Goal: Information Seeking & Learning: Learn about a topic

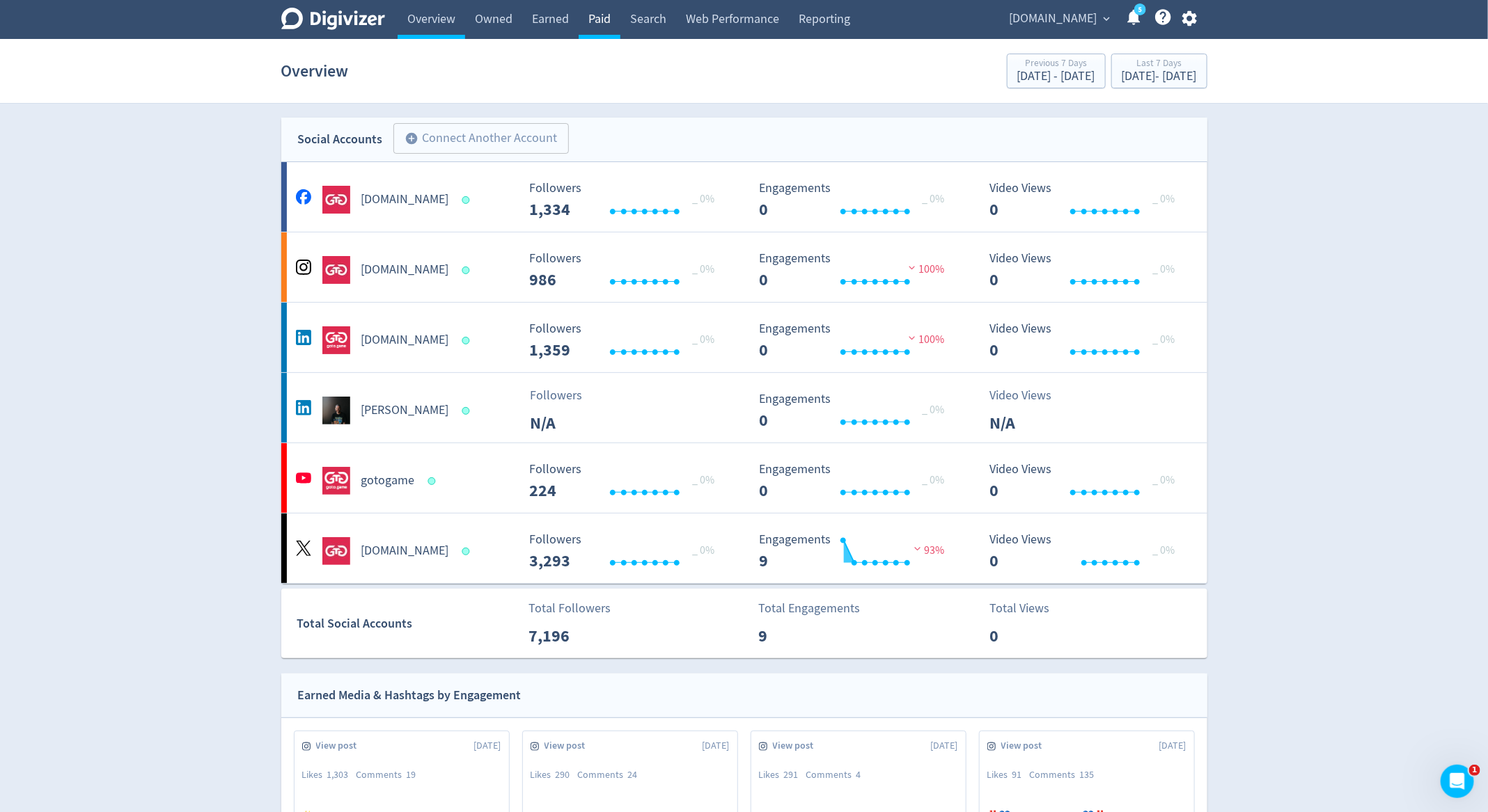
click at [600, 27] on link "Paid" at bounding box center [599, 19] width 41 height 39
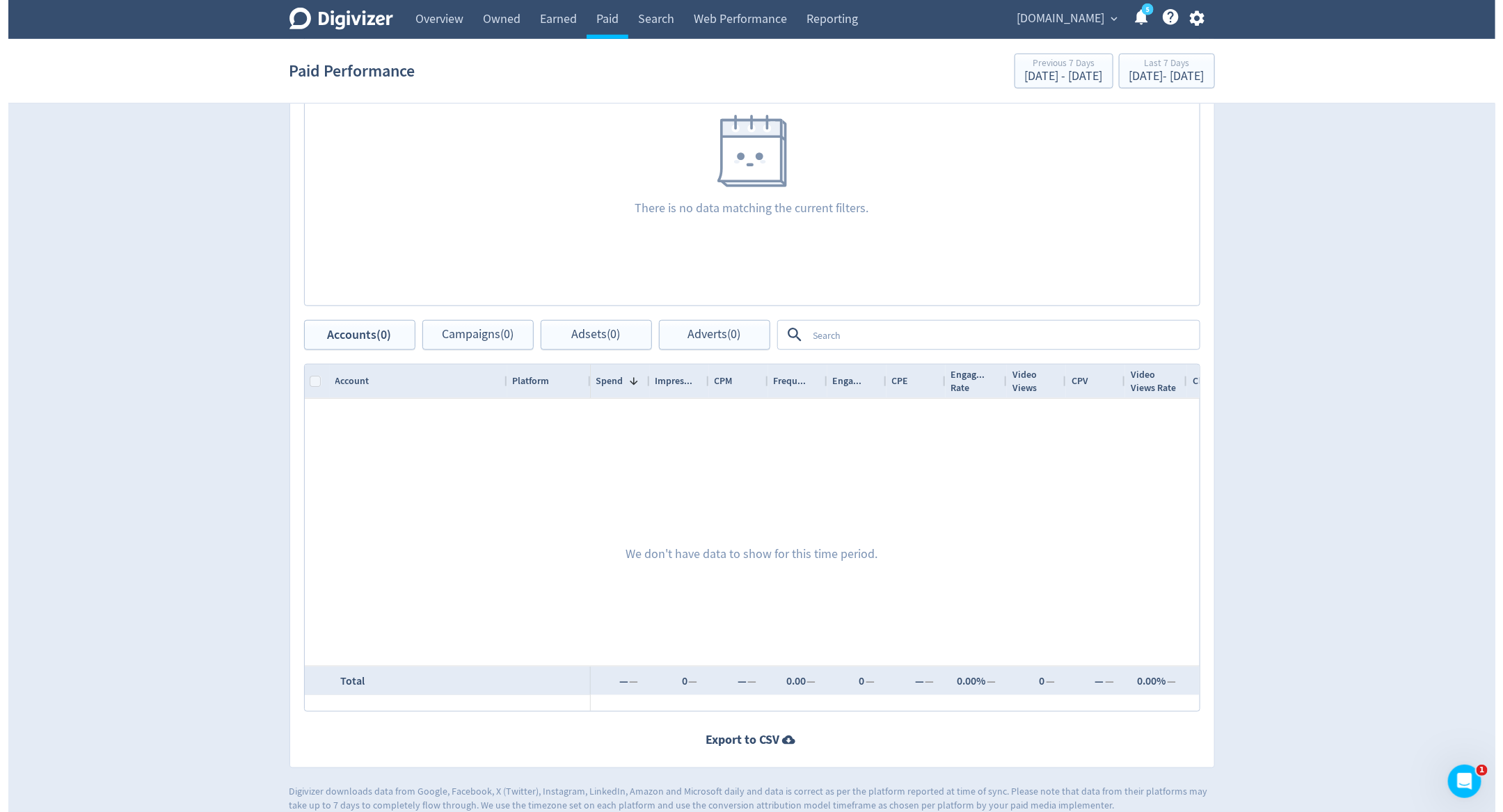
scroll to position [582, 0]
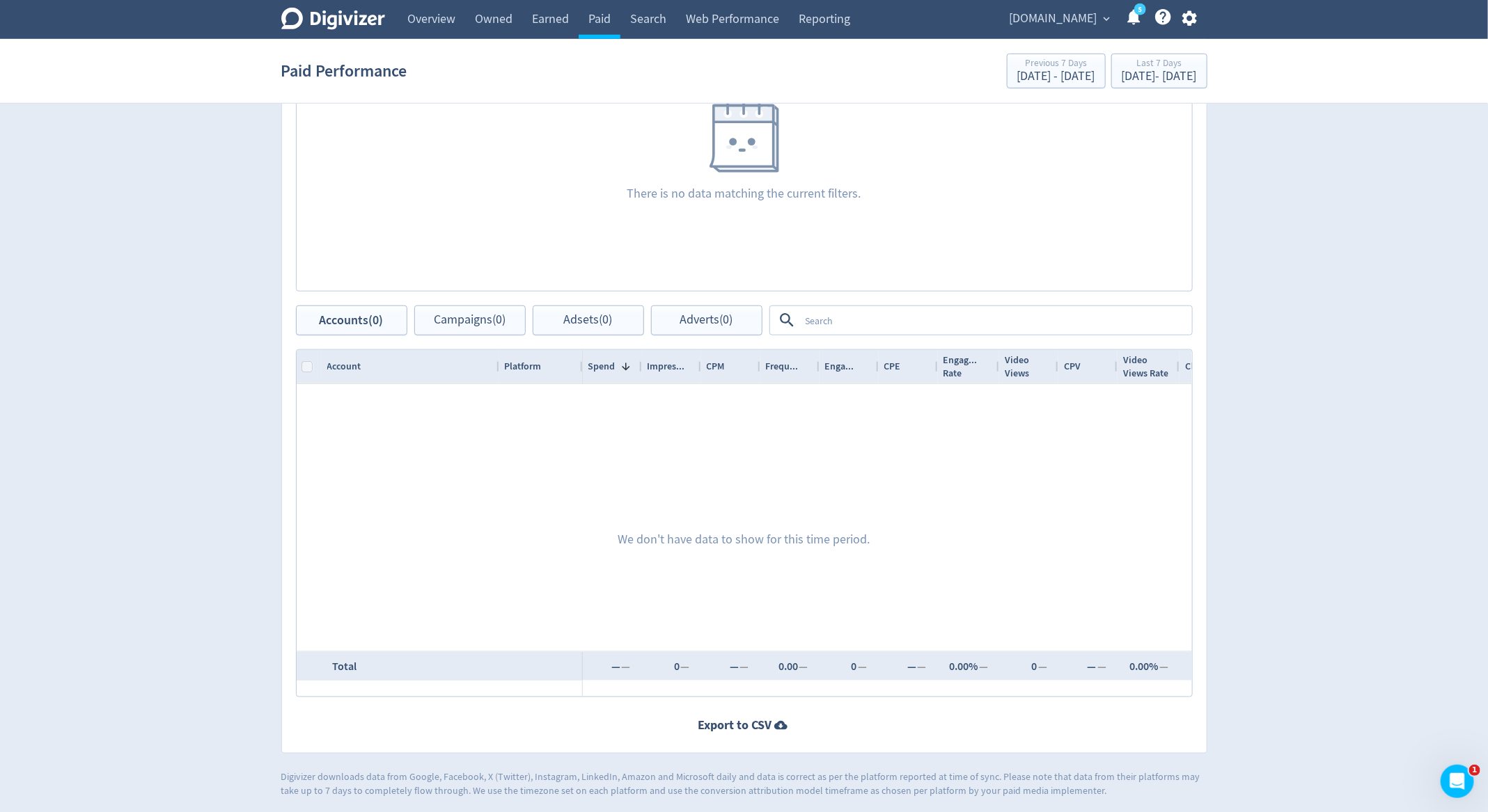
click at [1082, 20] on span "goto.game" at bounding box center [1053, 19] width 88 height 22
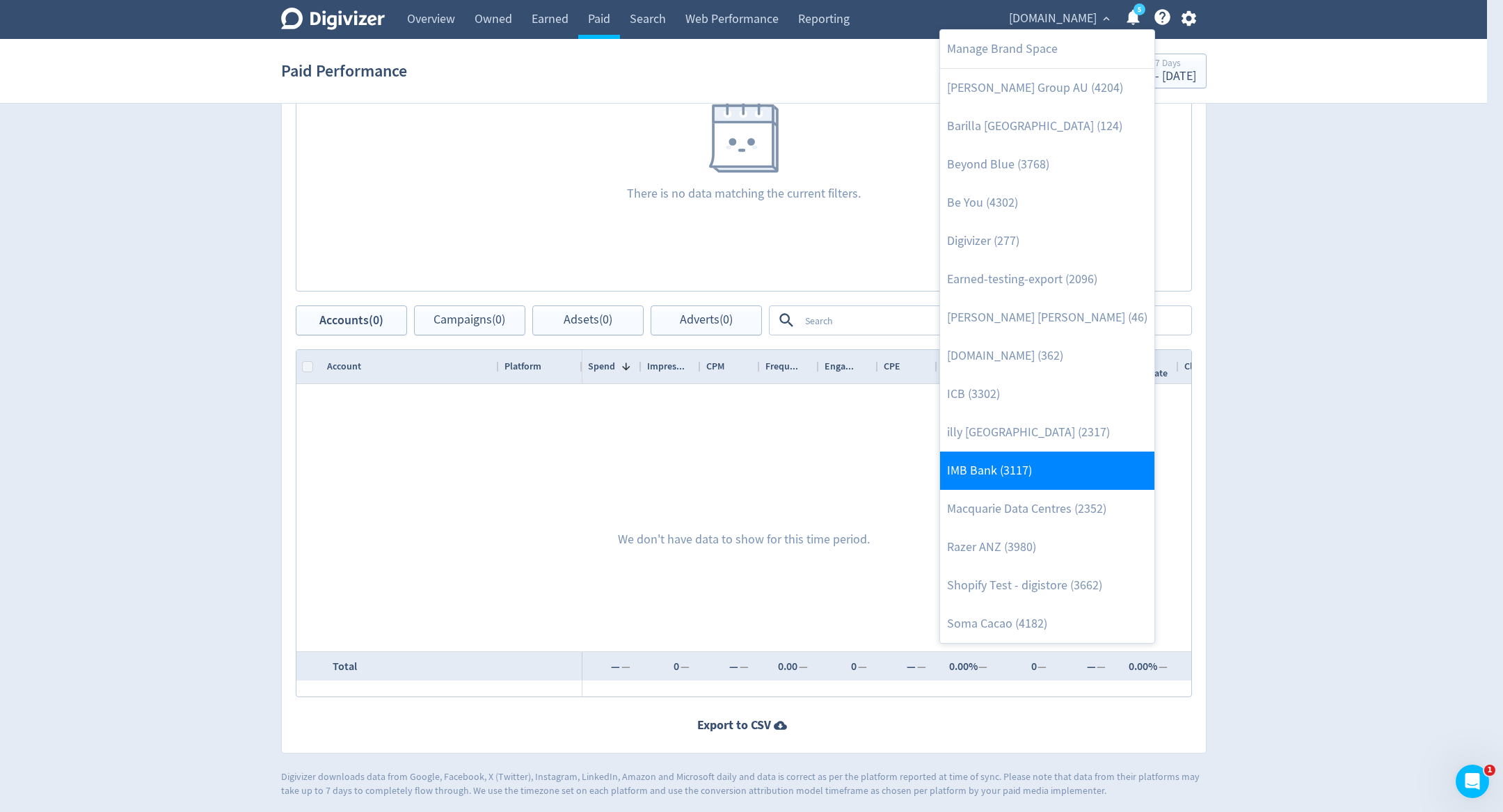
click at [1040, 464] on link "IMB Bank (3117)" at bounding box center [1047, 470] width 214 height 38
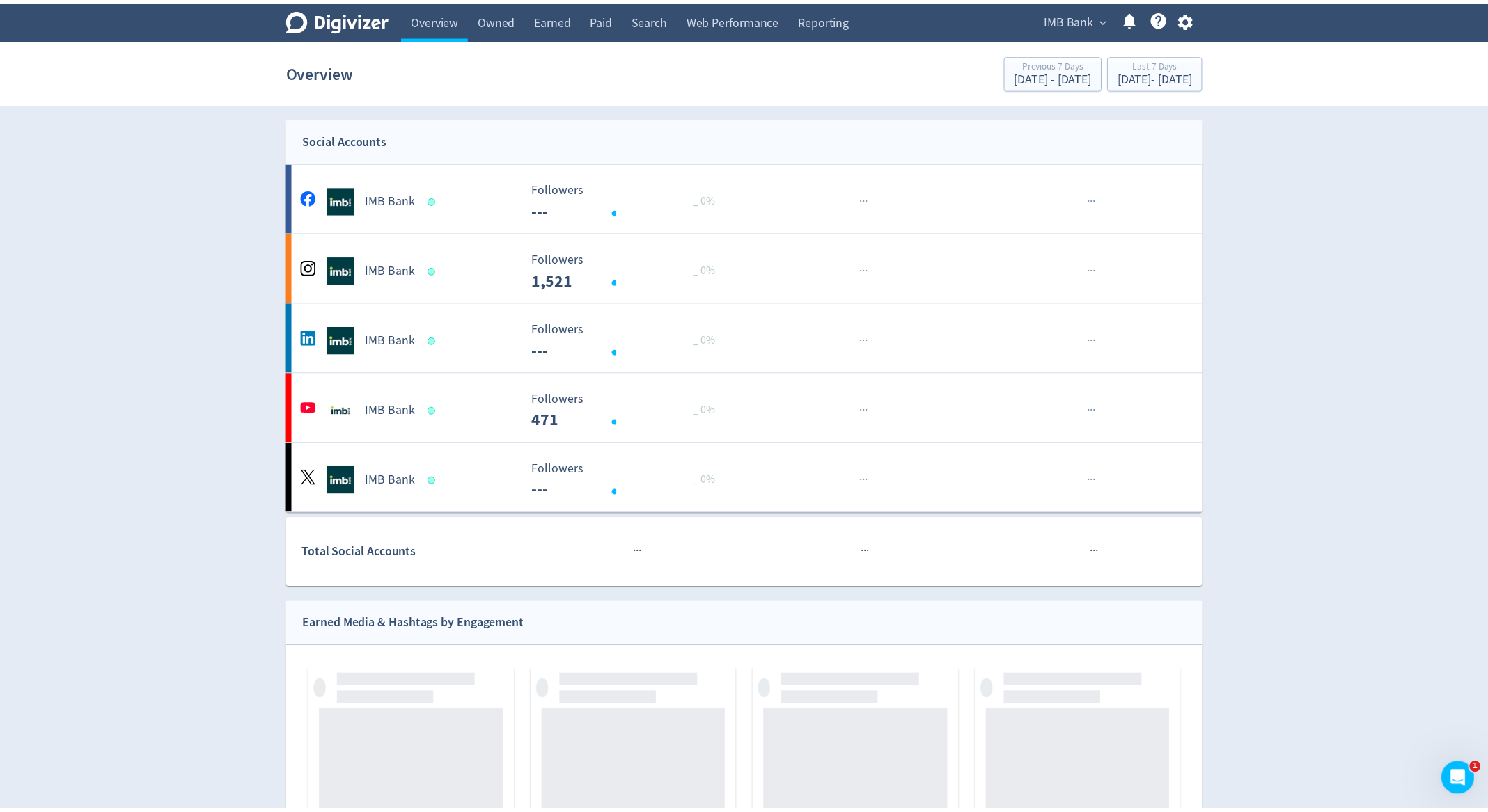
scroll to position [128, 0]
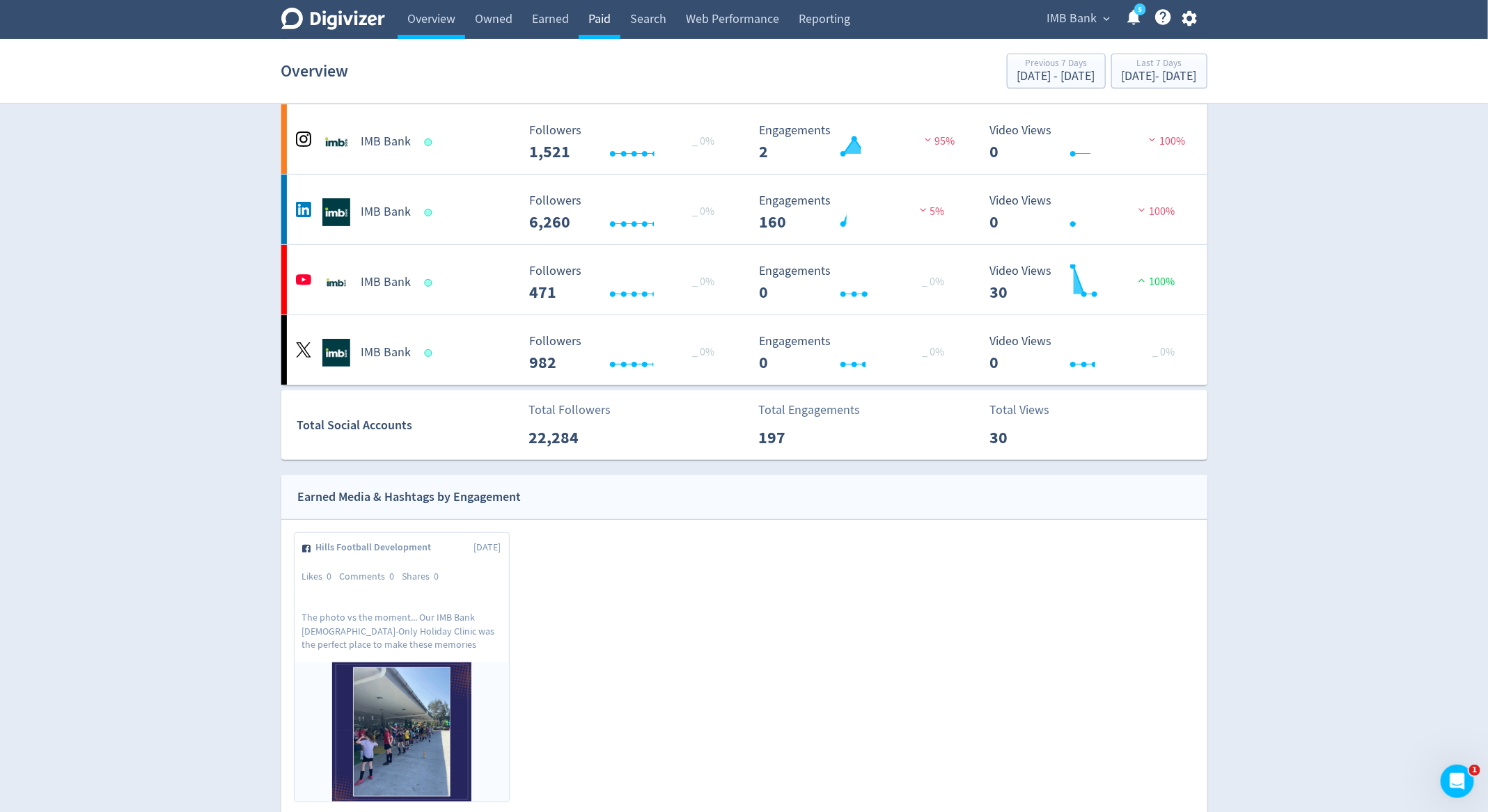
click at [602, 31] on link "Paid" at bounding box center [599, 19] width 41 height 39
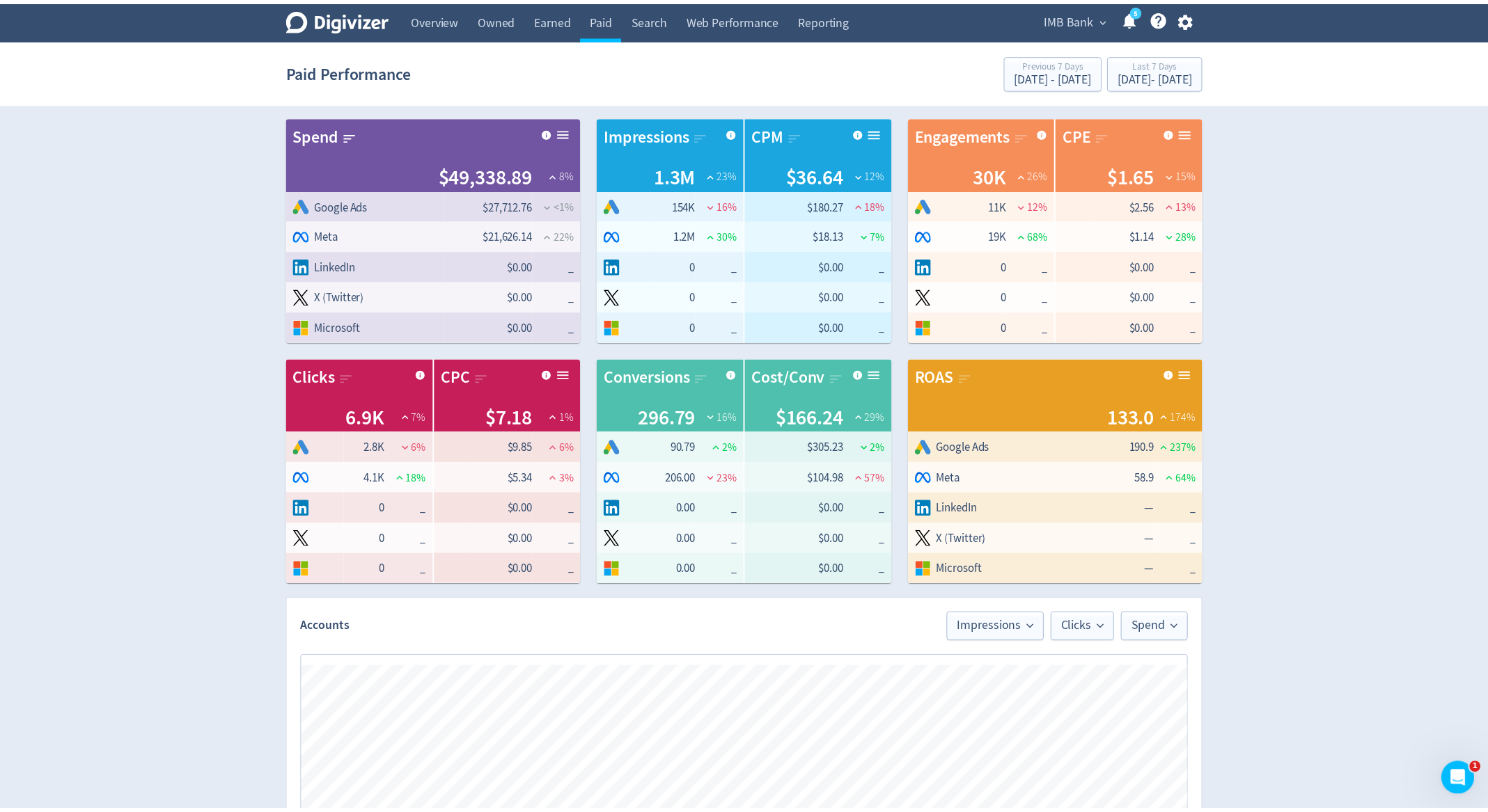
scroll to position [643, 0]
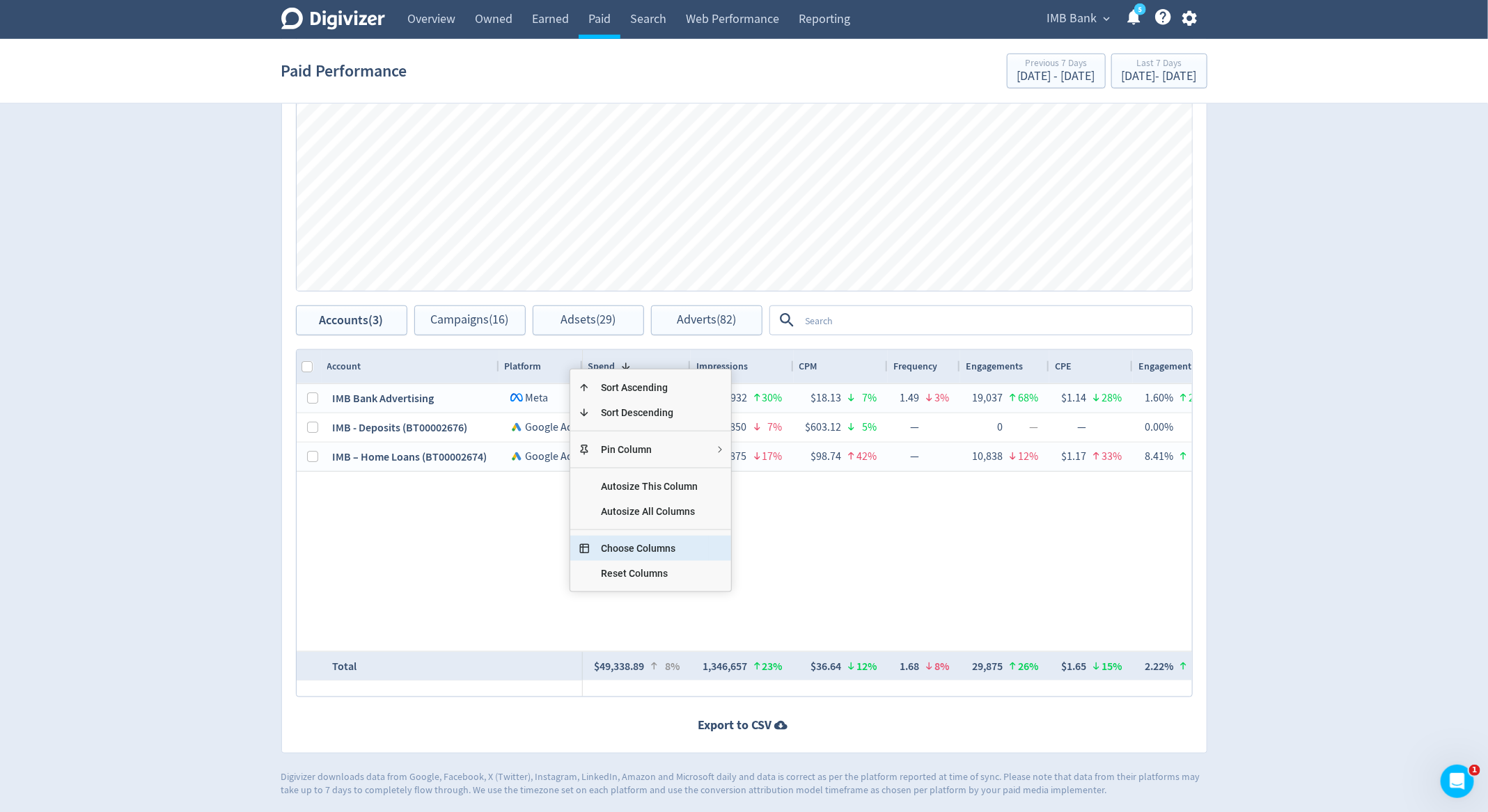
click at [700, 555] on span "Choose Columns" at bounding box center [649, 548] width 119 height 25
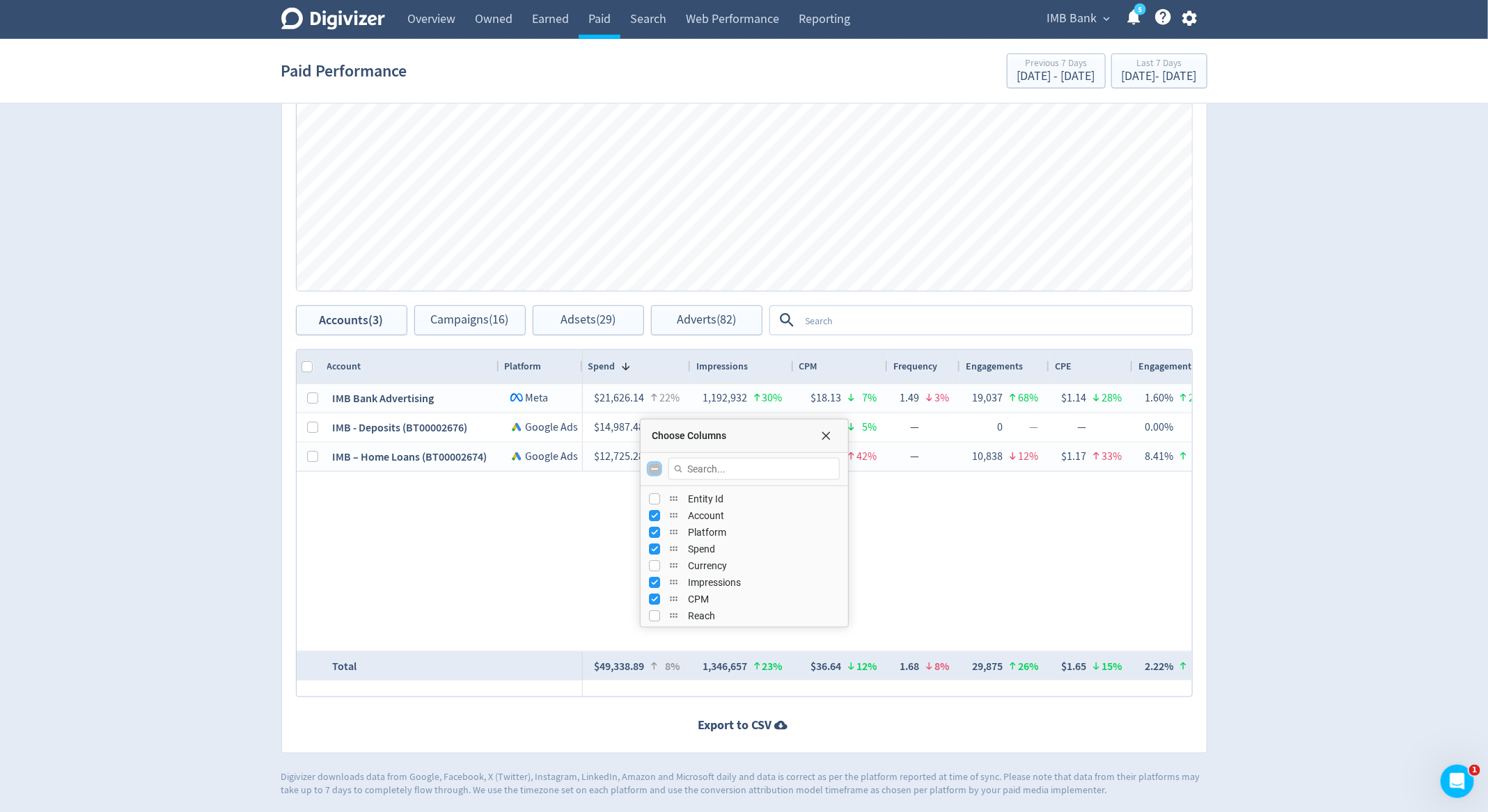
click at [653, 463] on input "Toggle All Columns Visibility" at bounding box center [654, 468] width 11 height 11
checkbox input "true"
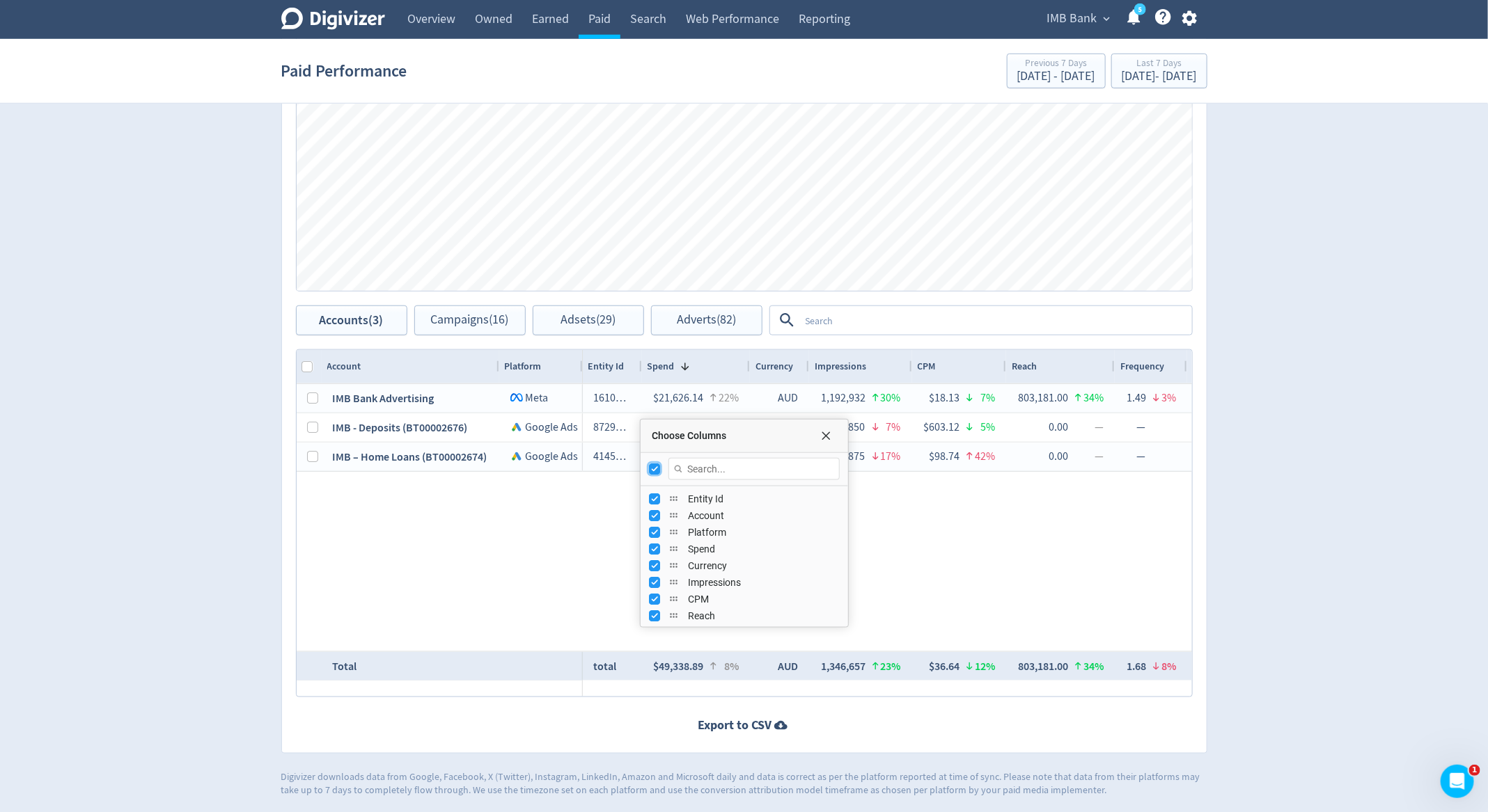
checkbox input "false"
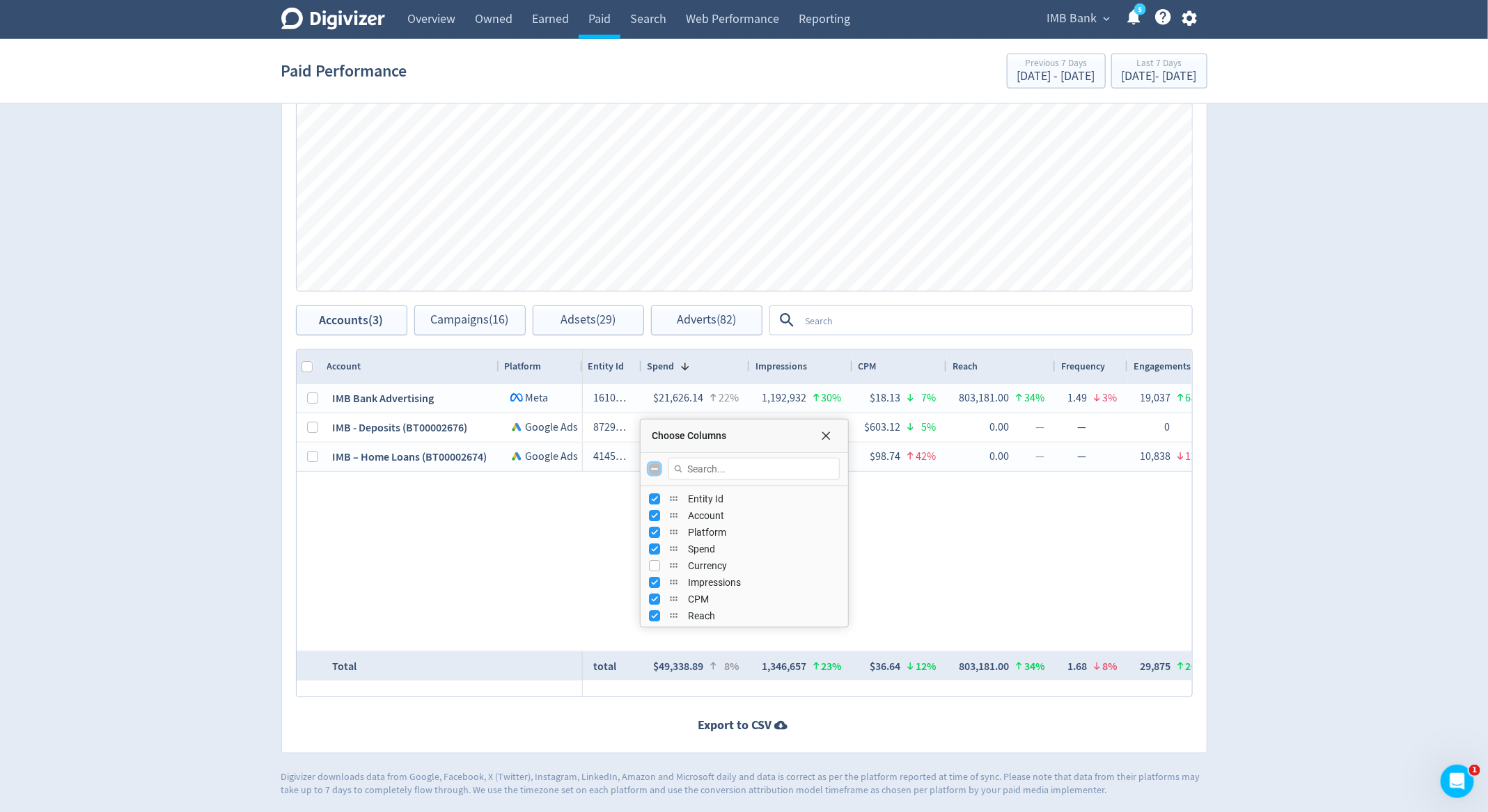
click at [654, 468] on input "Toggle All Columns Visibility" at bounding box center [654, 468] width 11 height 11
checkbox input "true"
checkbox input "false"
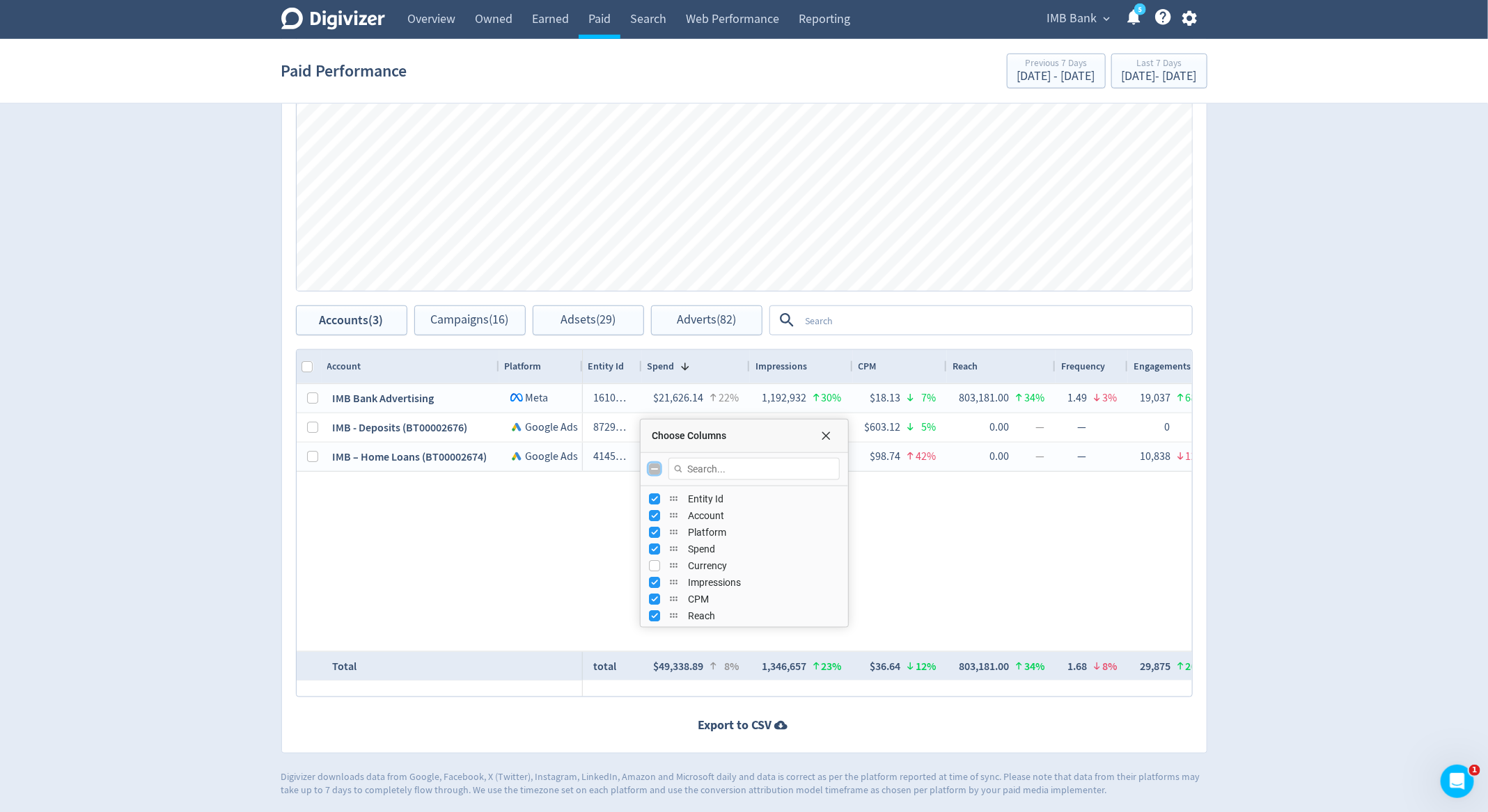
click at [654, 468] on input "Toggle All Columns Visibility" at bounding box center [654, 468] width 11 height 11
checkbox input "true"
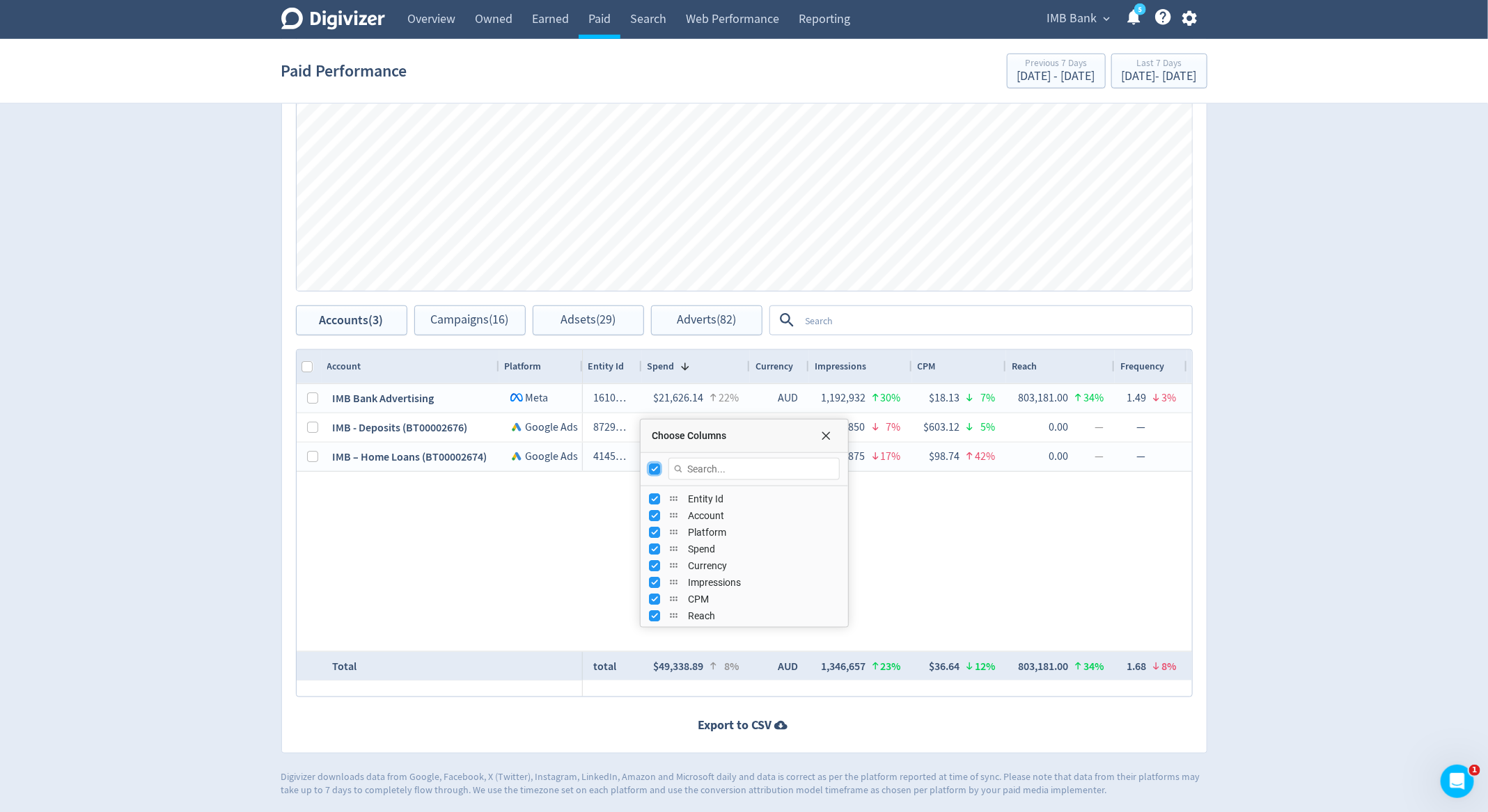
checkbox input "false"
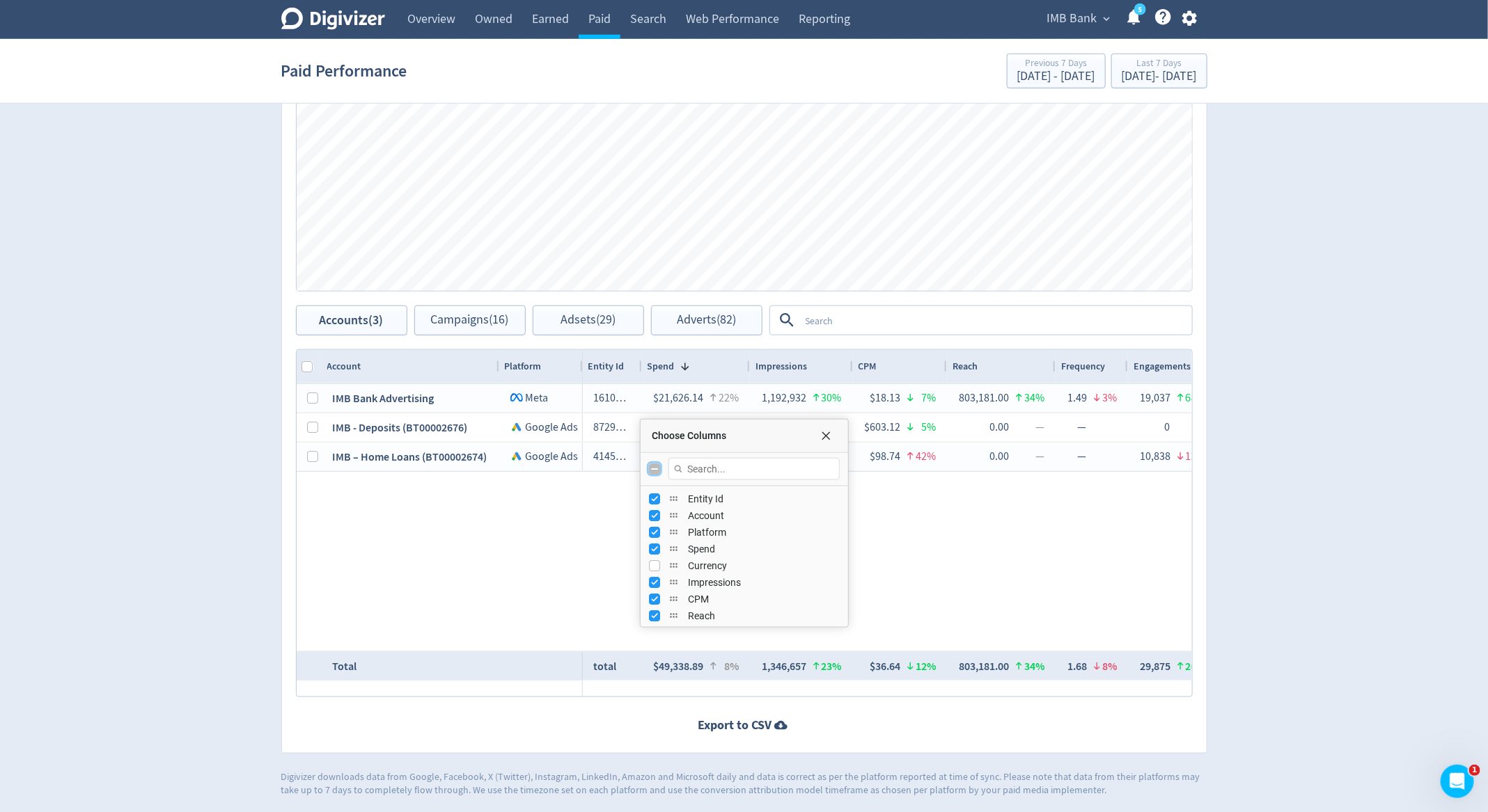
click at [654, 468] on input "Toggle All Columns Visibility" at bounding box center [654, 468] width 11 height 11
checkbox input "true"
checkbox input "false"
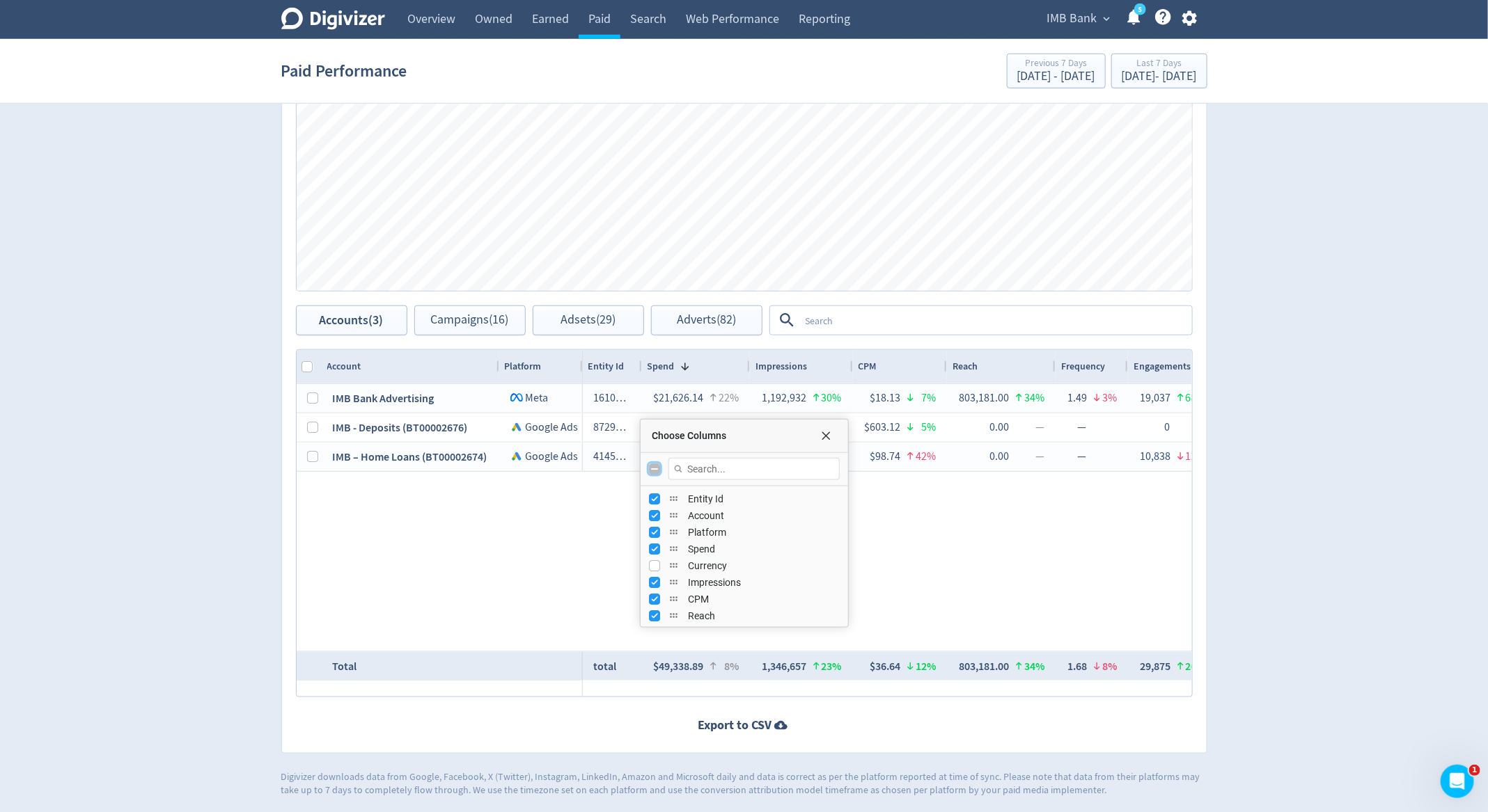
click at [654, 468] on input "Toggle All Columns Visibility" at bounding box center [654, 468] width 11 height 11
checkbox input "true"
checkbox input "false"
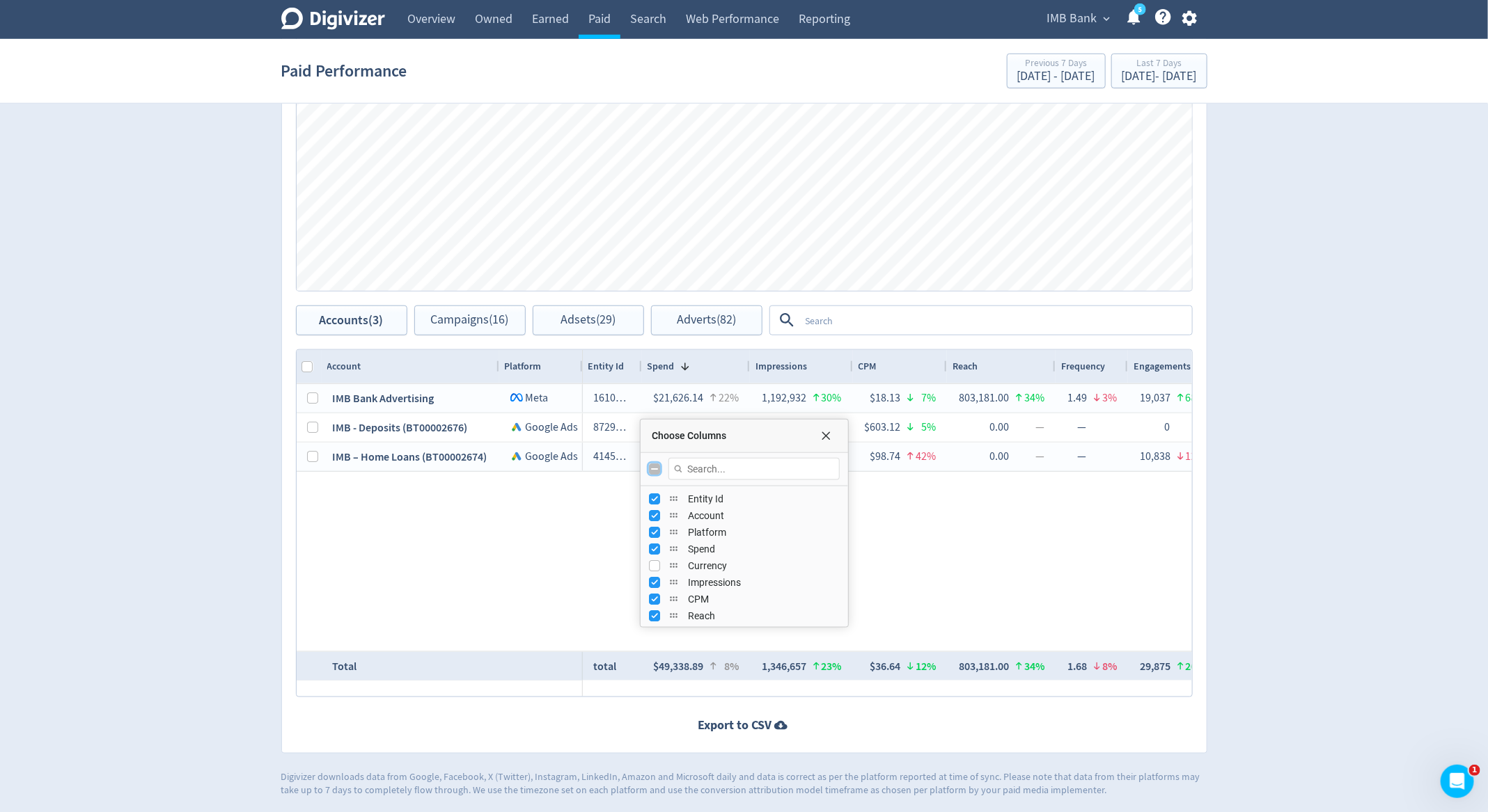
click at [654, 468] on input "Toggle All Columns Visibility" at bounding box center [654, 468] width 11 height 11
checkbox input "true"
checkbox input "false"
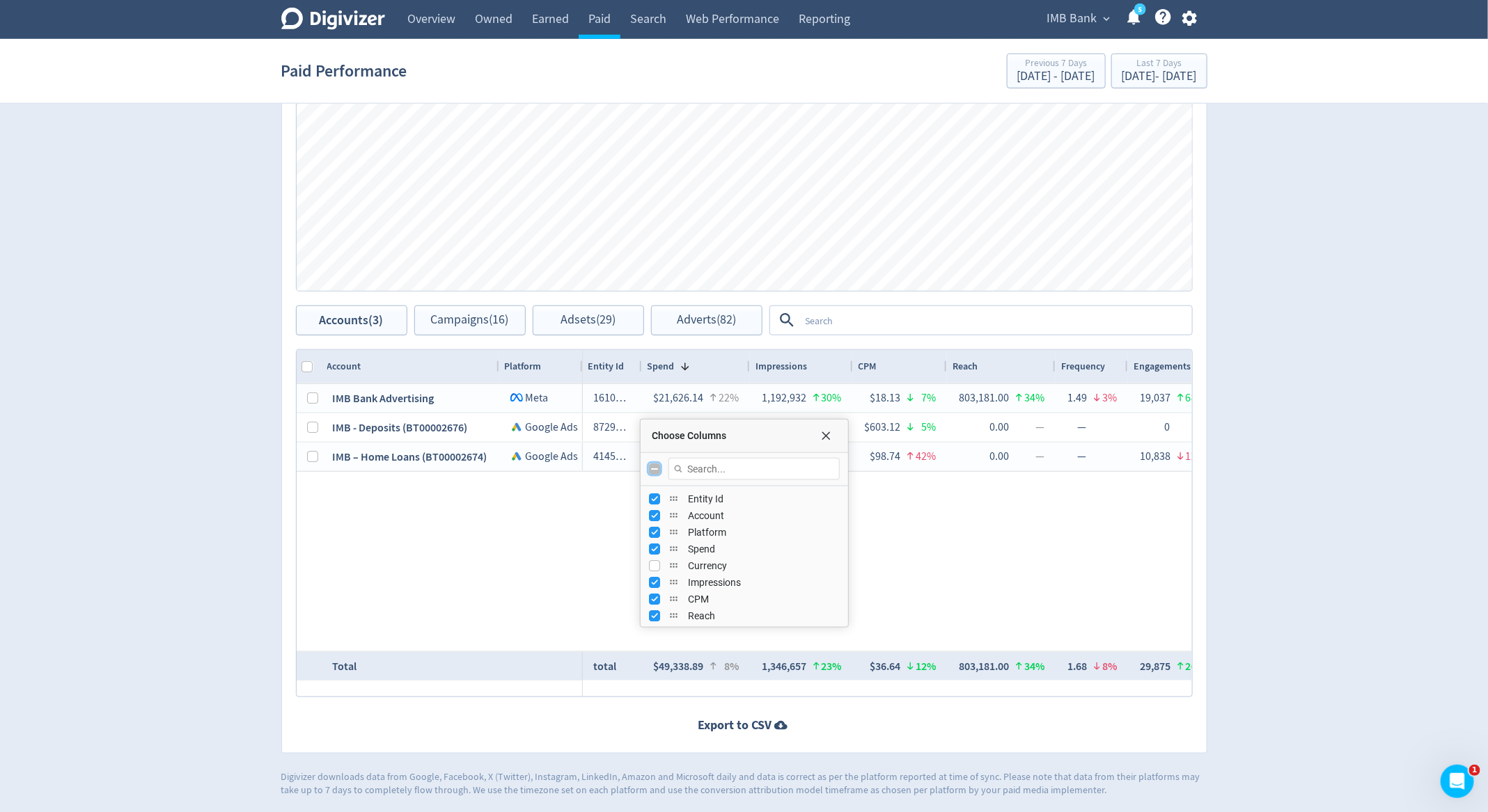
click at [654, 468] on input "Toggle All Columns Visibility" at bounding box center [654, 468] width 11 height 11
checkbox input "true"
checkbox input "false"
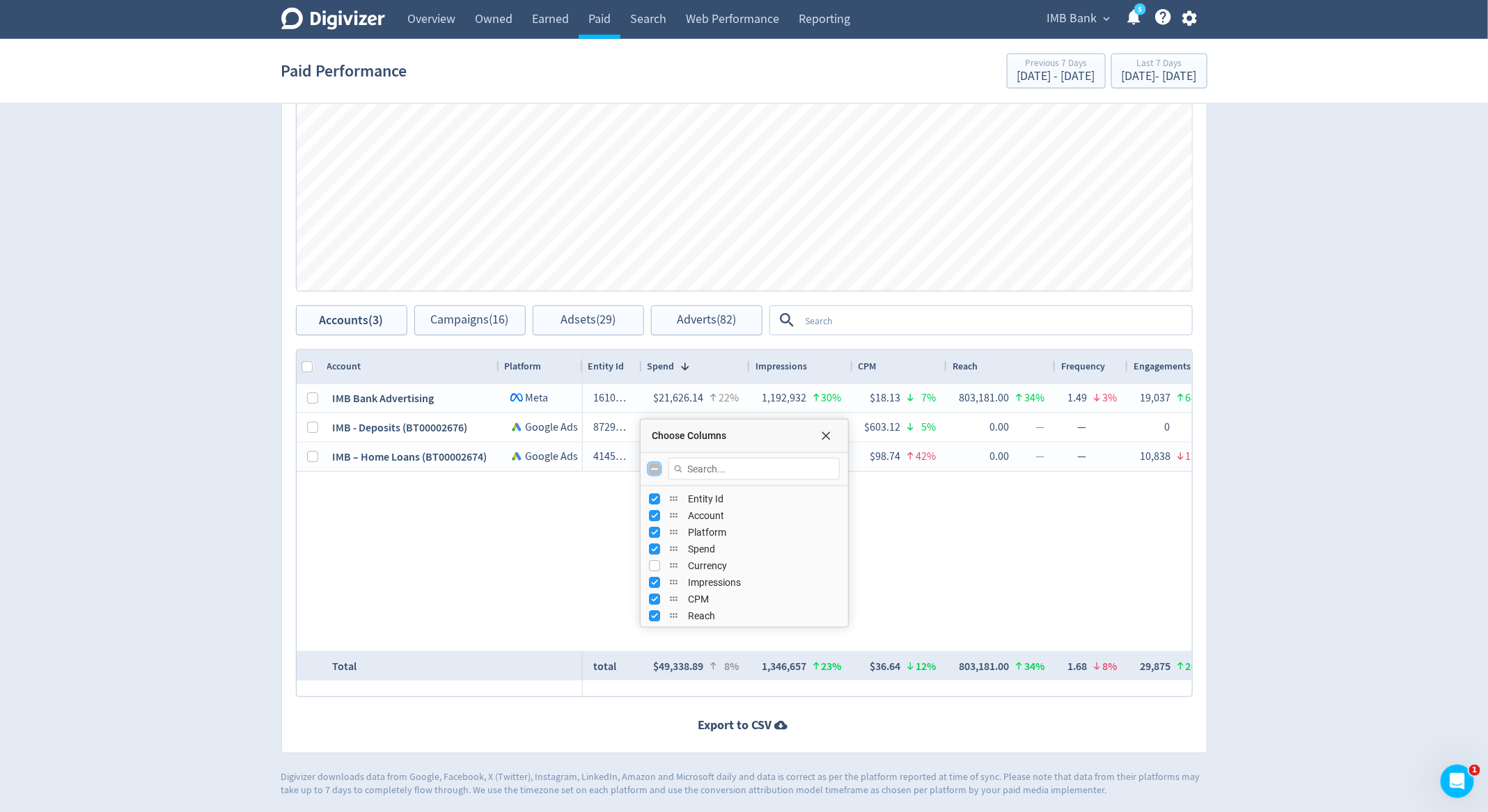
click at [654, 468] on input "Toggle All Columns Visibility" at bounding box center [654, 468] width 11 height 11
checkbox input "true"
checkbox input "false"
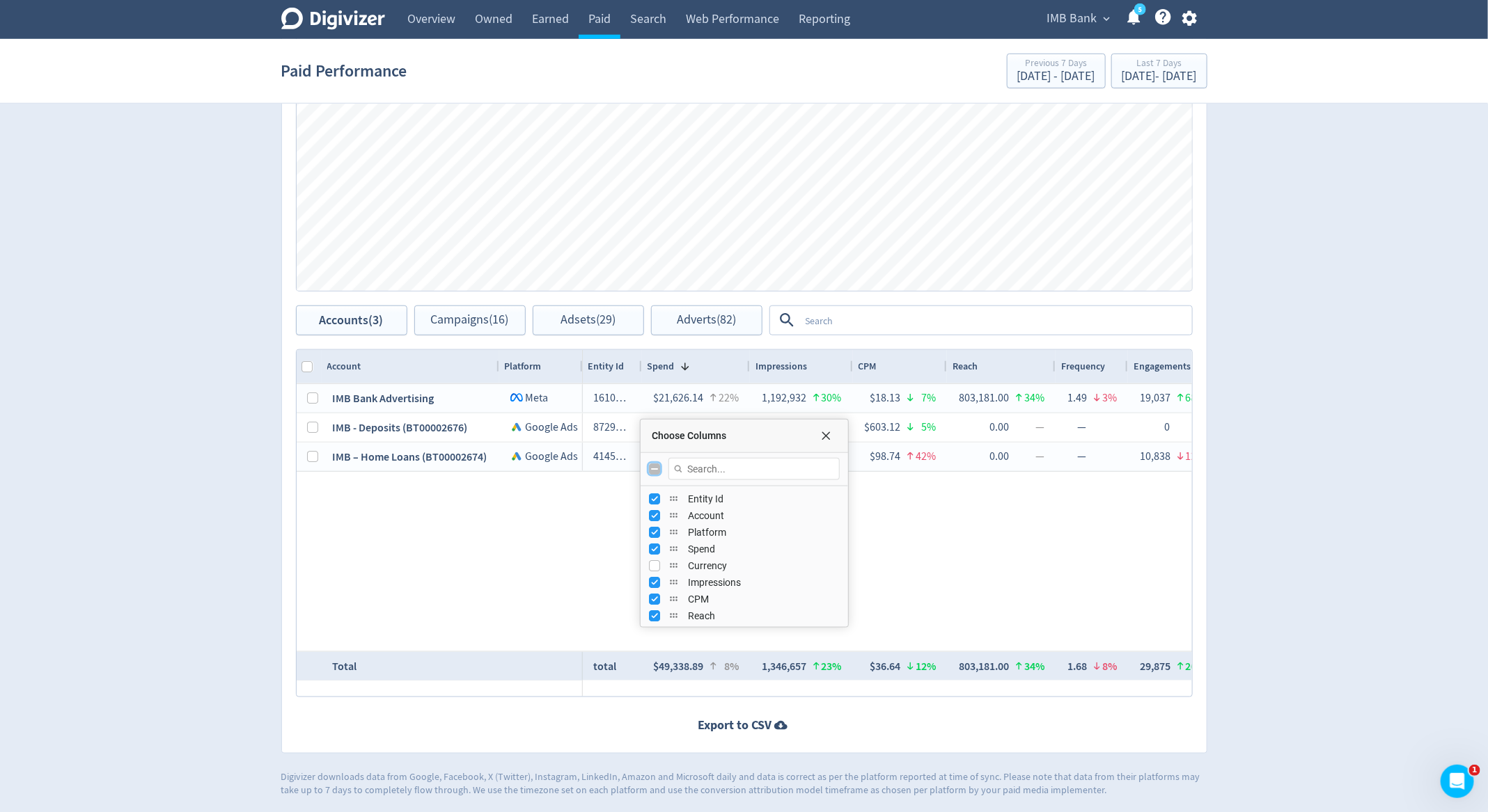
click at [654, 468] on input "Toggle All Columns Visibility" at bounding box center [654, 468] width 11 height 11
checkbox input "true"
checkbox input "false"
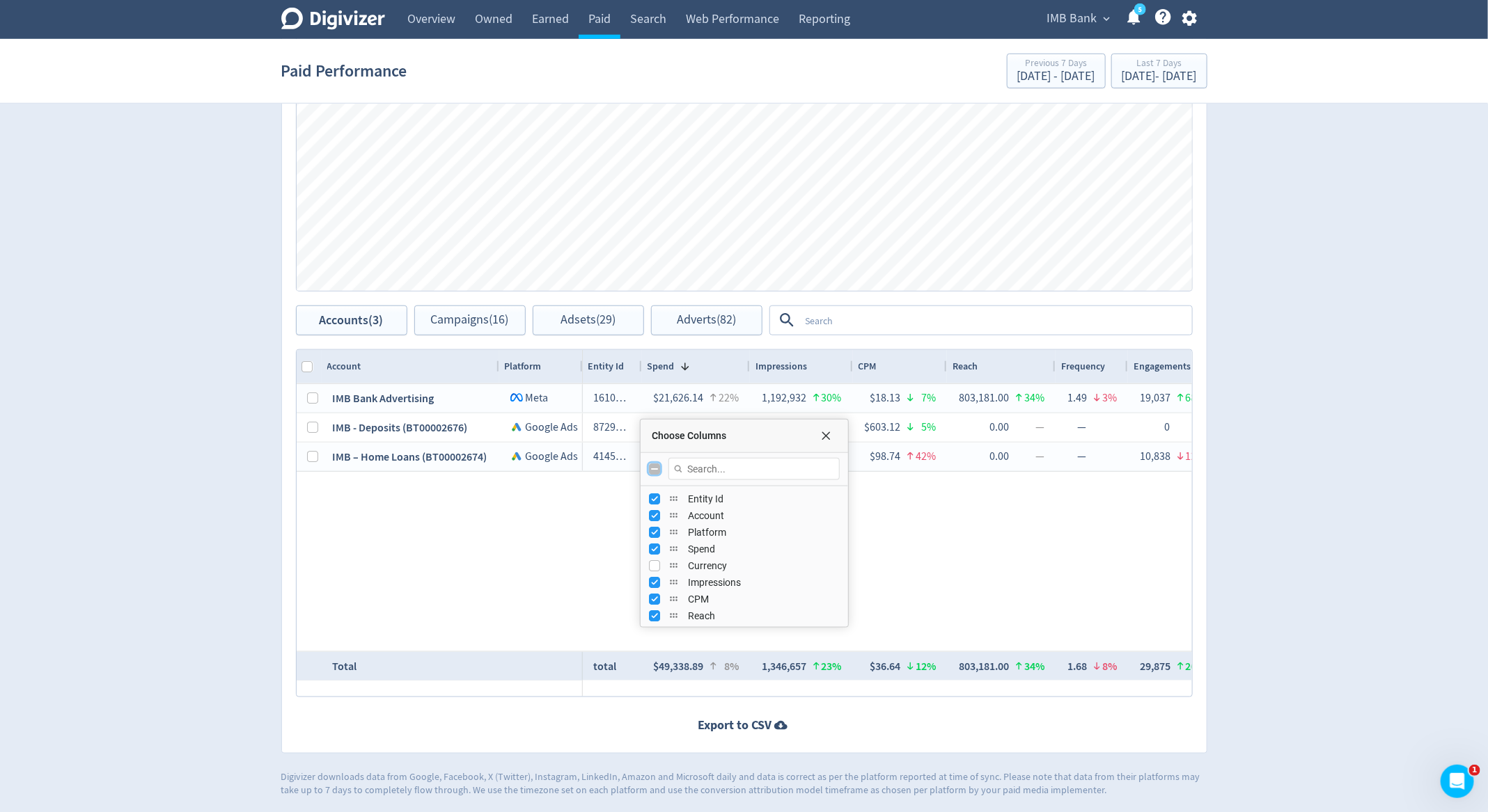
click at [657, 469] on input "Toggle All Columns Visibility" at bounding box center [654, 468] width 11 height 11
checkbox input "true"
checkbox input "false"
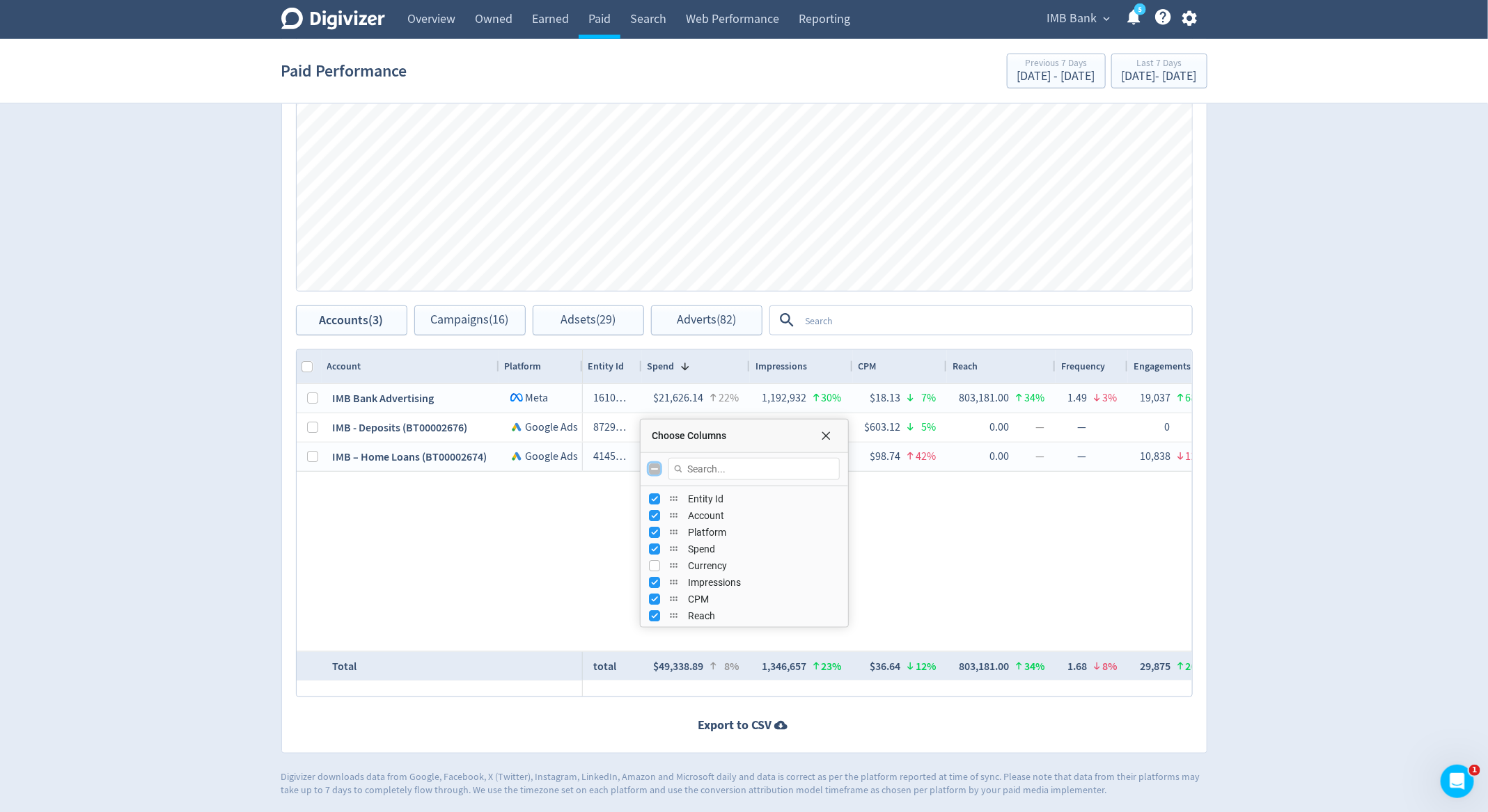
click at [657, 469] on input "Toggle All Columns Visibility" at bounding box center [654, 468] width 11 height 11
checkbox input "true"
checkbox input "false"
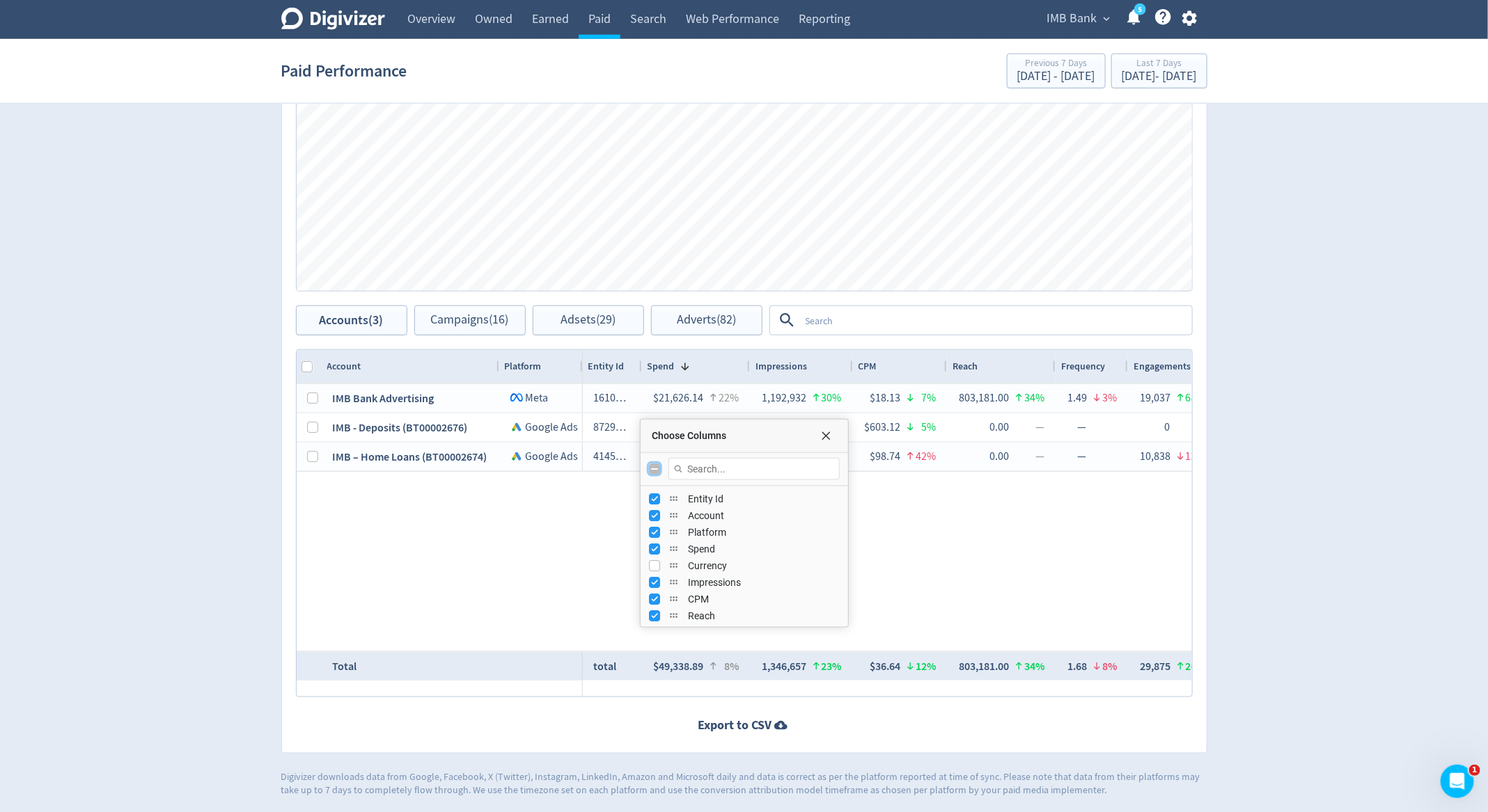
click at [657, 469] on input "Toggle All Columns Visibility" at bounding box center [654, 468] width 11 height 11
checkbox input "true"
checkbox input "false"
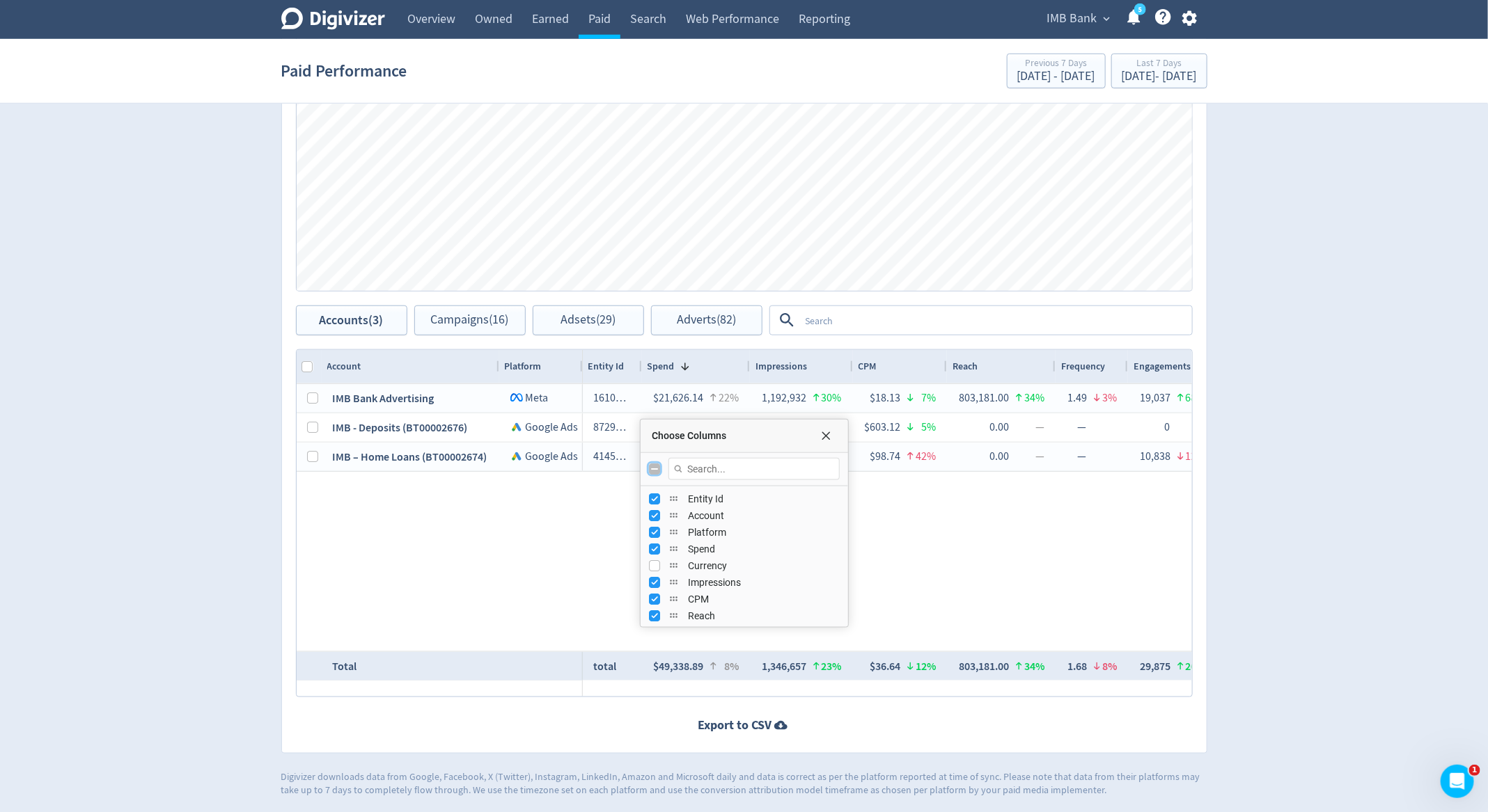
click at [657, 469] on input "Toggle All Columns Visibility" at bounding box center [654, 468] width 11 height 11
checkbox input "true"
checkbox input "false"
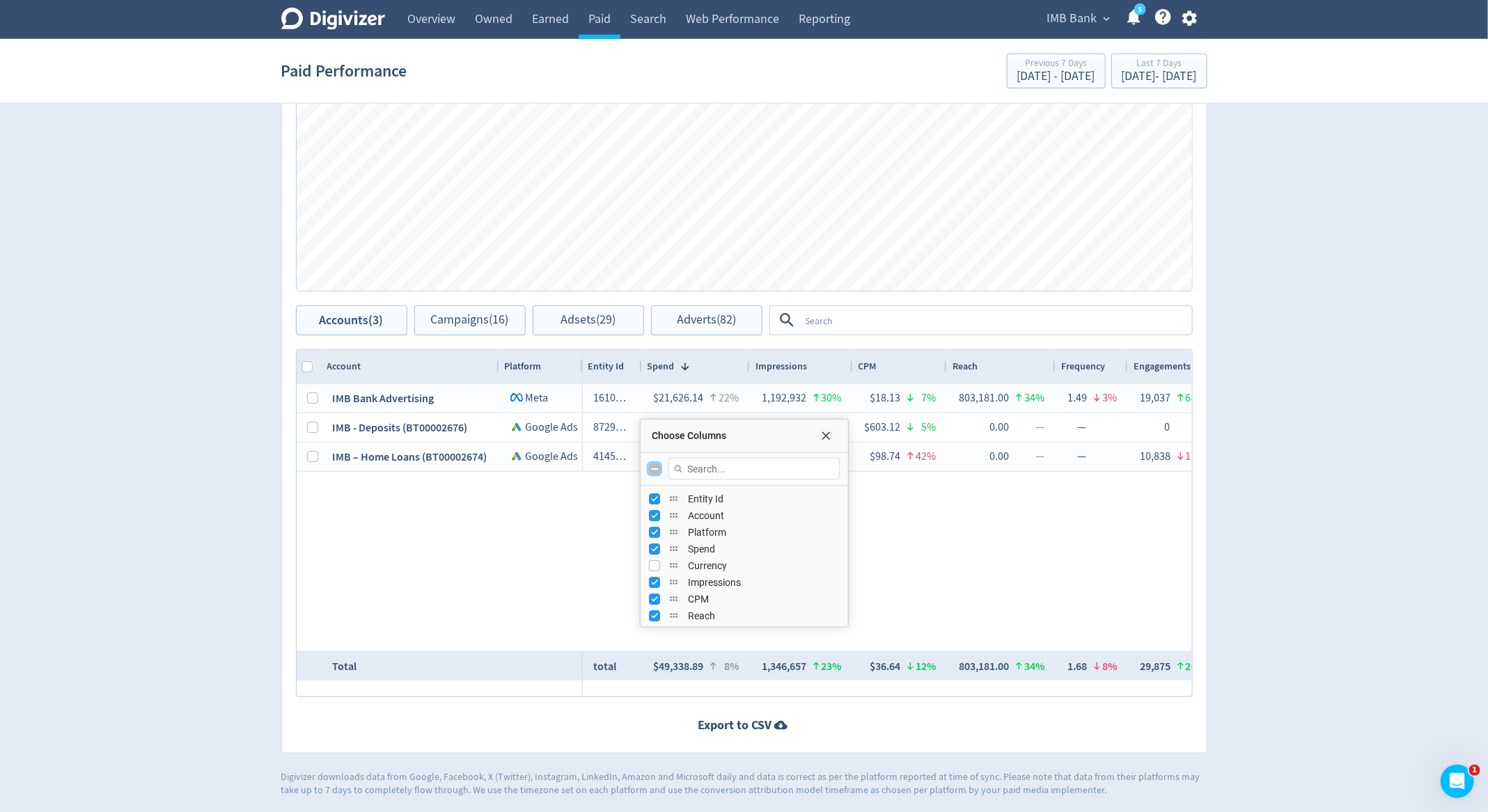
click at [657, 469] on input "Toggle All Columns Visibility" at bounding box center [654, 468] width 11 height 11
checkbox input "true"
checkbox input "false"
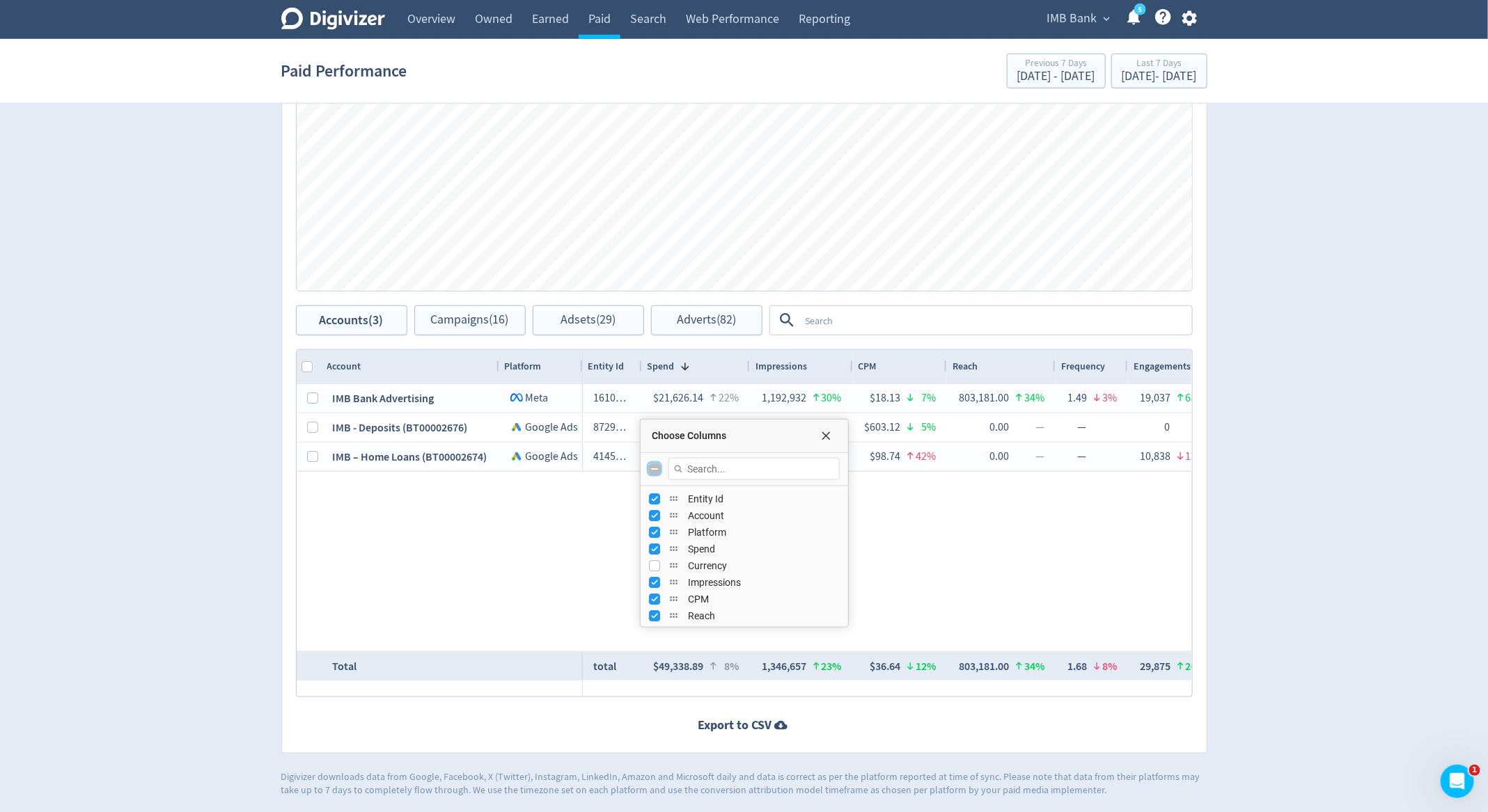
click at [657, 469] on input "Toggle All Columns Visibility" at bounding box center [654, 468] width 11 height 11
checkbox input "true"
checkbox input "false"
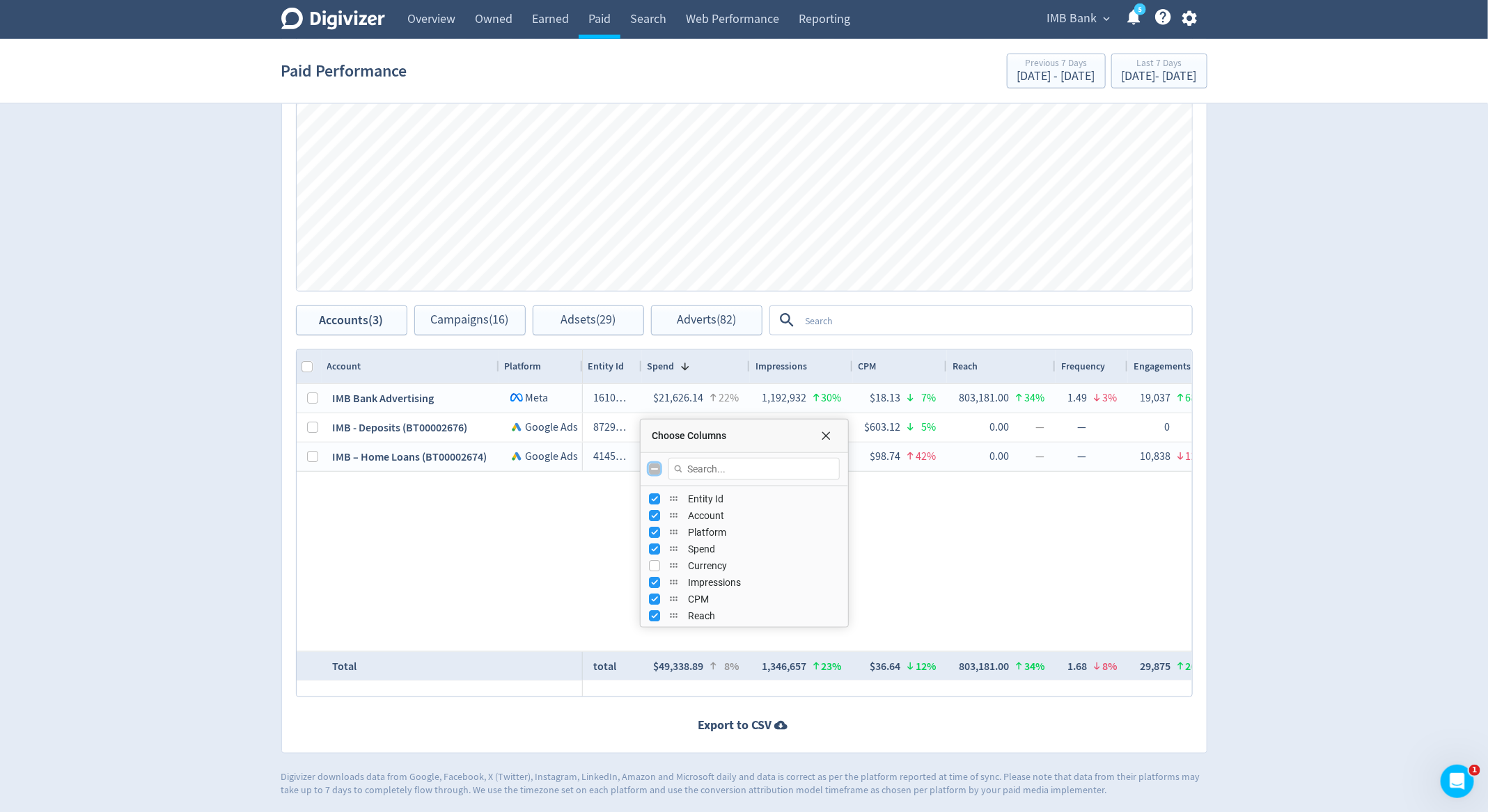
click at [657, 469] on input "Toggle All Columns Visibility" at bounding box center [654, 468] width 11 height 11
checkbox input "true"
checkbox input "false"
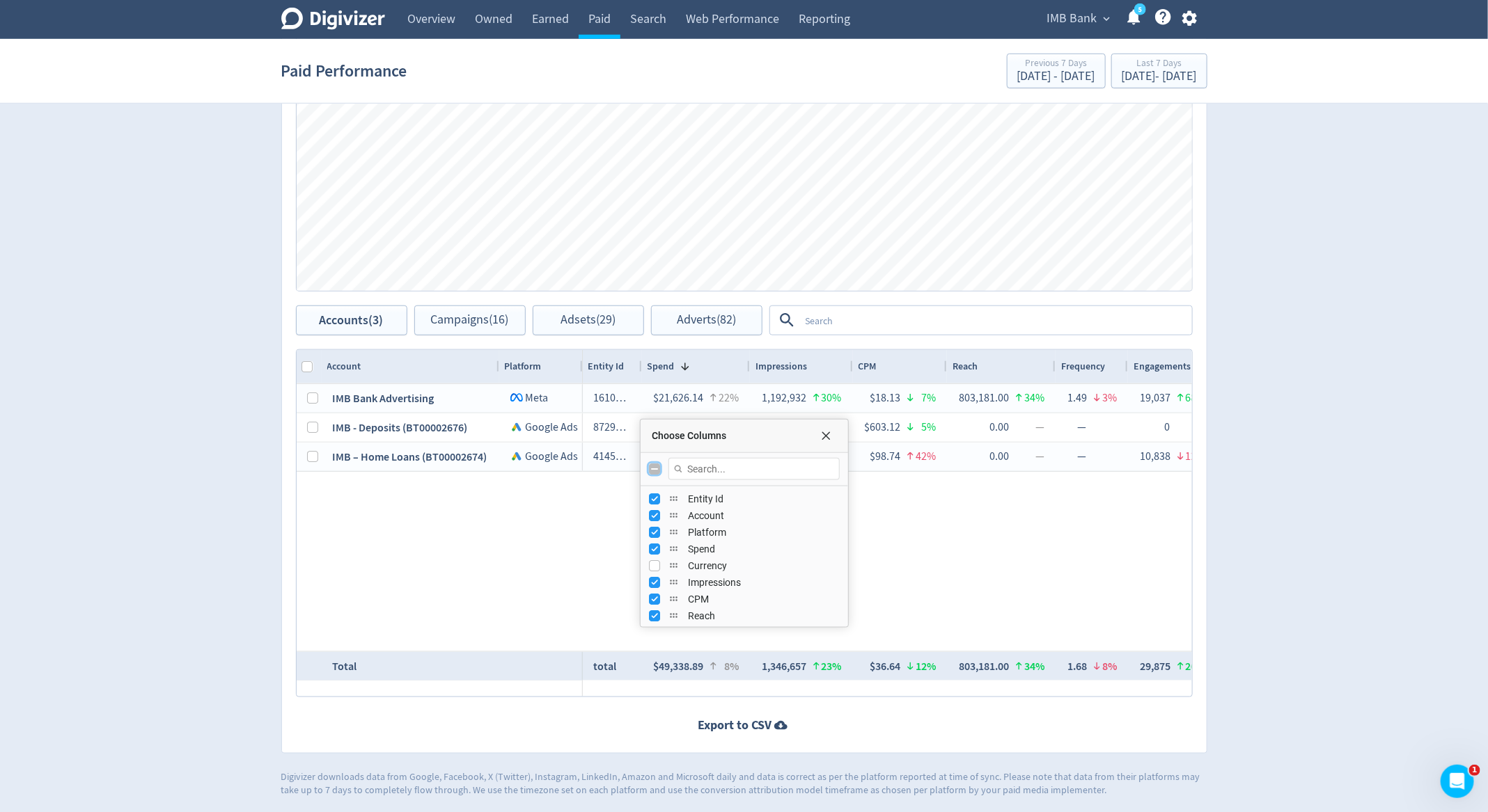
click at [657, 469] on input "Toggle All Columns Visibility" at bounding box center [654, 468] width 11 height 11
checkbox input "true"
checkbox input "false"
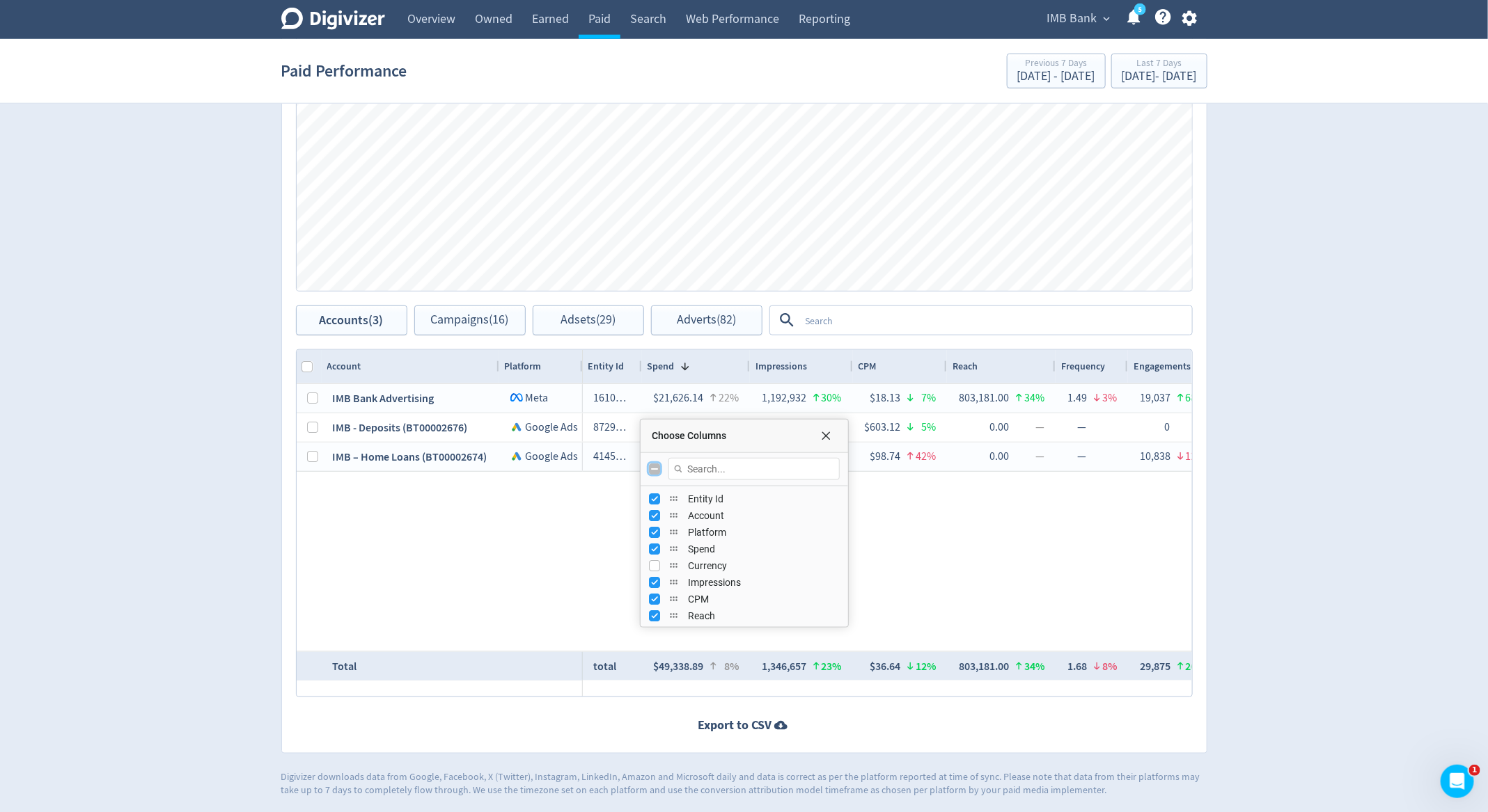
click at [657, 469] on input "Toggle All Columns Visibility" at bounding box center [654, 468] width 11 height 11
checkbox input "true"
checkbox input "false"
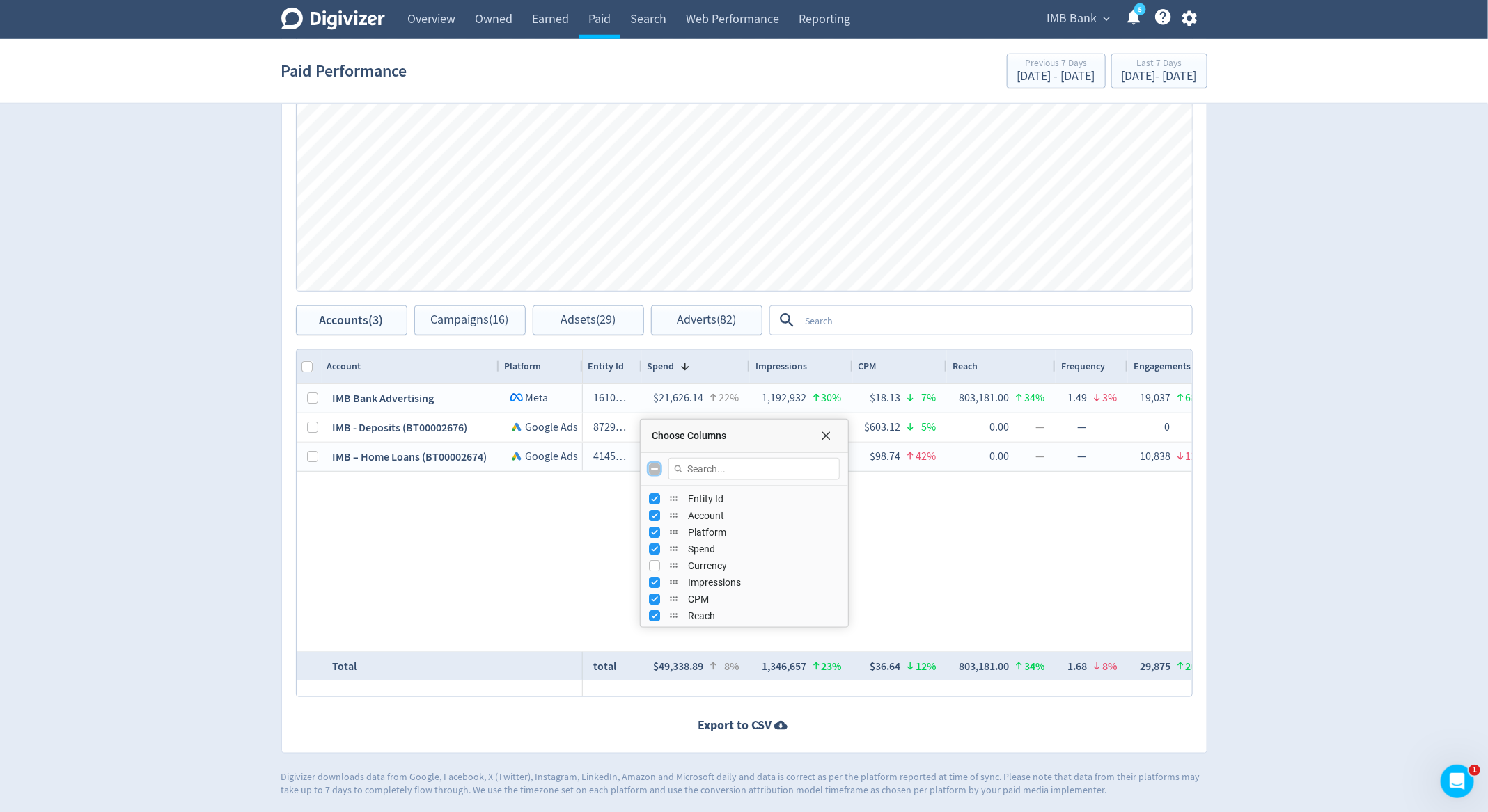
click at [657, 469] on input "Toggle All Columns Visibility" at bounding box center [654, 468] width 11 height 11
checkbox input "true"
checkbox input "false"
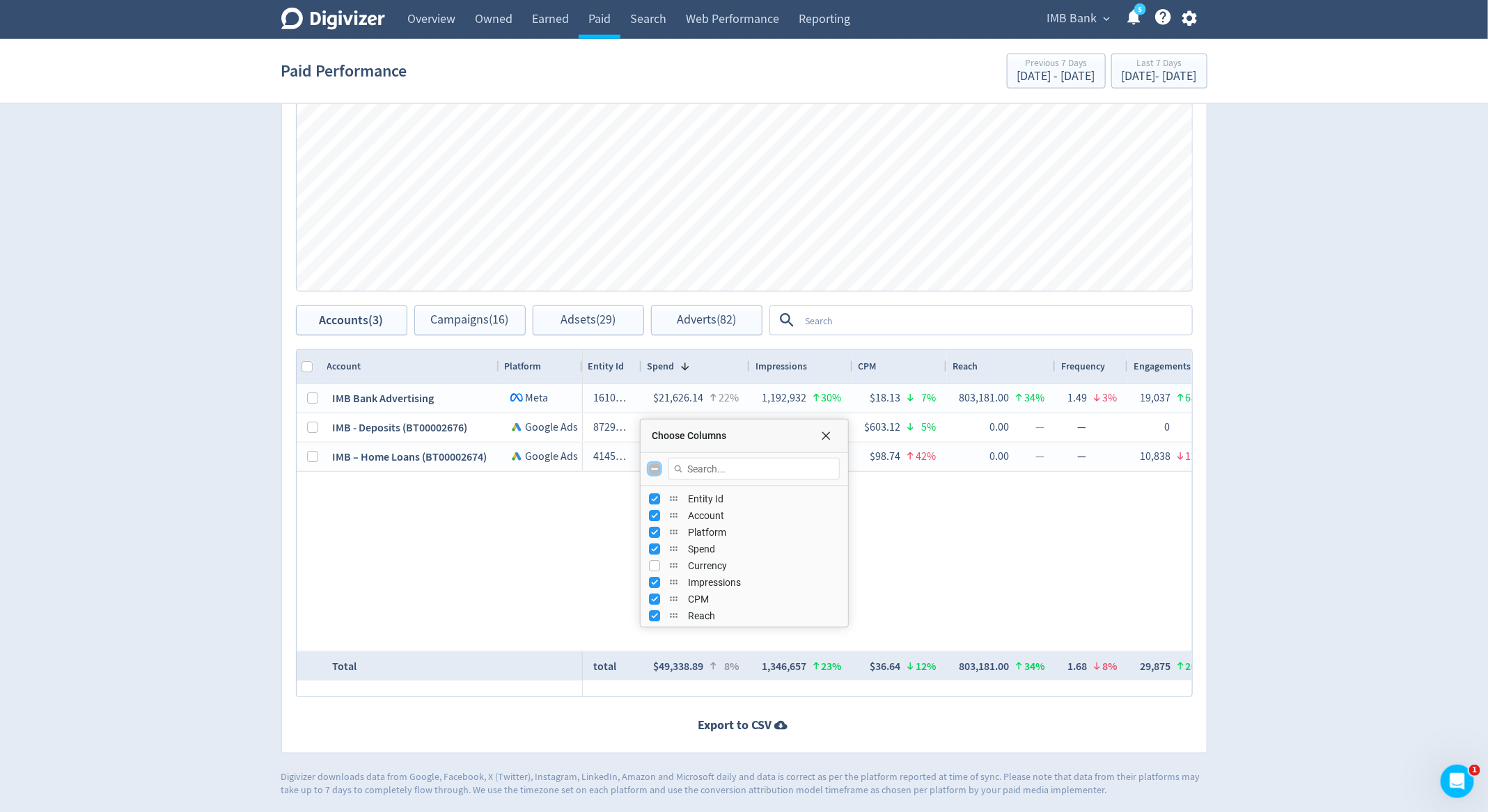
click at [657, 469] on input "Toggle All Columns Visibility" at bounding box center [654, 468] width 11 height 11
checkbox input "true"
checkbox input "false"
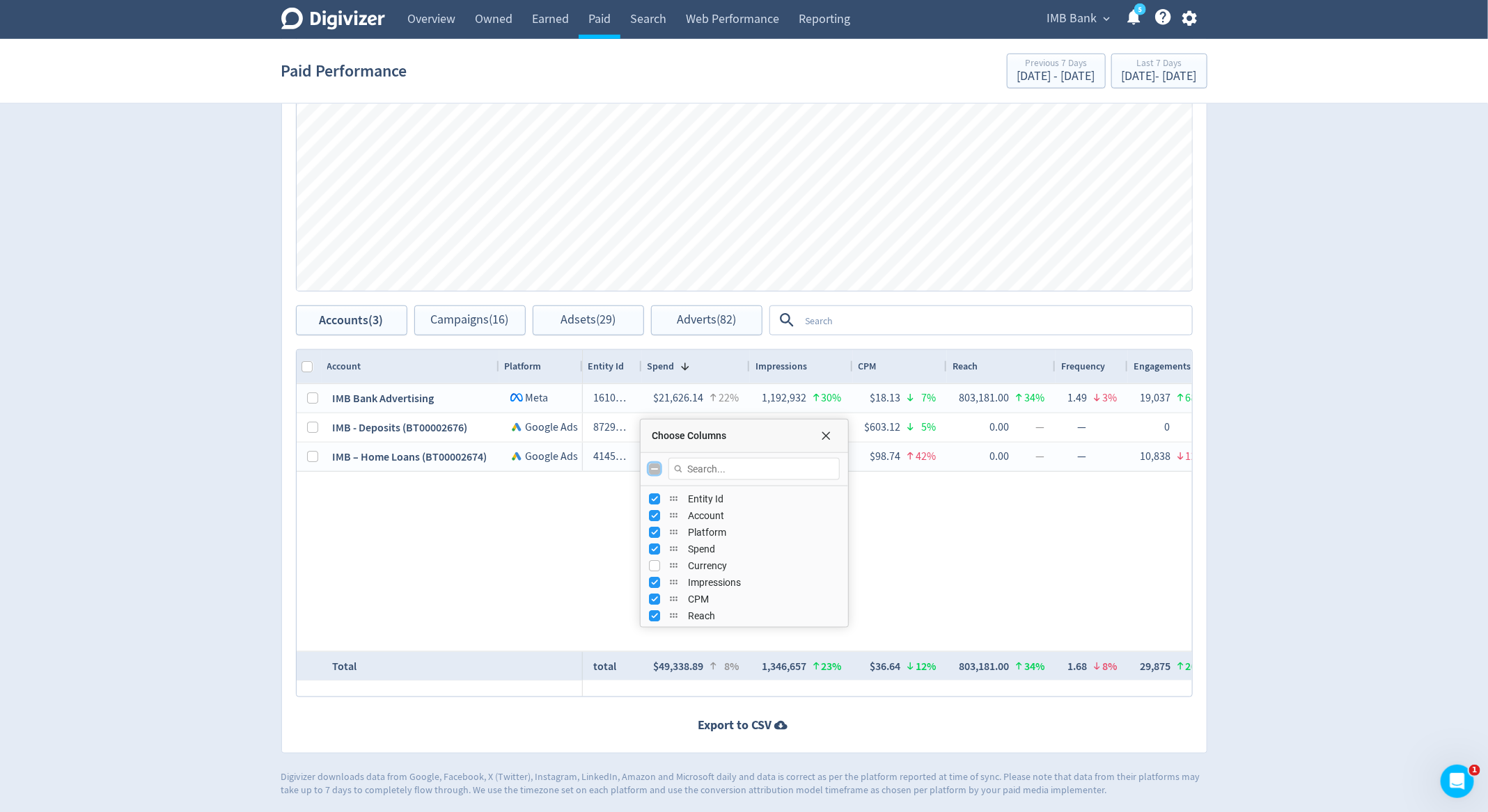
click at [657, 469] on input "Toggle All Columns Visibility" at bounding box center [654, 468] width 11 height 11
checkbox input "true"
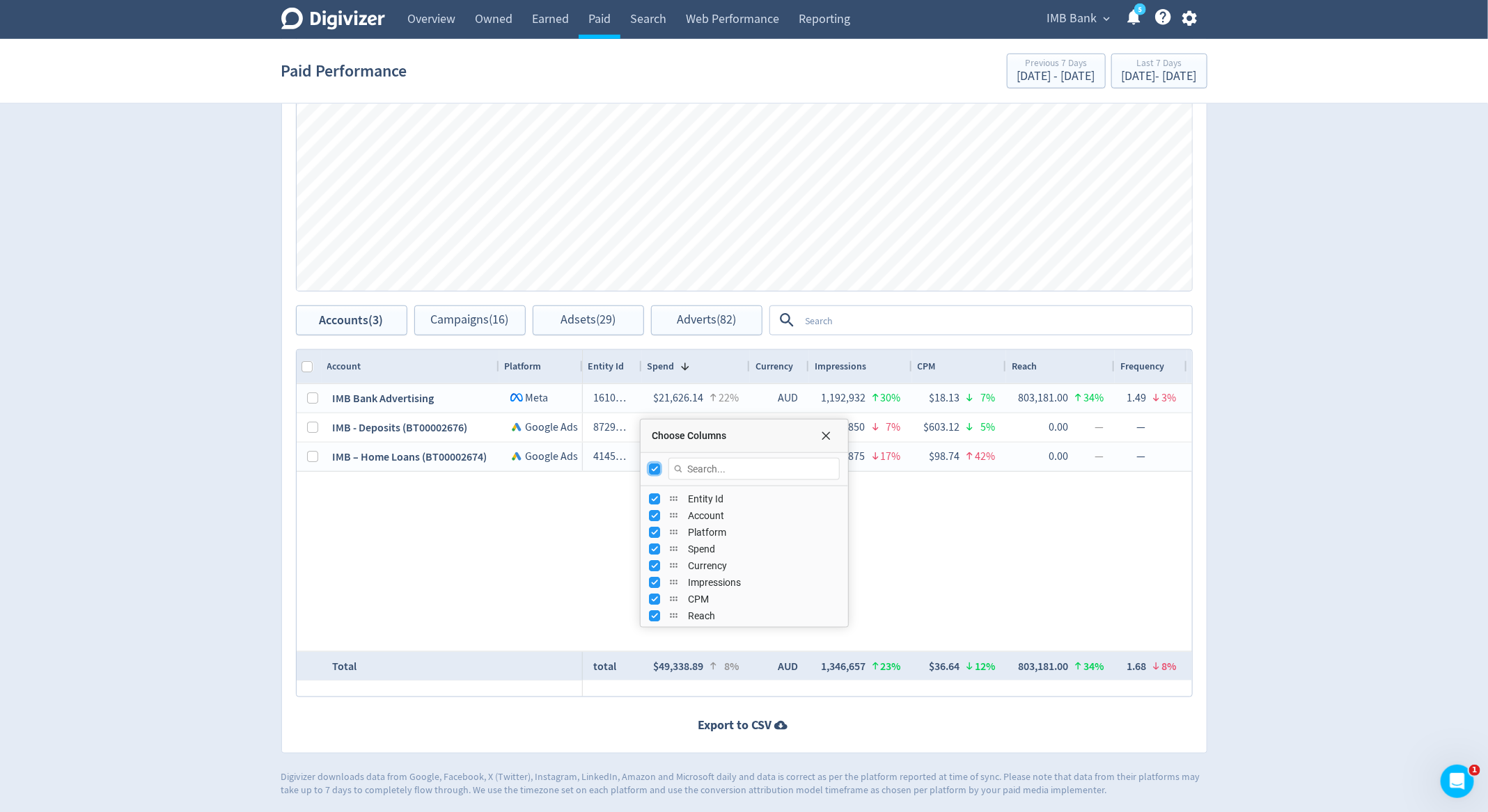
checkbox input "false"
click at [657, 469] on input "Toggle All Columns Visibility" at bounding box center [654, 468] width 11 height 11
checkbox input "true"
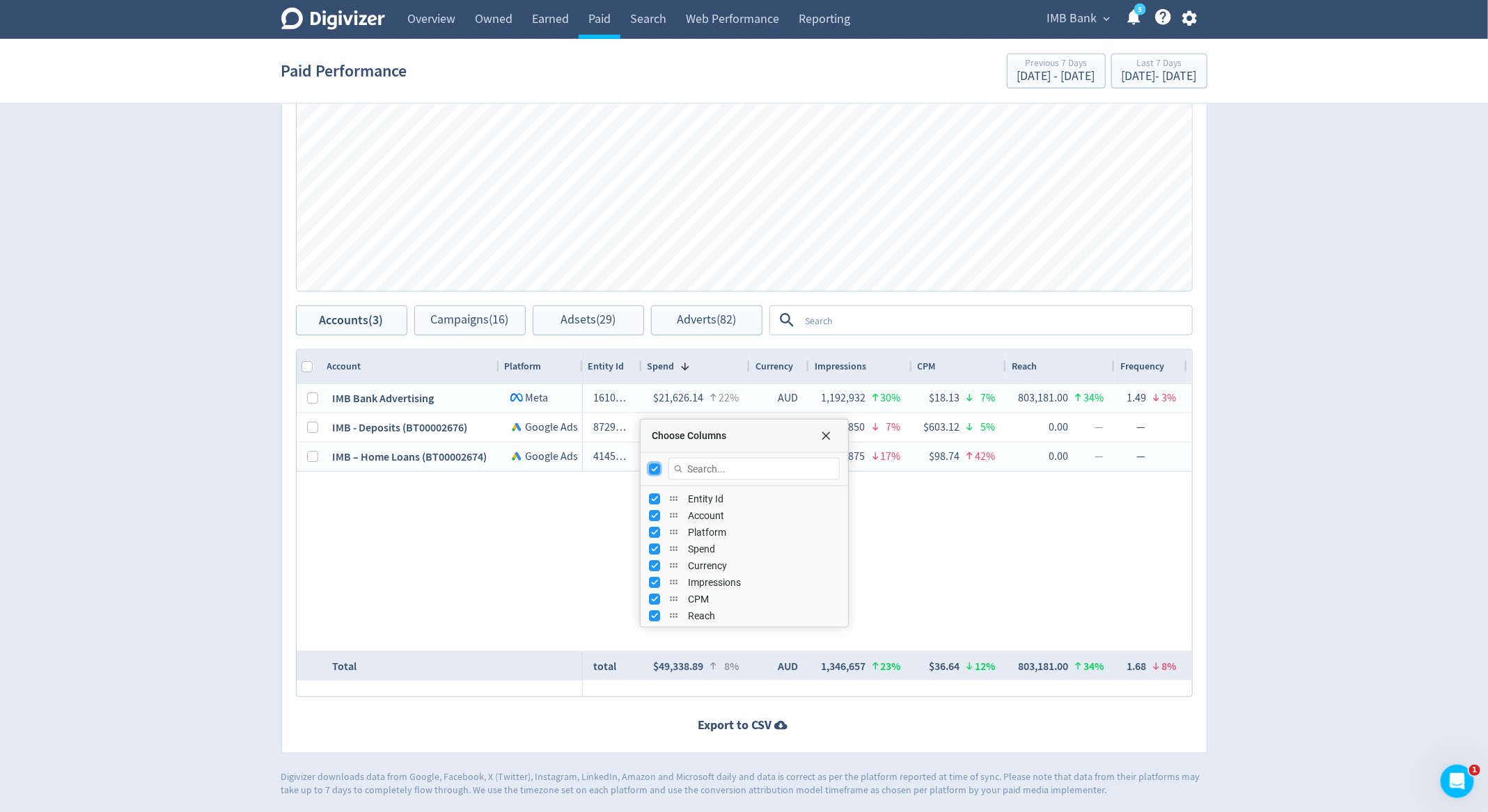
checkbox input "false"
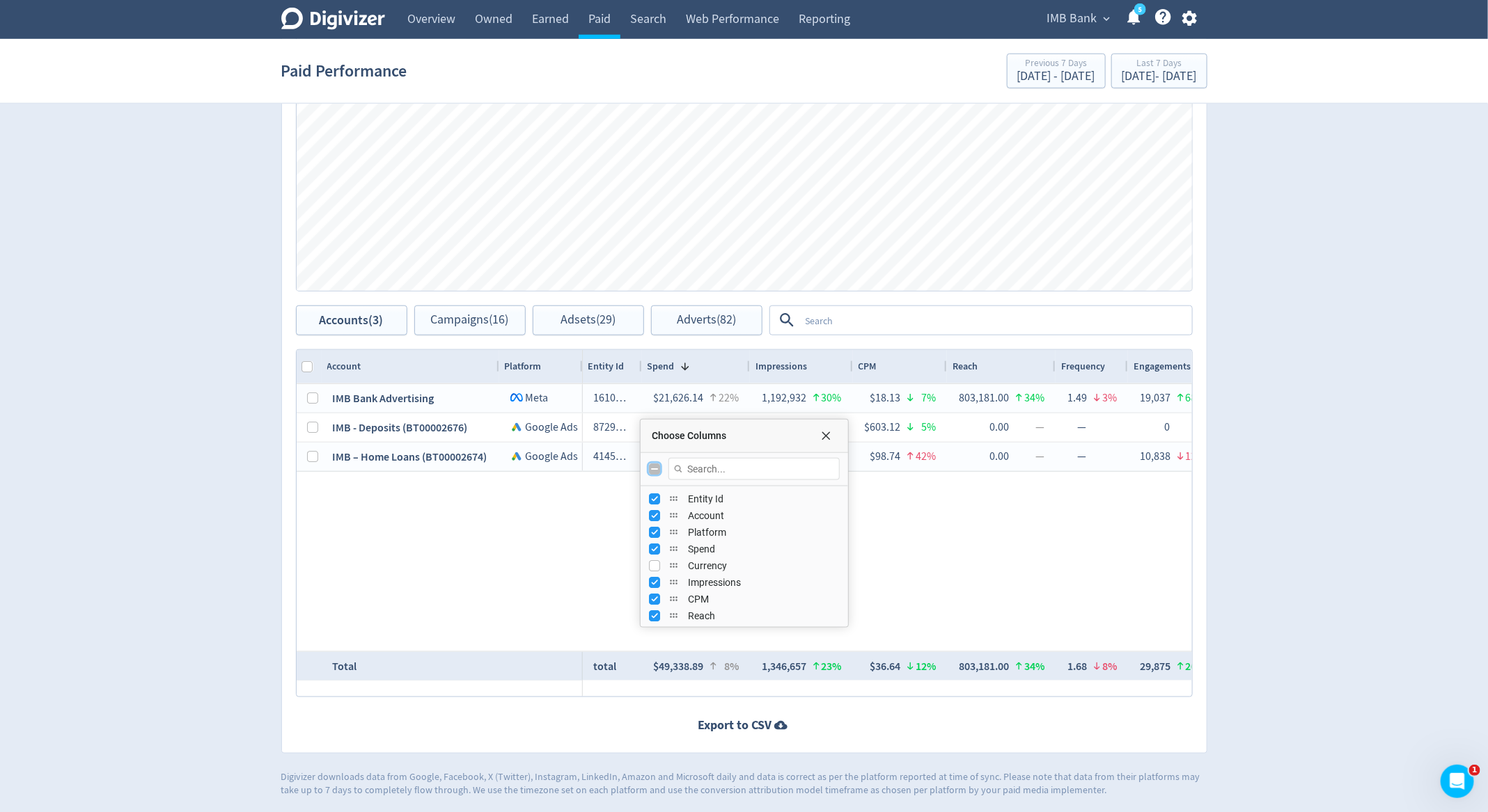
click at [657, 469] on input "Toggle All Columns Visibility" at bounding box center [654, 468] width 11 height 11
checkbox input "true"
checkbox input "false"
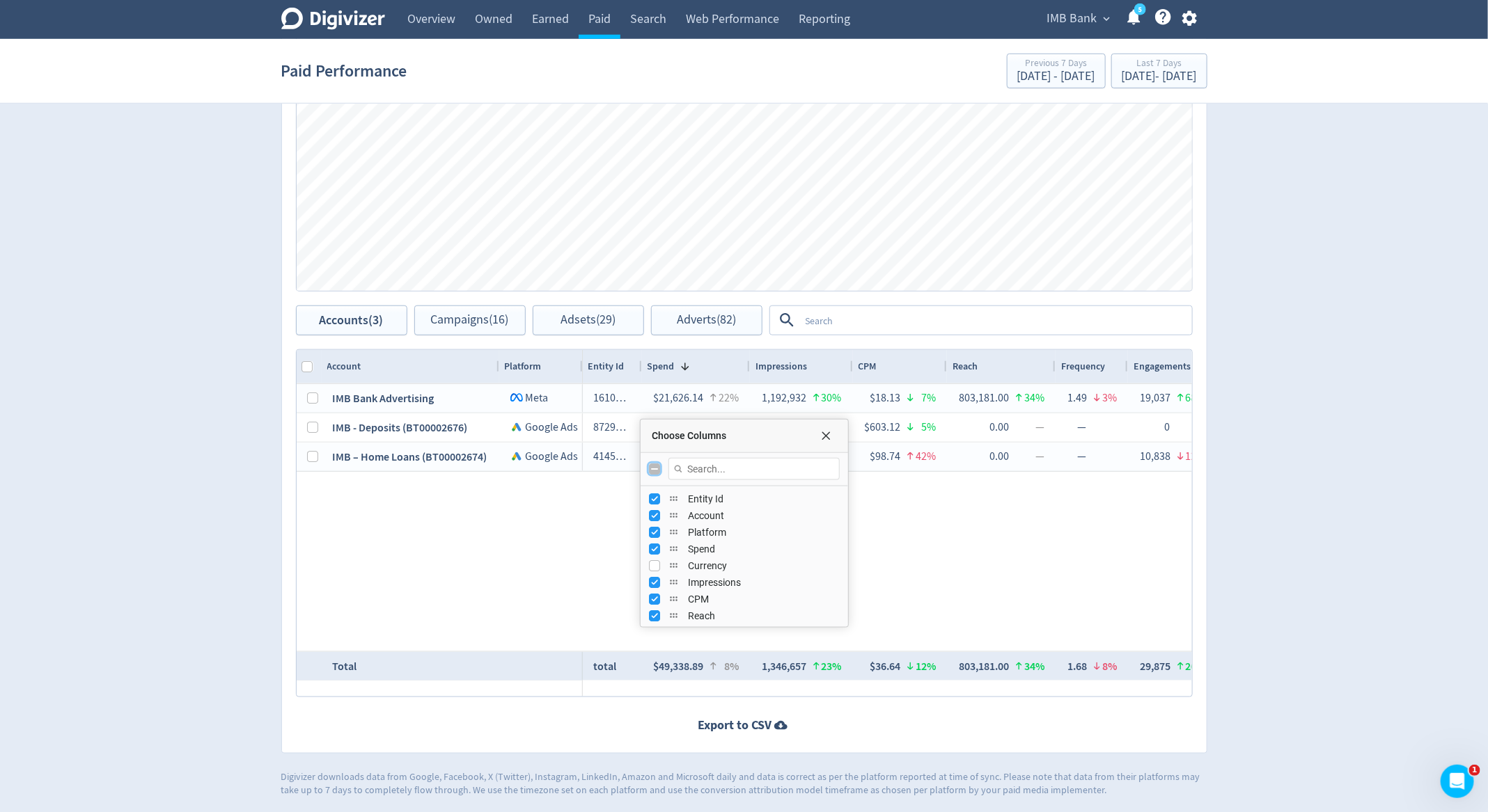
click at [657, 469] on input "Toggle All Columns Visibility" at bounding box center [654, 468] width 11 height 11
checkbox input "true"
checkbox input "false"
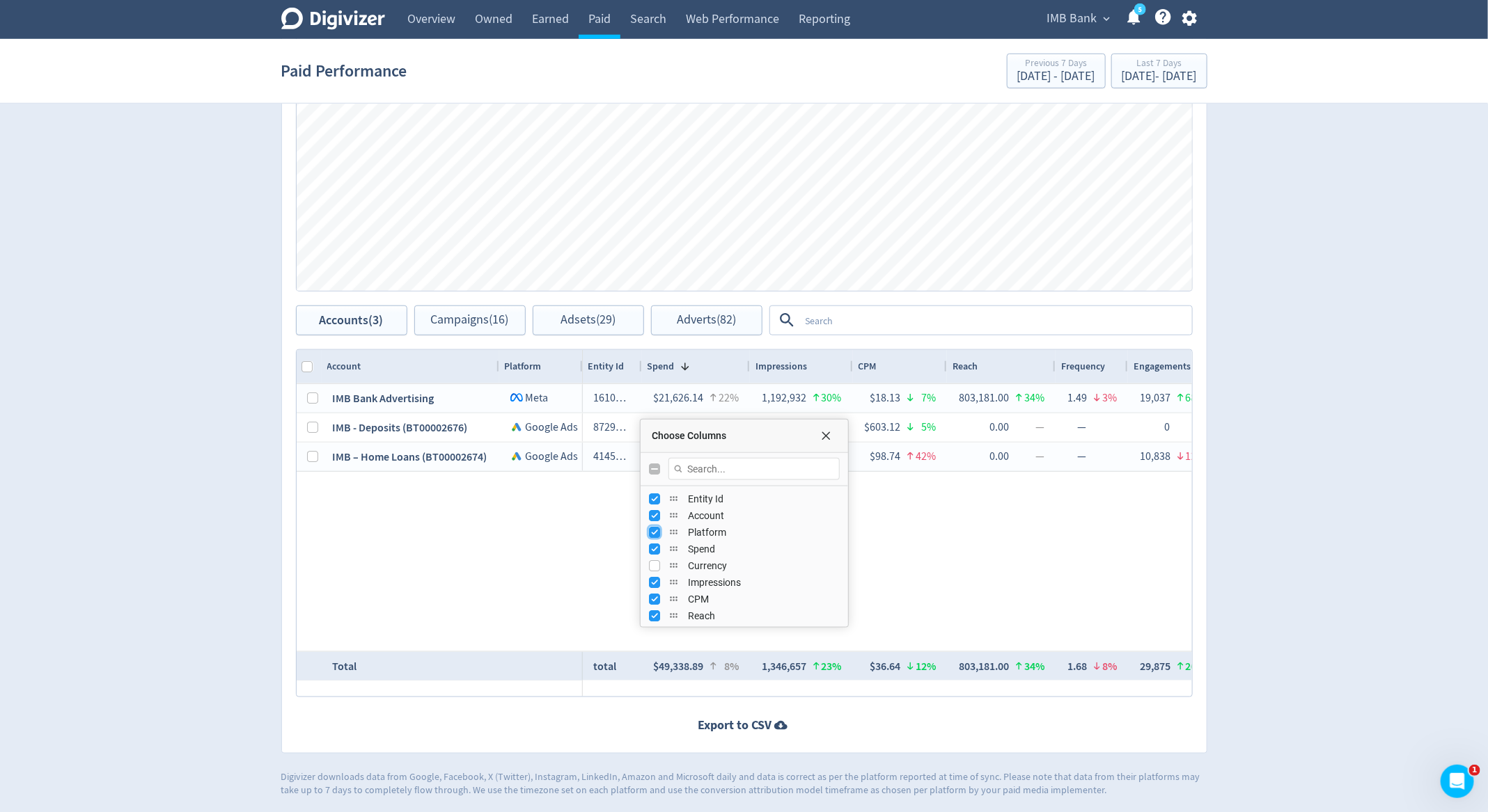
click at [655, 528] on input "Press SPACE to toggle visibility (visible)" at bounding box center [654, 532] width 11 height 11
checkbox input "false"
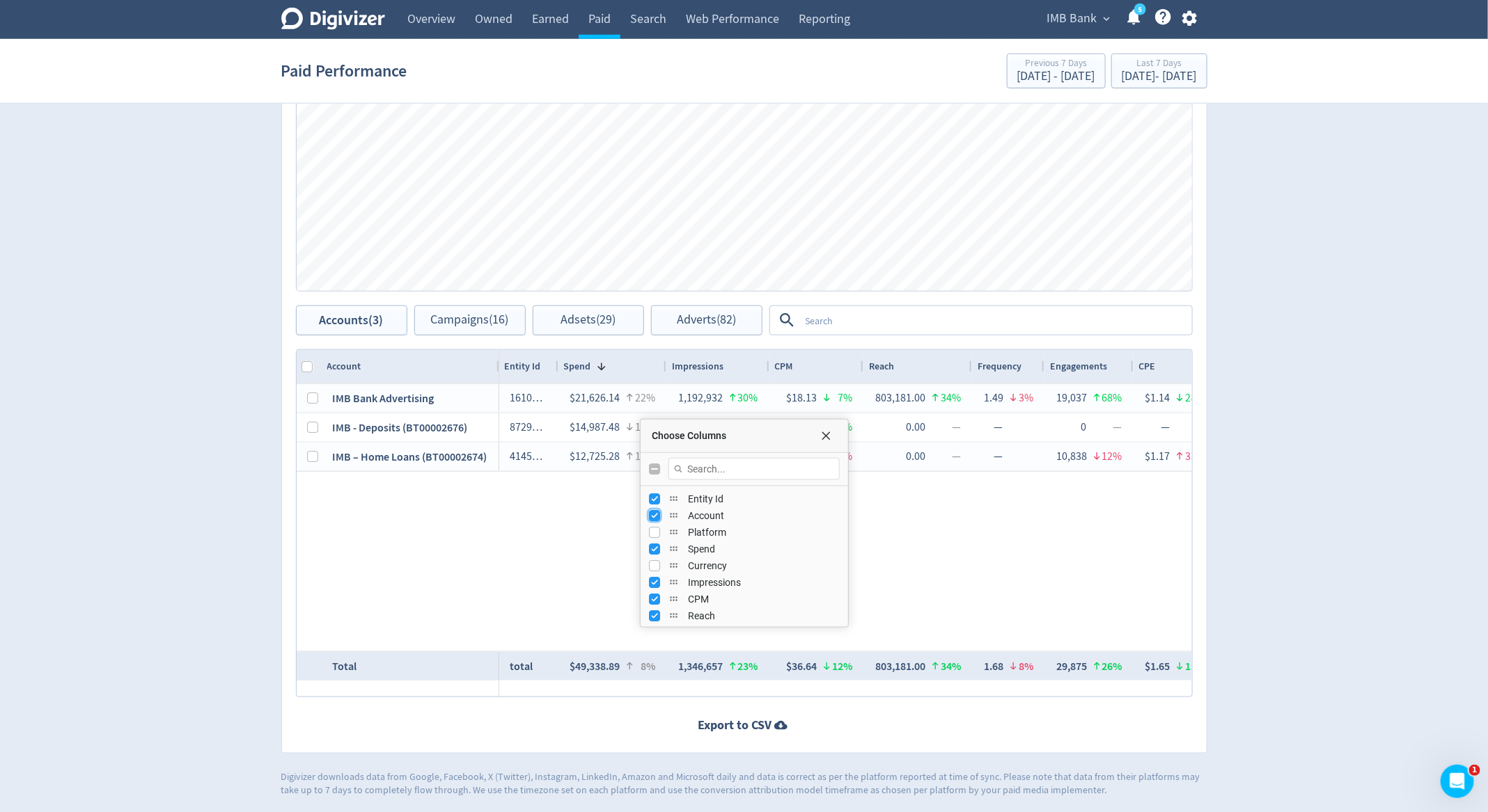
click at [655, 511] on input "Press SPACE to toggle visibility (visible)" at bounding box center [654, 515] width 11 height 11
checkbox input "false"
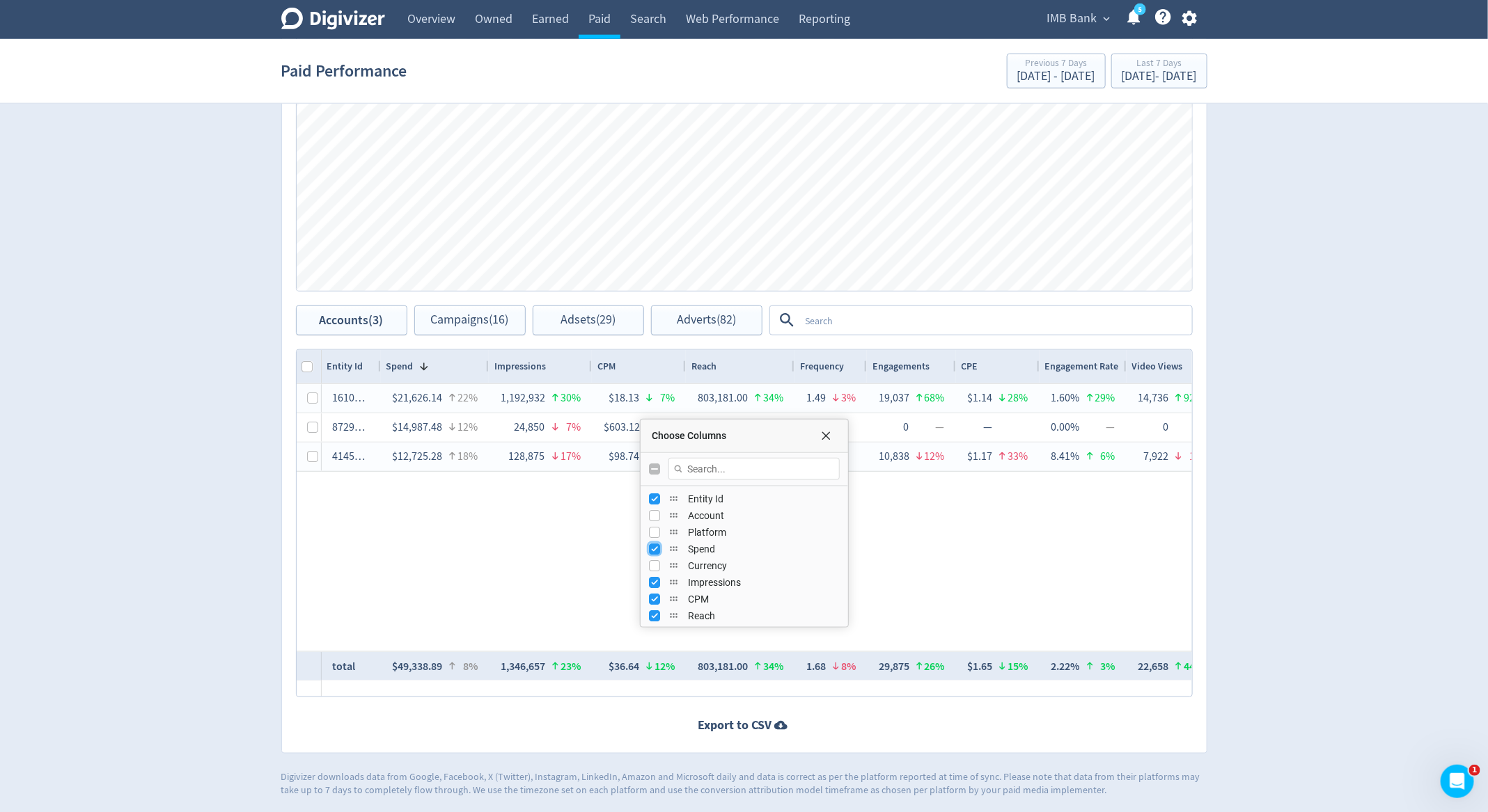
click at [655, 549] on input "Press SPACE to toggle visibility (visible)" at bounding box center [654, 549] width 11 height 11
checkbox input "false"
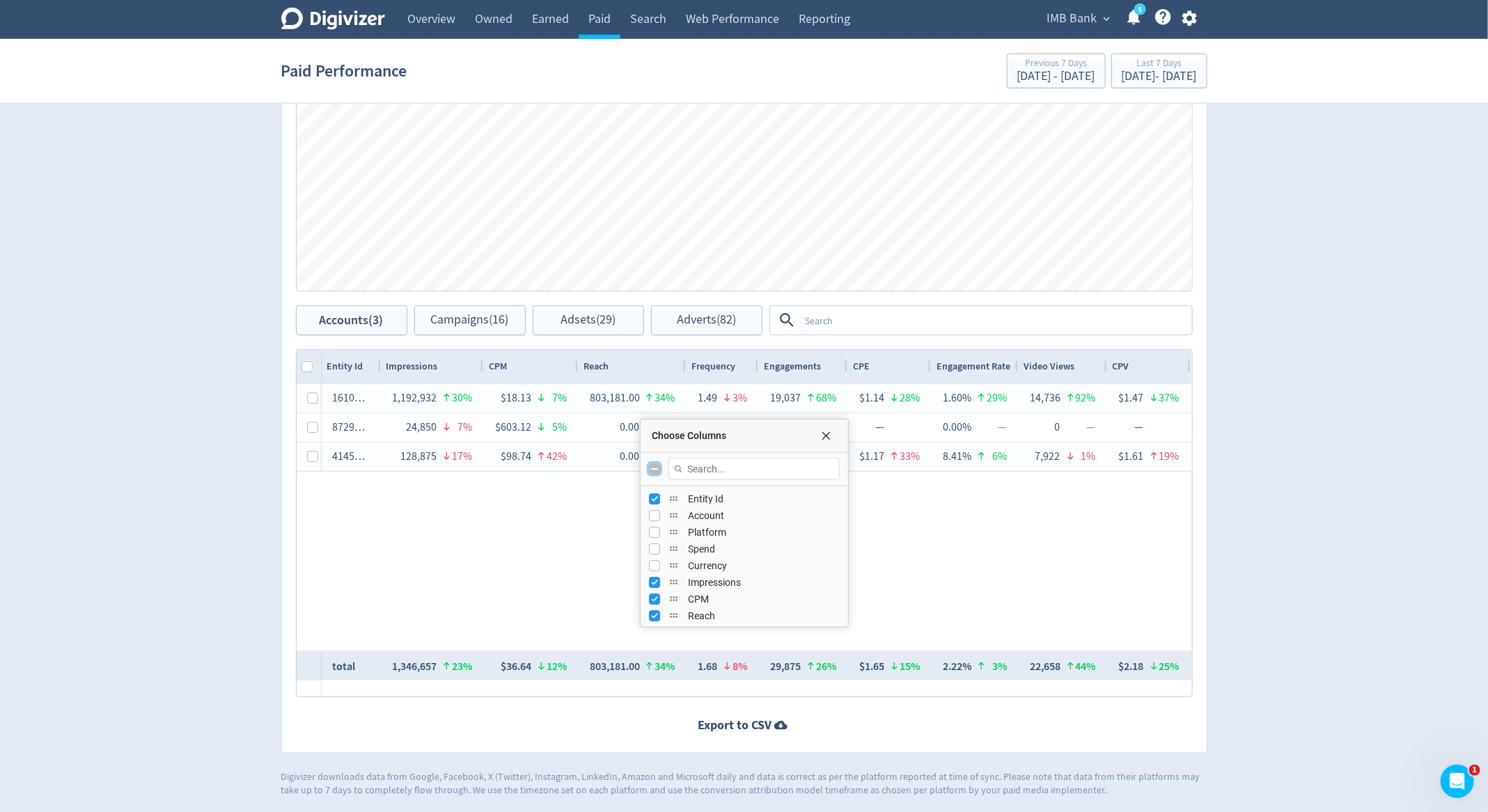
click at [654, 469] on input "Toggle All Columns Visibility" at bounding box center [654, 468] width 11 height 11
checkbox input "true"
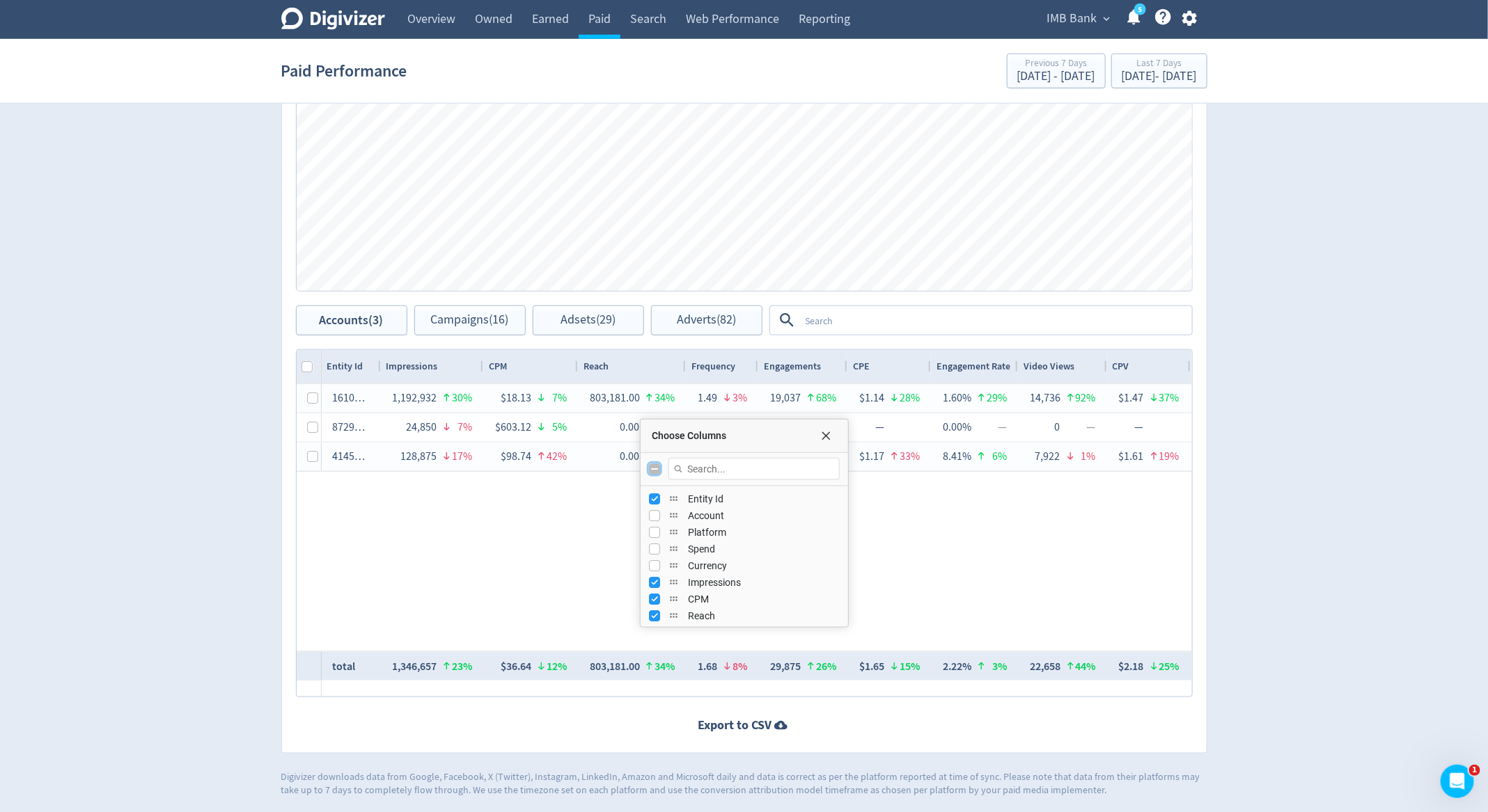
checkbox input "true"
checkbox input "false"
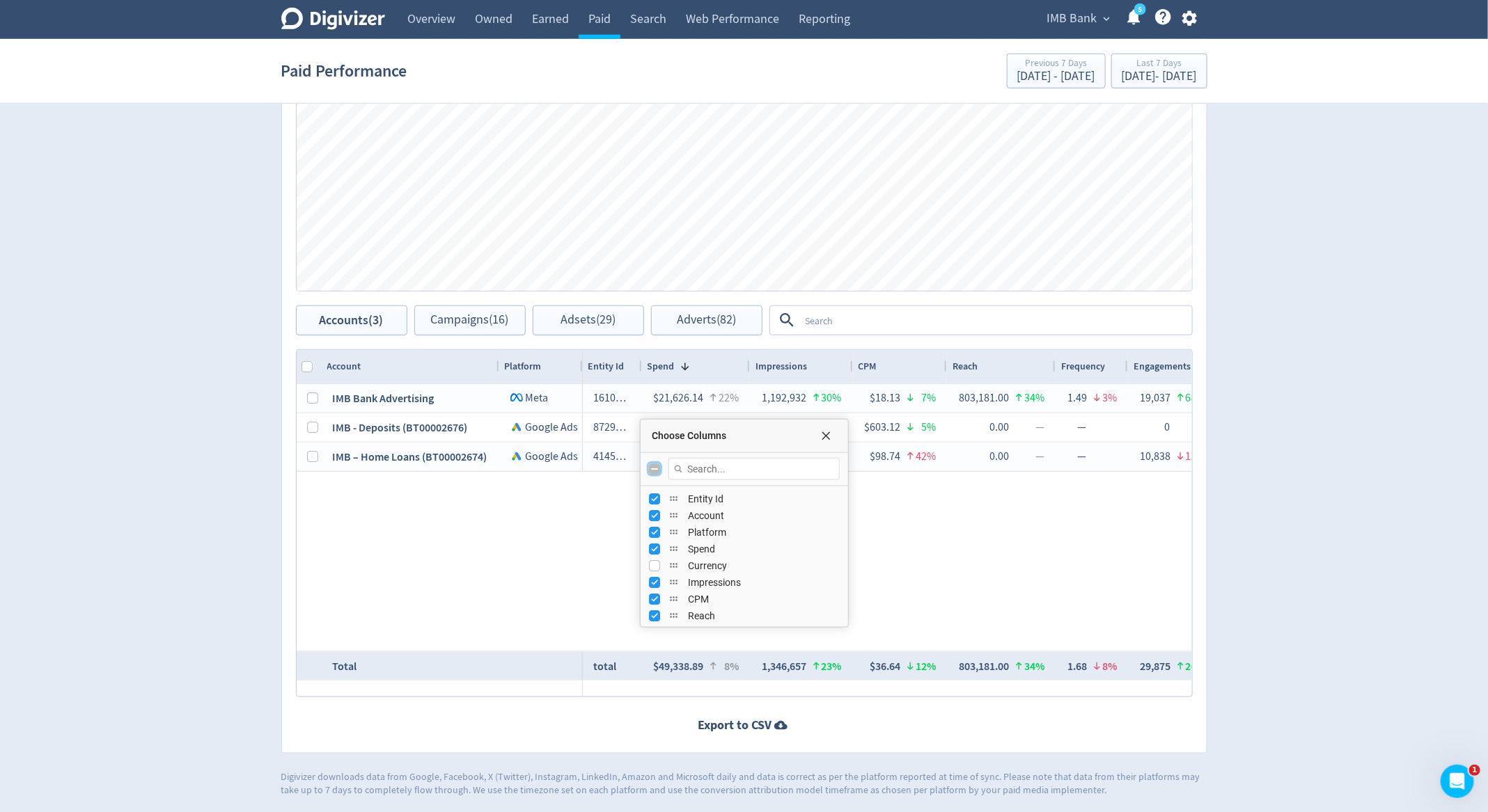
click at [654, 469] on input "Toggle All Columns Visibility" at bounding box center [654, 468] width 11 height 11
checkbox input "true"
checkbox input "false"
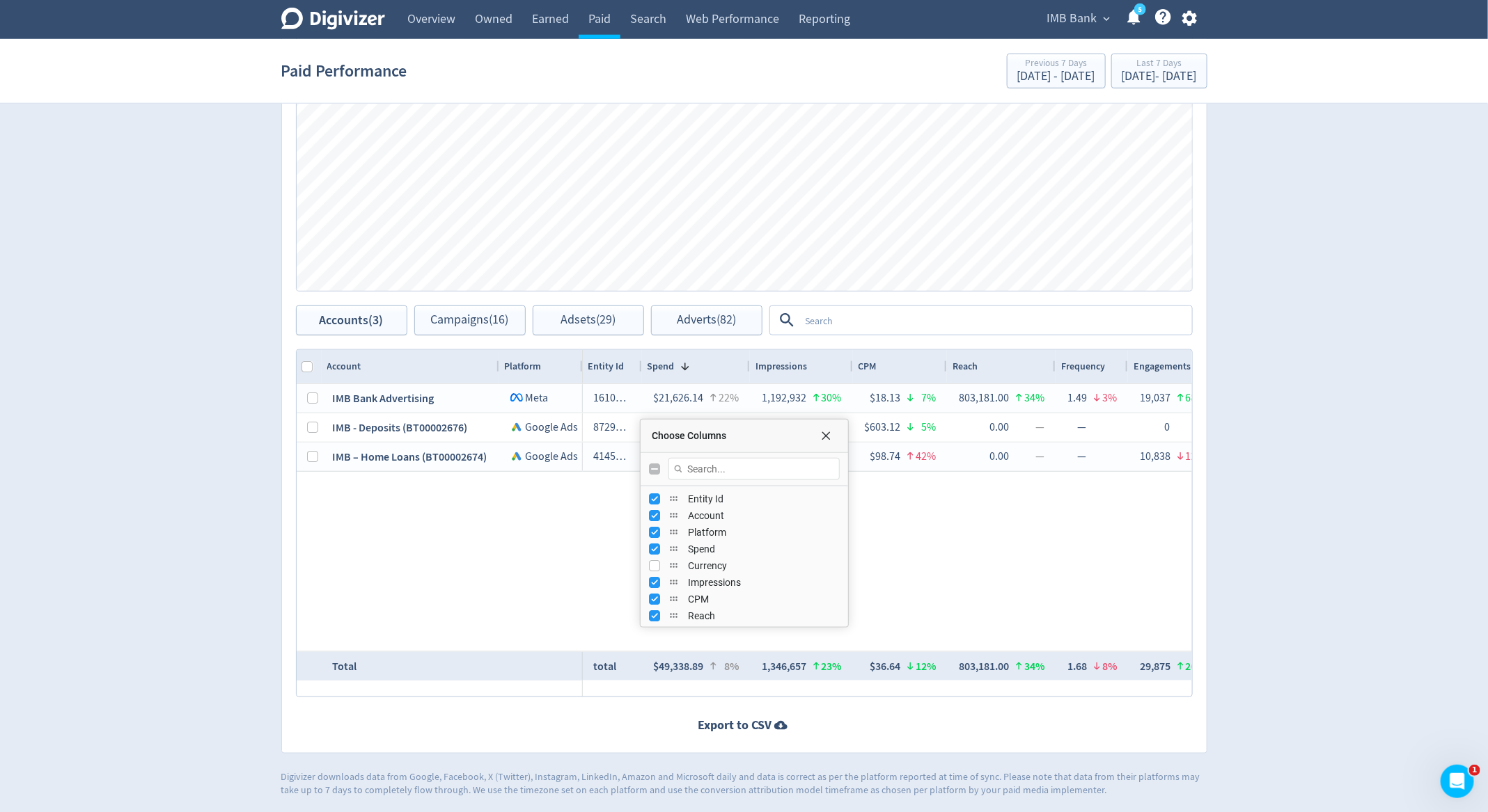
click at [687, 480] on div "Choose Columns" at bounding box center [744, 469] width 208 height 34
click at [661, 459] on div "Choose Columns" at bounding box center [744, 469] width 208 height 34
click at [659, 463] on input "Toggle All Columns Visibility" at bounding box center [654, 468] width 11 height 11
checkbox input "true"
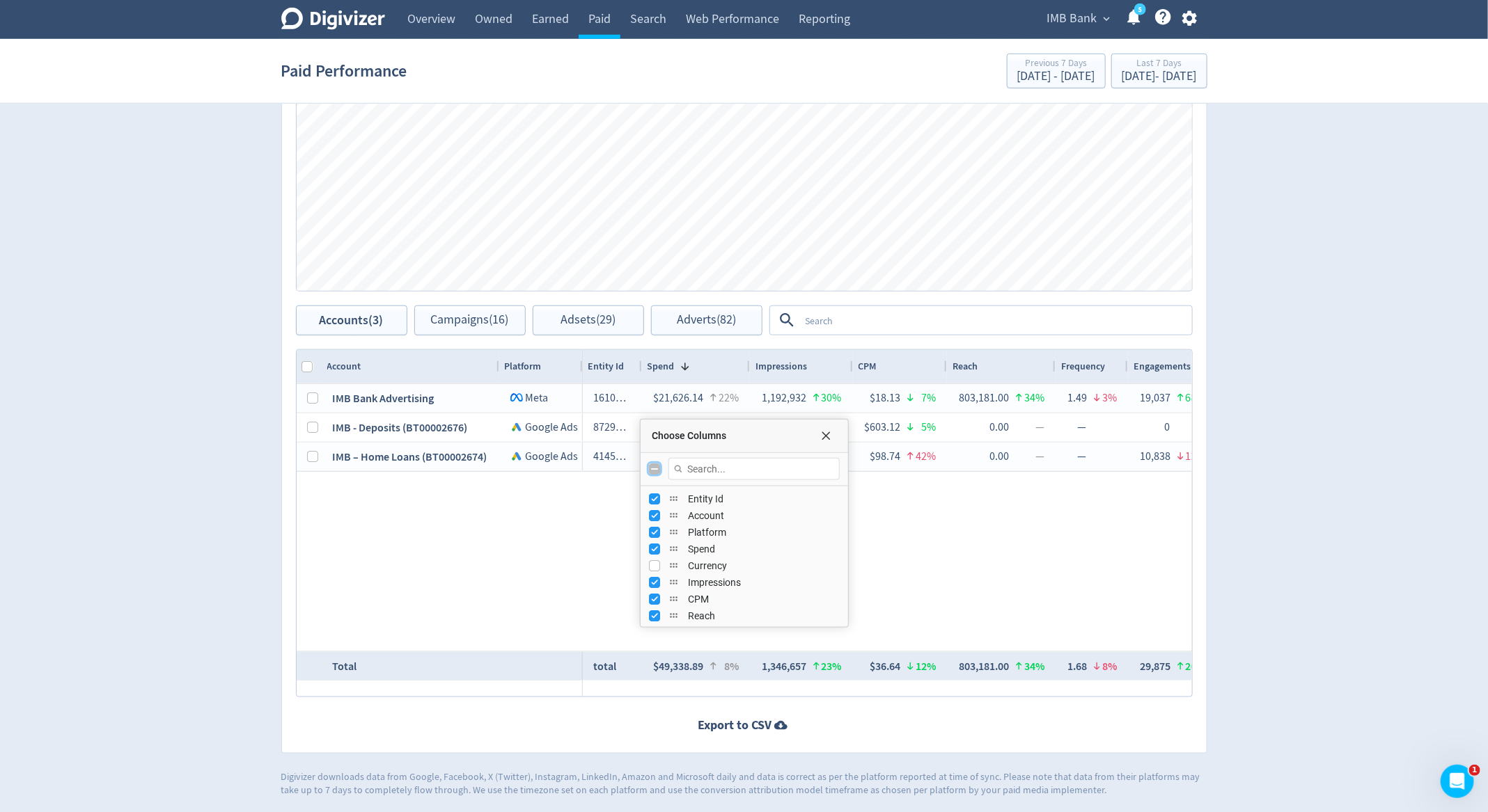
checkbox input "false"
click at [659, 463] on input "Toggle All Columns Visibility" at bounding box center [654, 468] width 11 height 11
checkbox input "true"
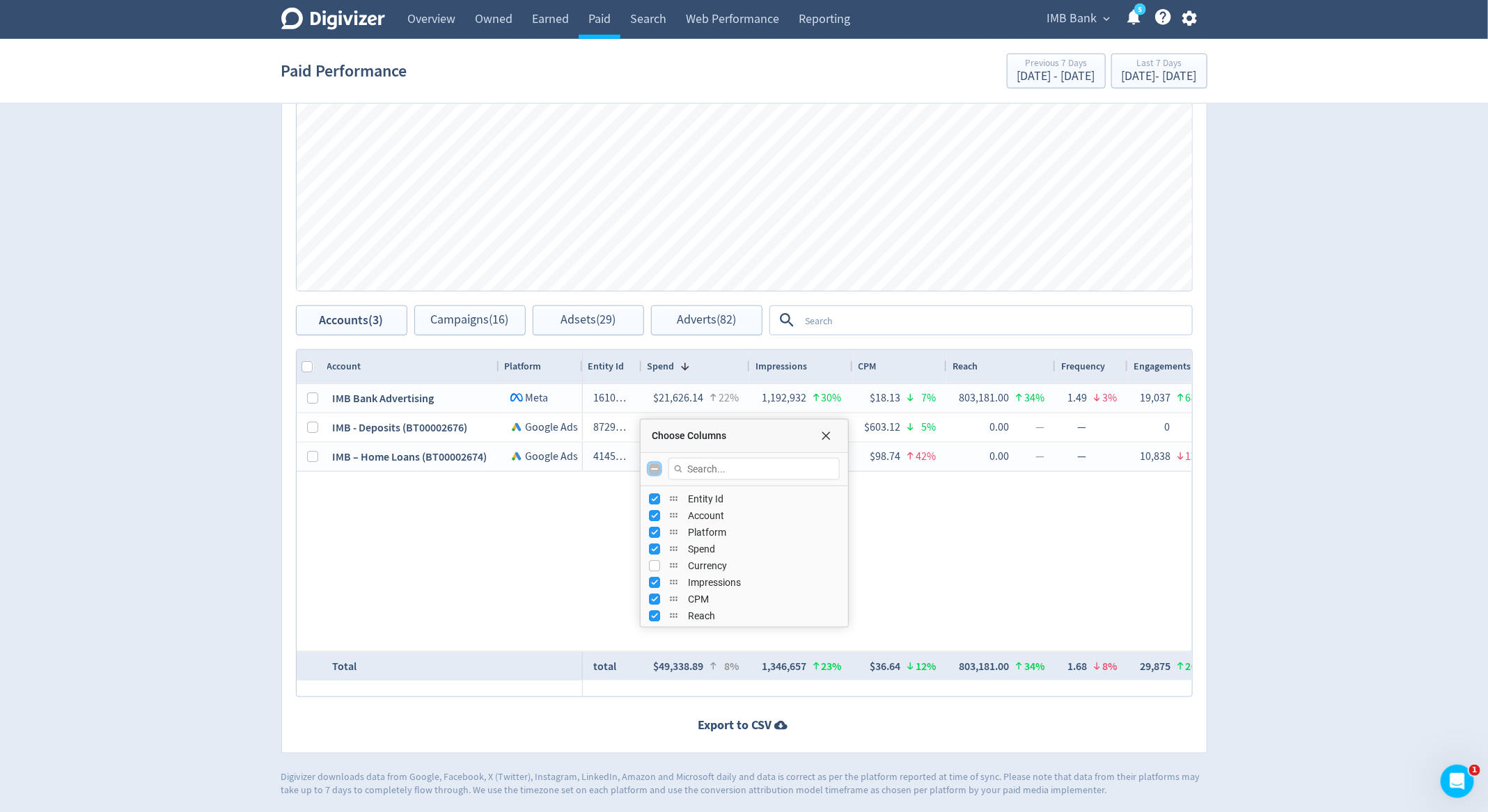
checkbox input "false"
click at [659, 463] on input "Toggle All Columns Visibility" at bounding box center [654, 468] width 11 height 11
checkbox input "true"
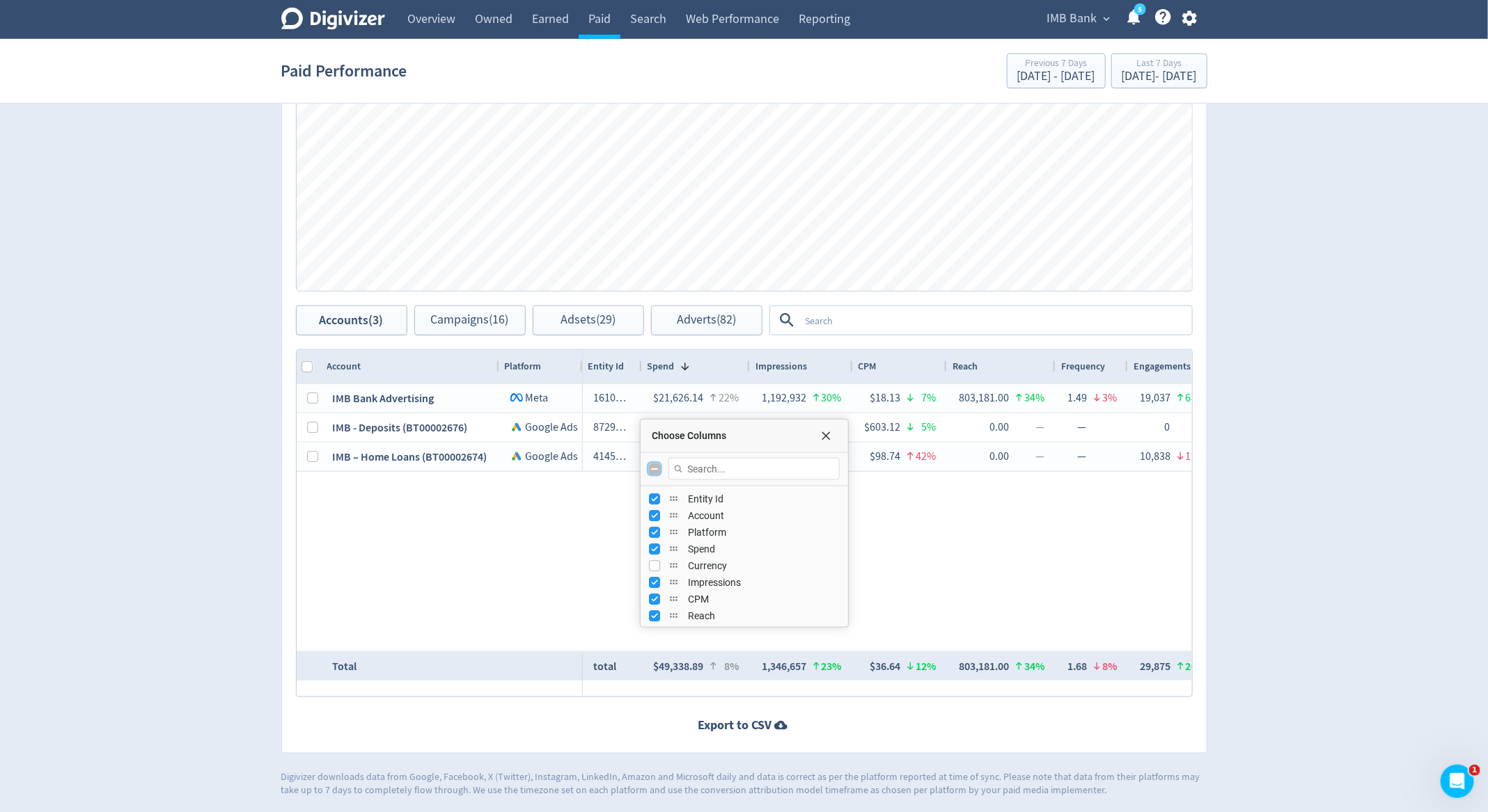
checkbox input "false"
click at [659, 463] on input "Toggle All Columns Visibility" at bounding box center [654, 468] width 11 height 11
checkbox input "true"
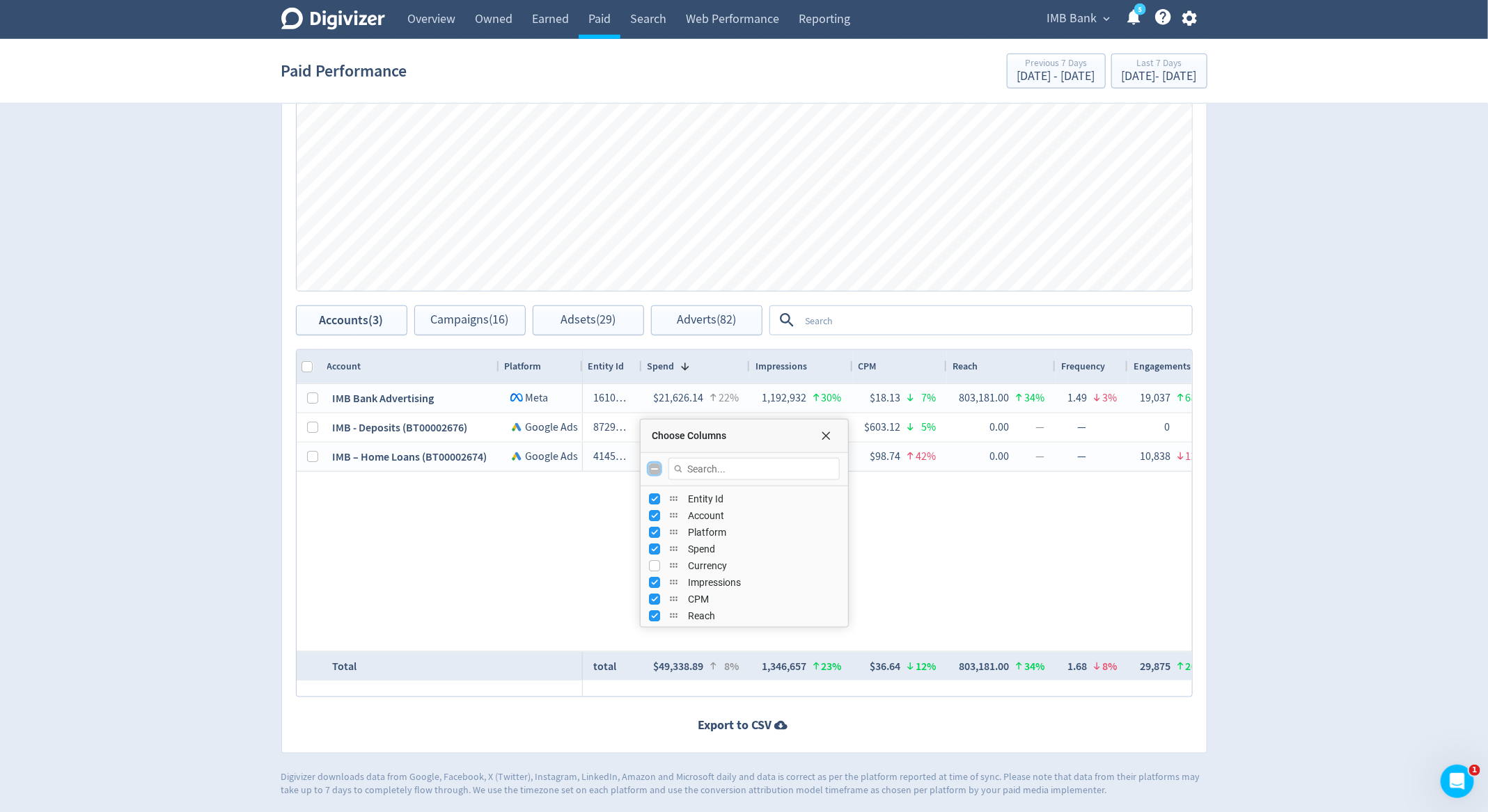
checkbox input "false"
click at [659, 463] on input "Toggle All Columns Visibility" at bounding box center [654, 468] width 11 height 11
checkbox input "true"
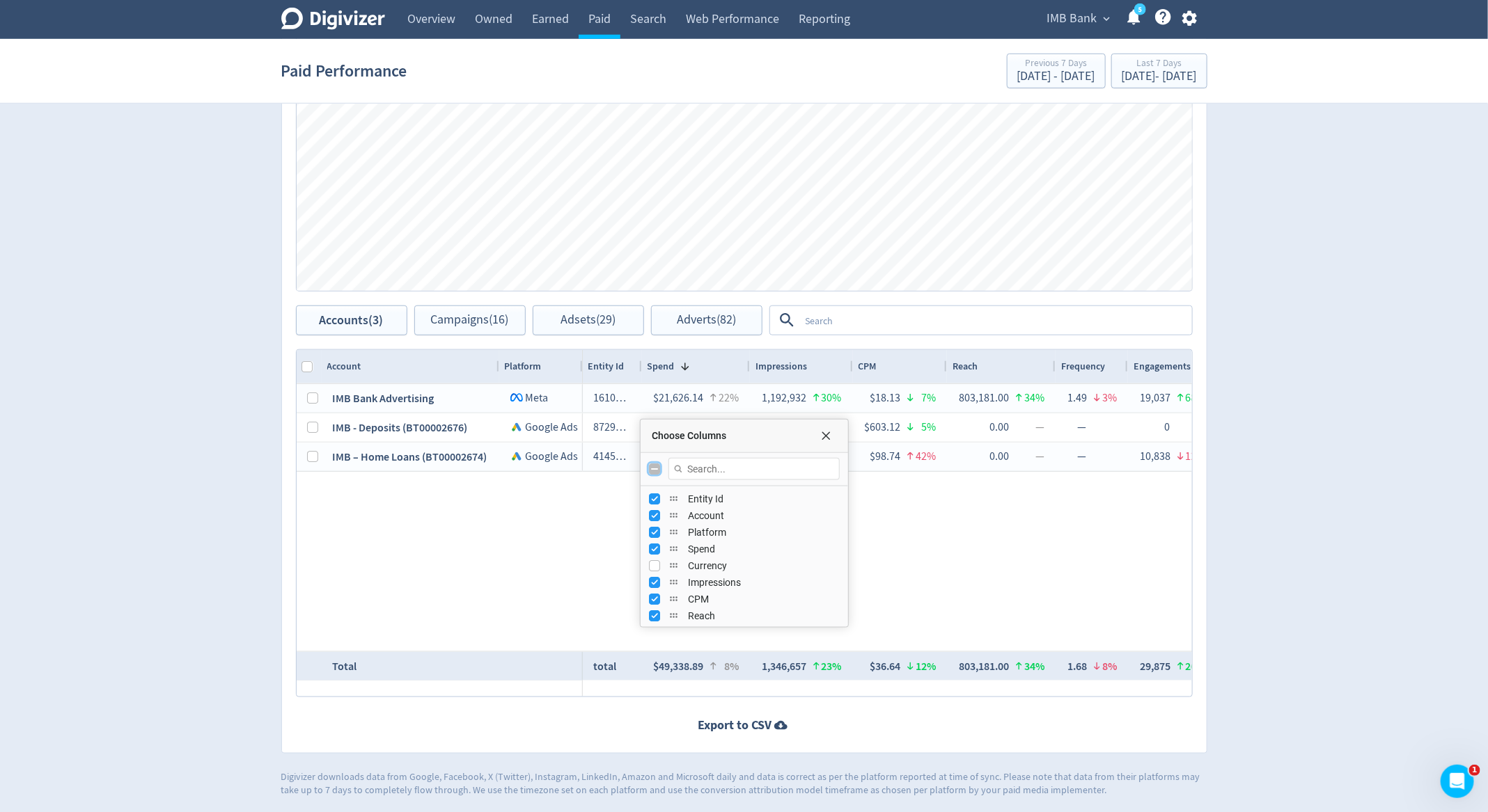
checkbox input "false"
click at [659, 463] on input "Toggle All Columns Visibility" at bounding box center [654, 468] width 11 height 11
checkbox input "true"
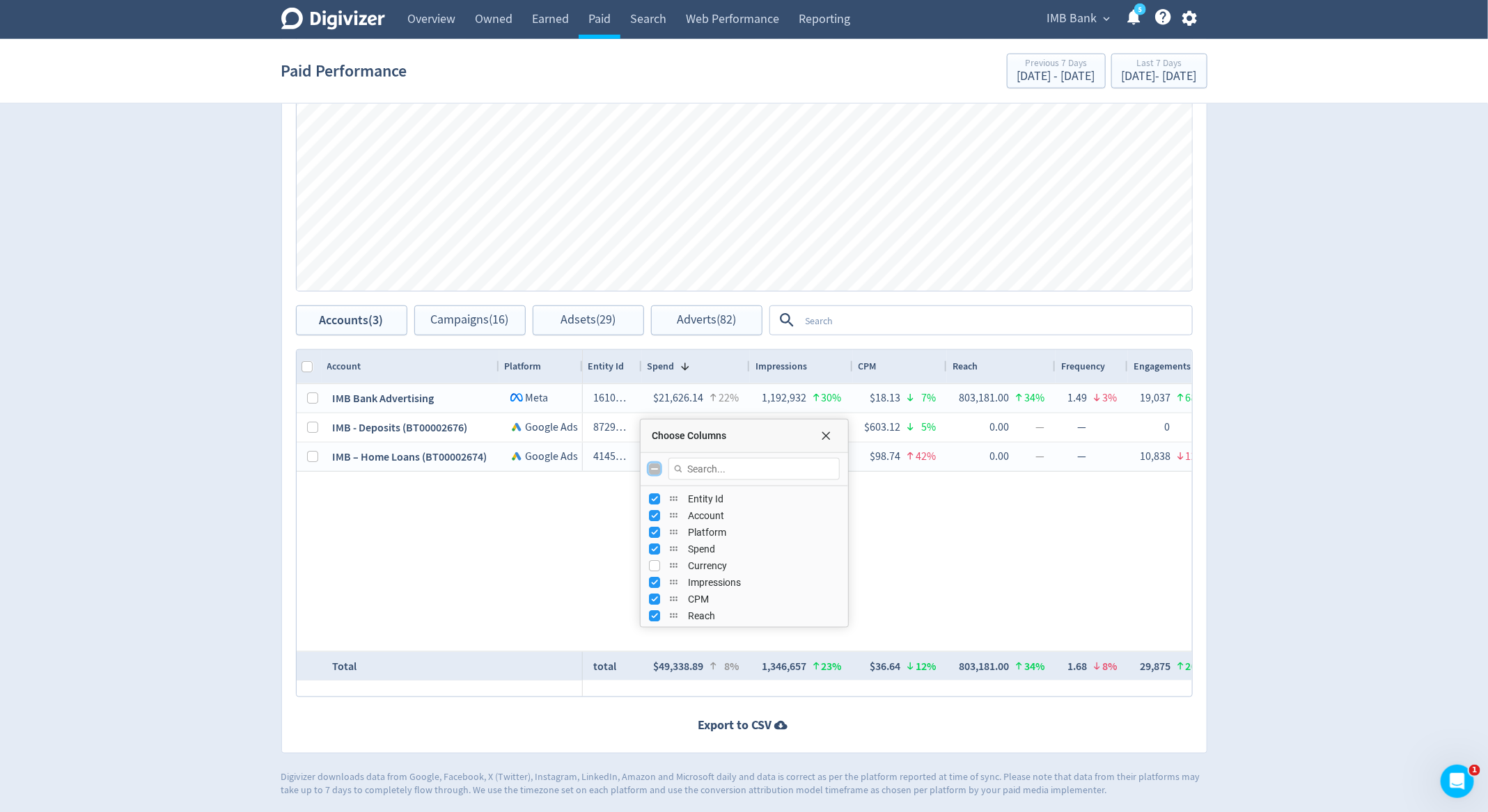
checkbox input "false"
click at [659, 463] on input "Toggle All Columns Visibility" at bounding box center [654, 468] width 11 height 11
checkbox input "true"
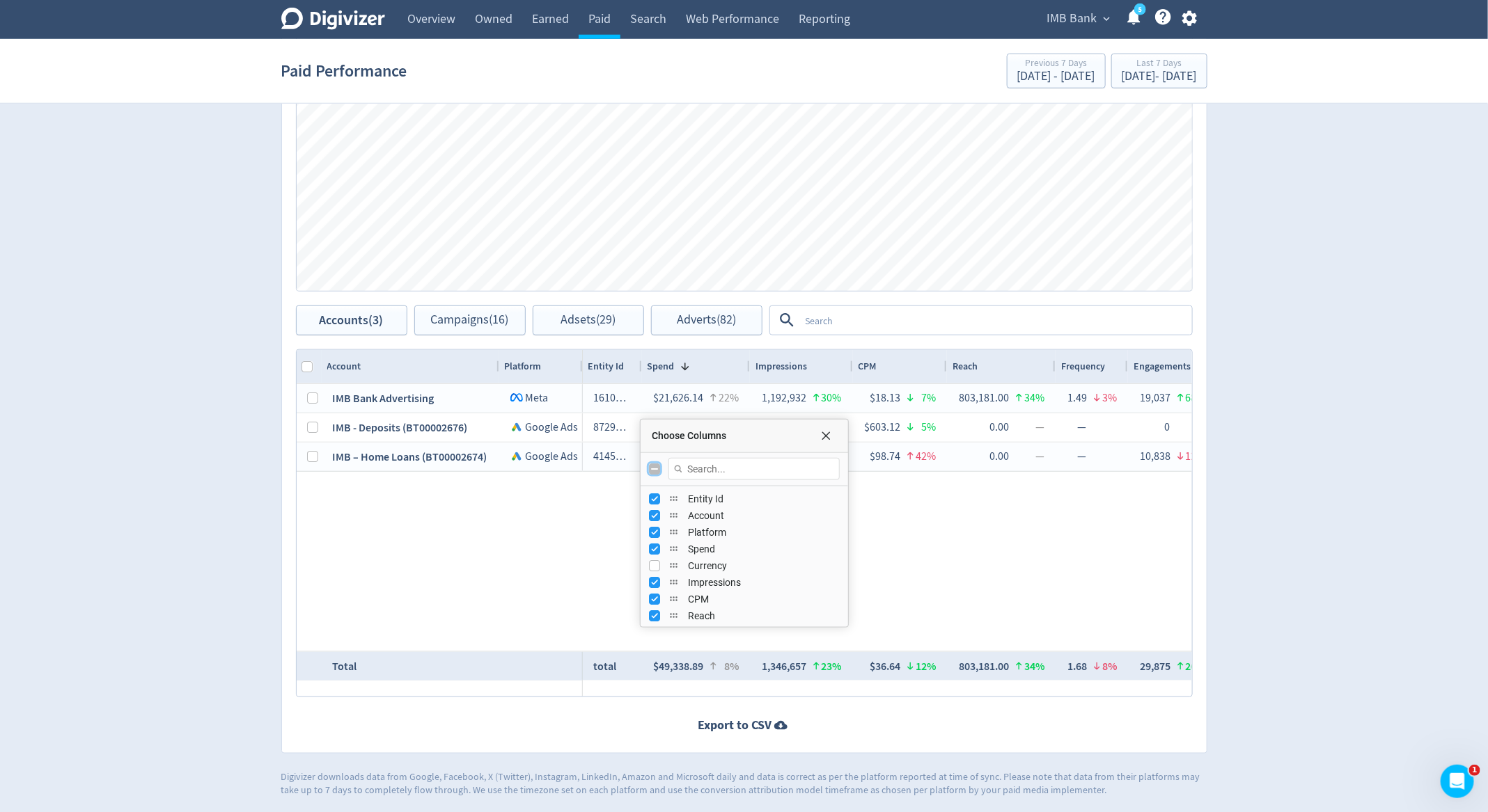
checkbox input "false"
click at [659, 463] on input "Toggle All Columns Visibility" at bounding box center [654, 468] width 11 height 11
checkbox input "true"
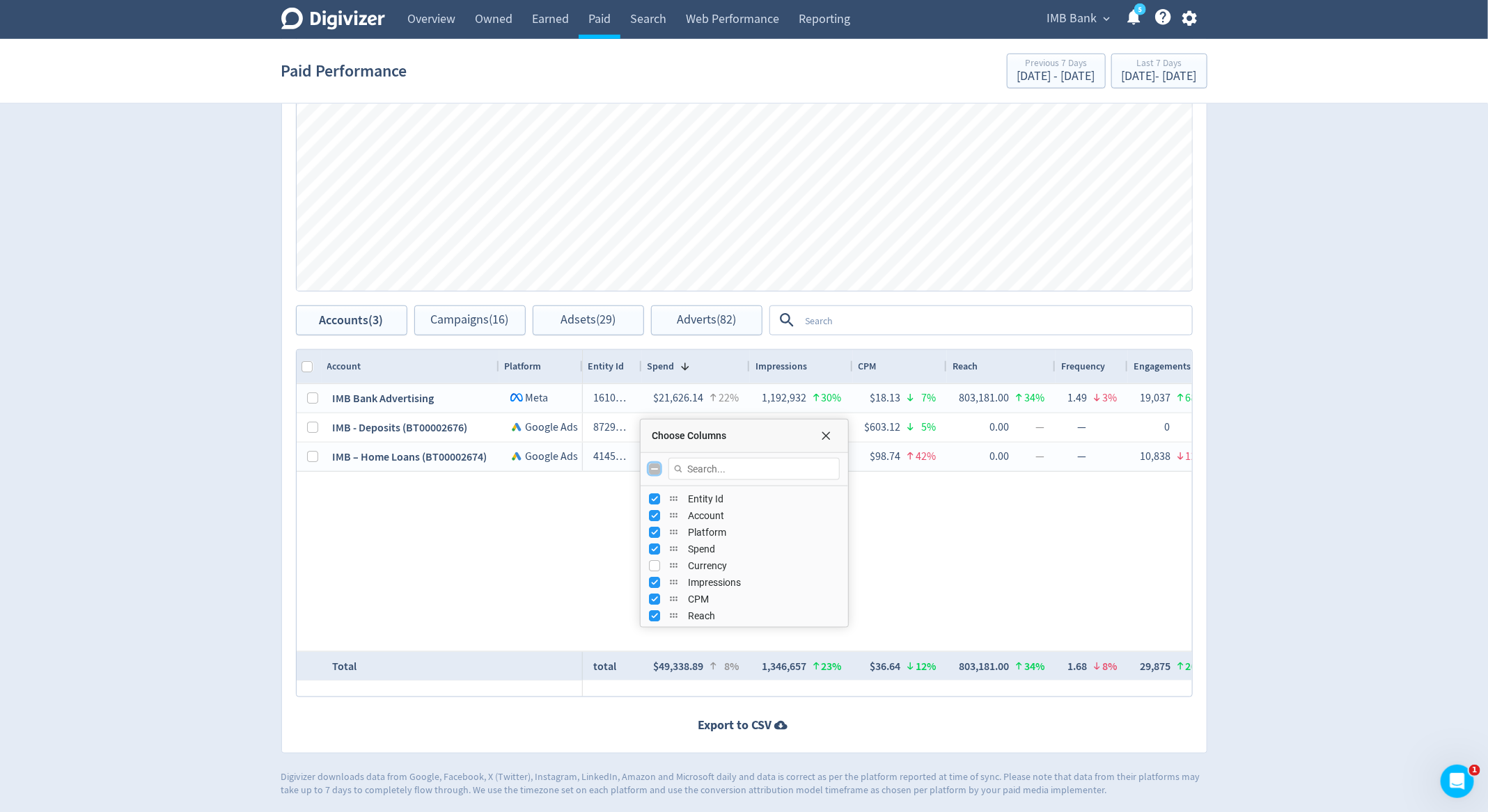
checkbox input "false"
click at [659, 463] on input "Toggle All Columns Visibility" at bounding box center [654, 468] width 11 height 11
checkbox input "true"
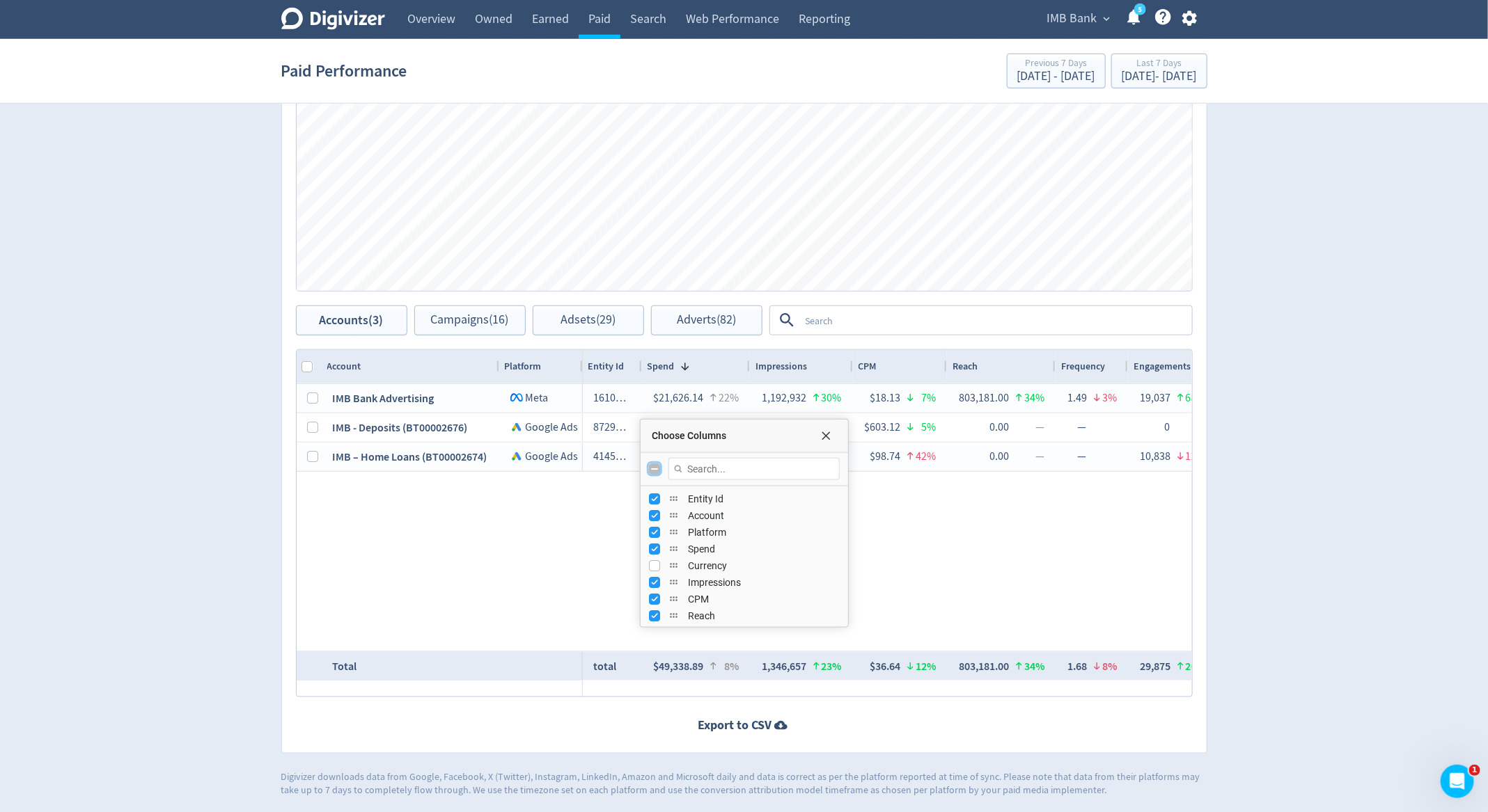
checkbox input "false"
click at [659, 463] on input "Toggle All Columns Visibility" at bounding box center [654, 468] width 11 height 11
checkbox input "true"
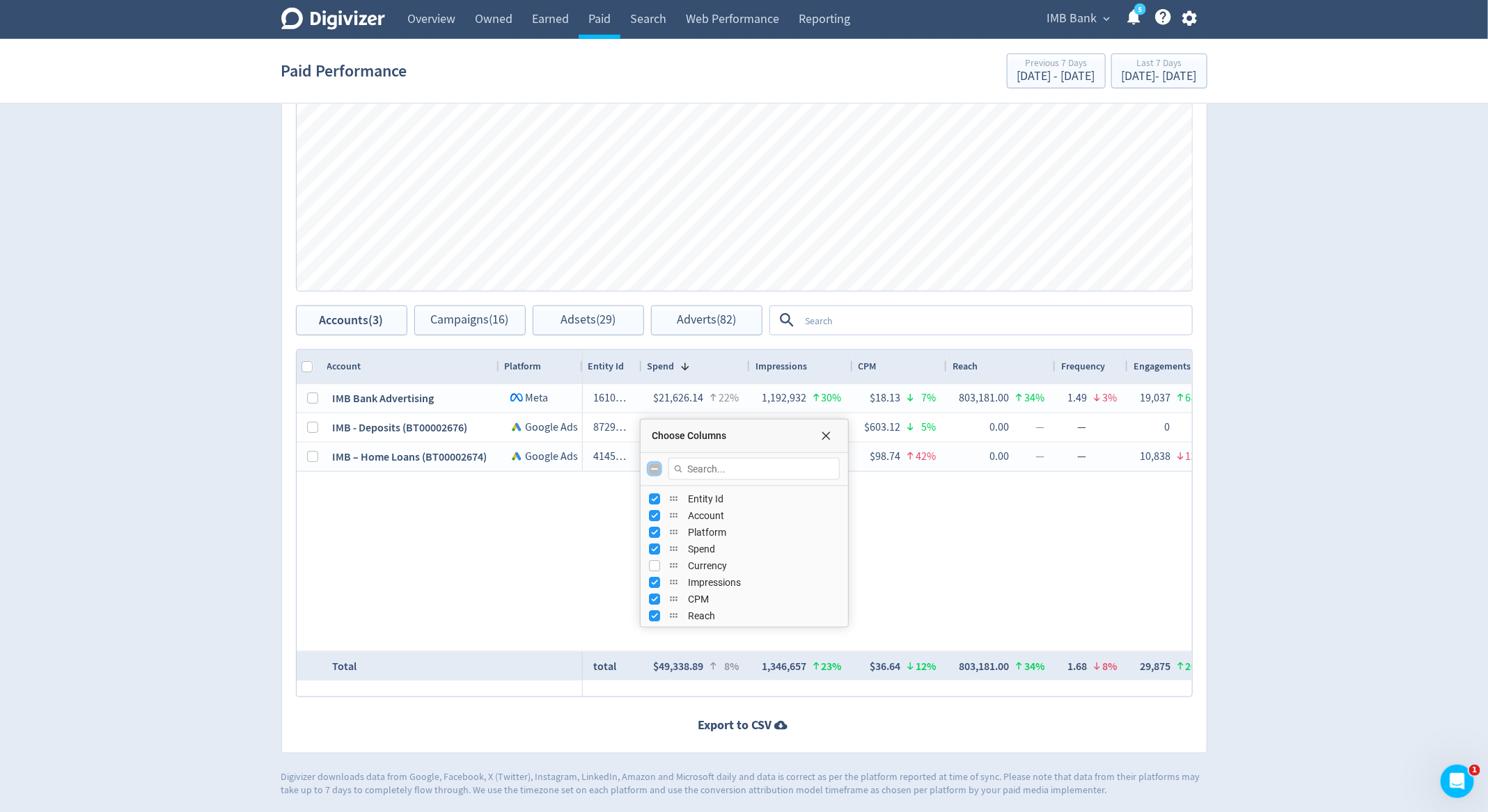
checkbox input "false"
click at [653, 465] on input "Toggle All Columns Visibility" at bounding box center [654, 468] width 11 height 11
checkbox input "true"
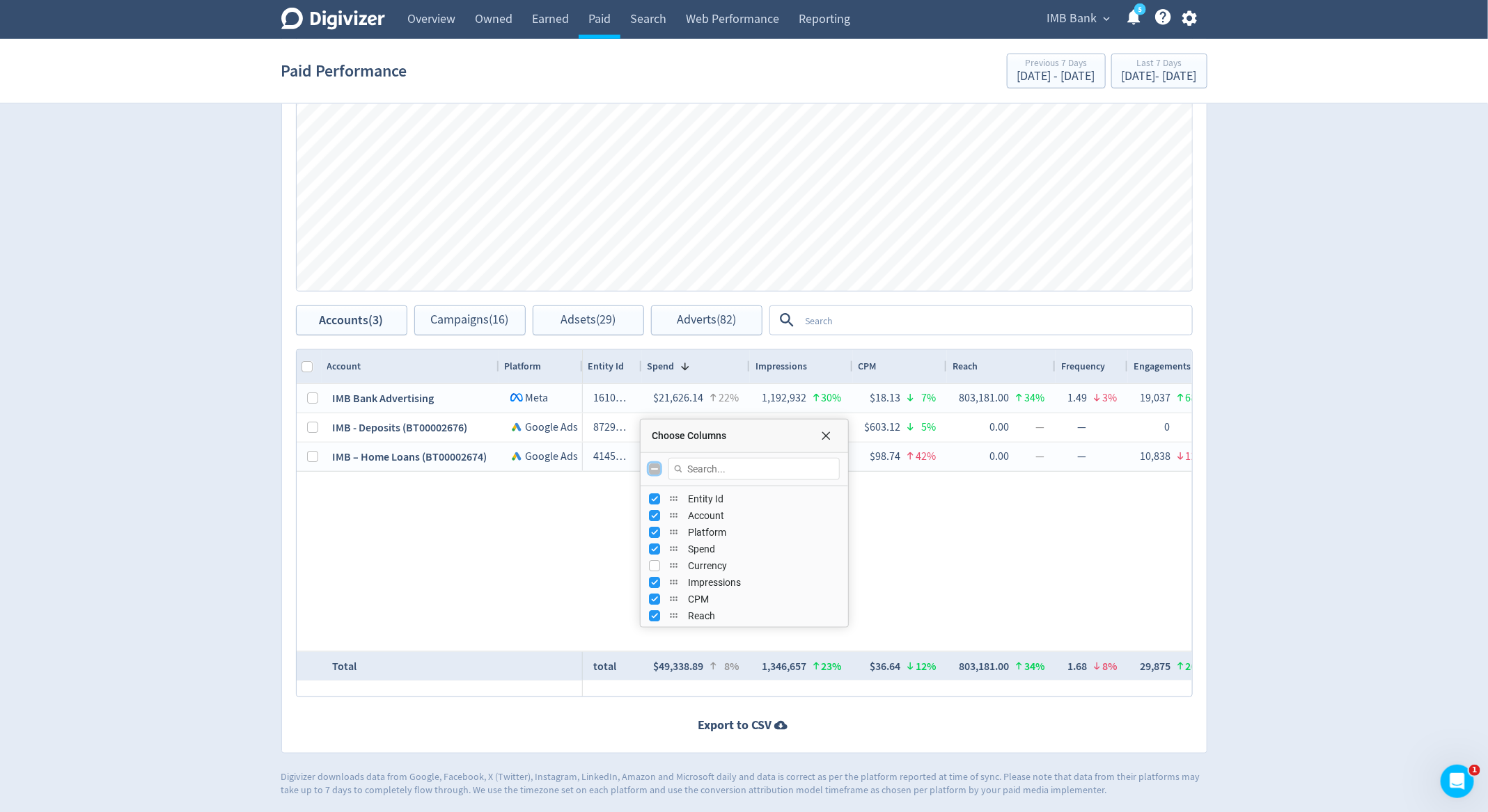
checkbox input "false"
click at [653, 465] on input "Toggle All Columns Visibility" at bounding box center [654, 468] width 11 height 11
checkbox input "true"
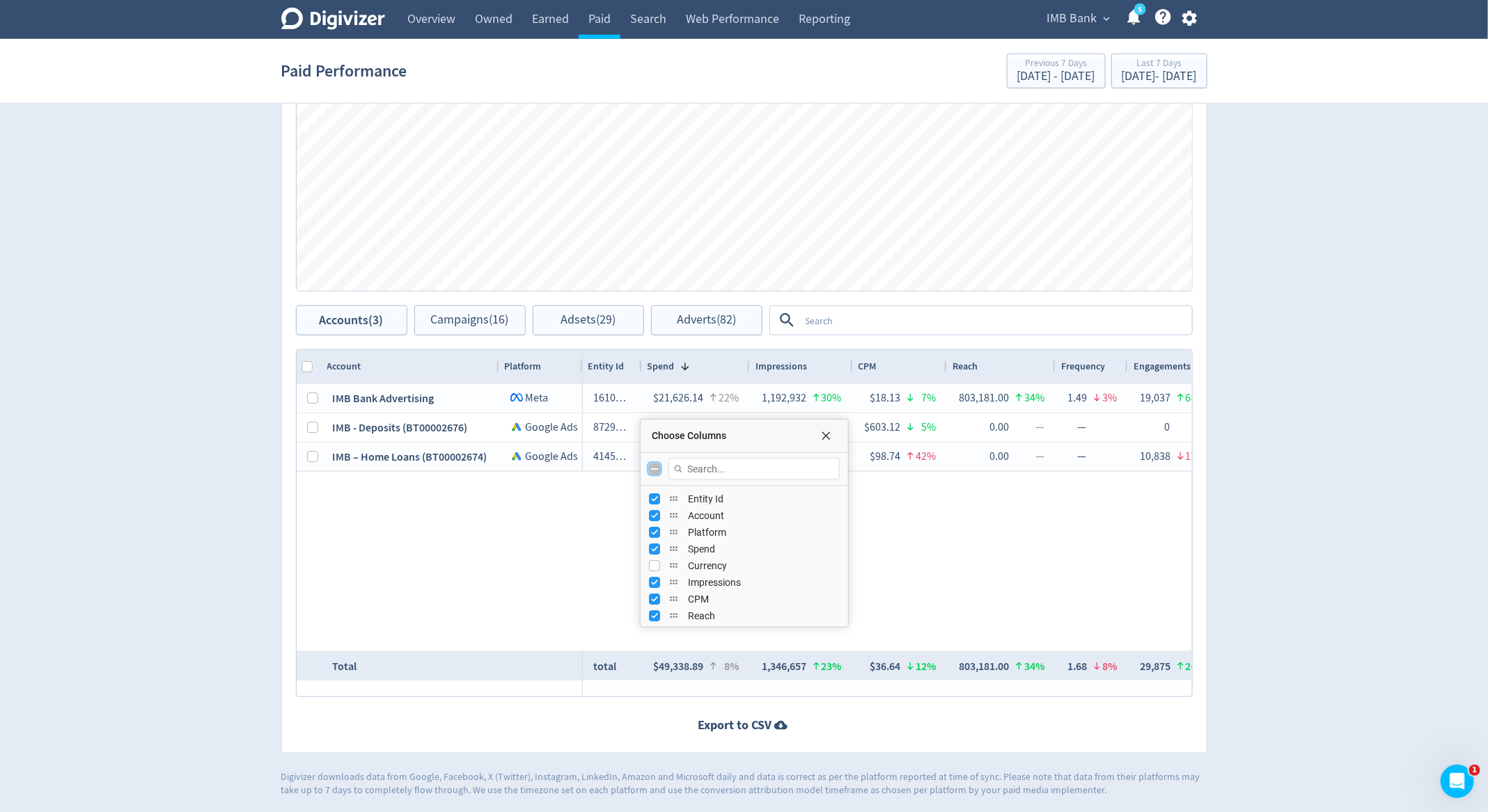
checkbox input "false"
click at [653, 465] on input "Toggle All Columns Visibility" at bounding box center [654, 468] width 11 height 11
checkbox input "true"
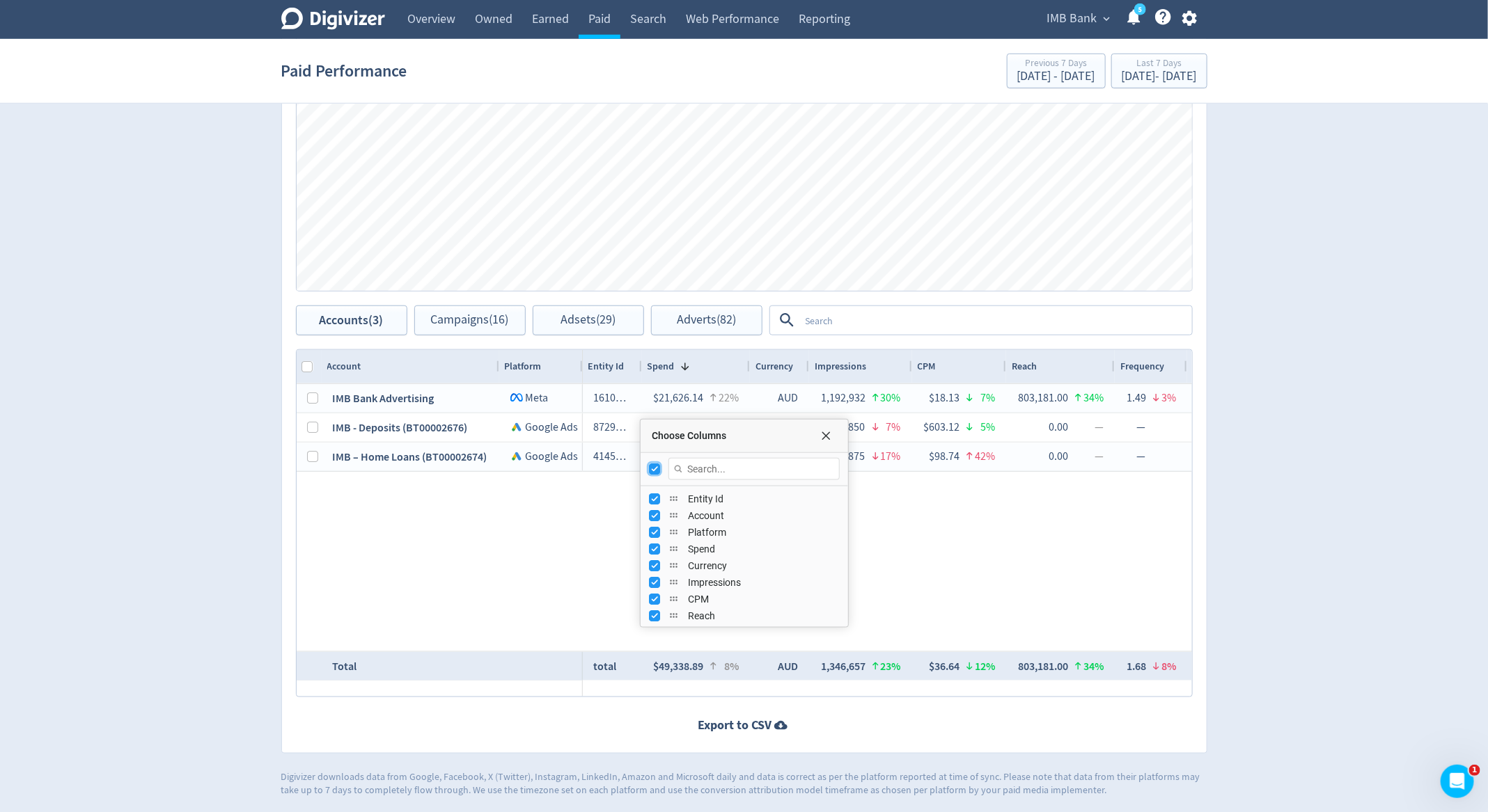
checkbox input "false"
click at [653, 465] on input "Toggle All Columns Visibility" at bounding box center [654, 468] width 11 height 11
checkbox input "true"
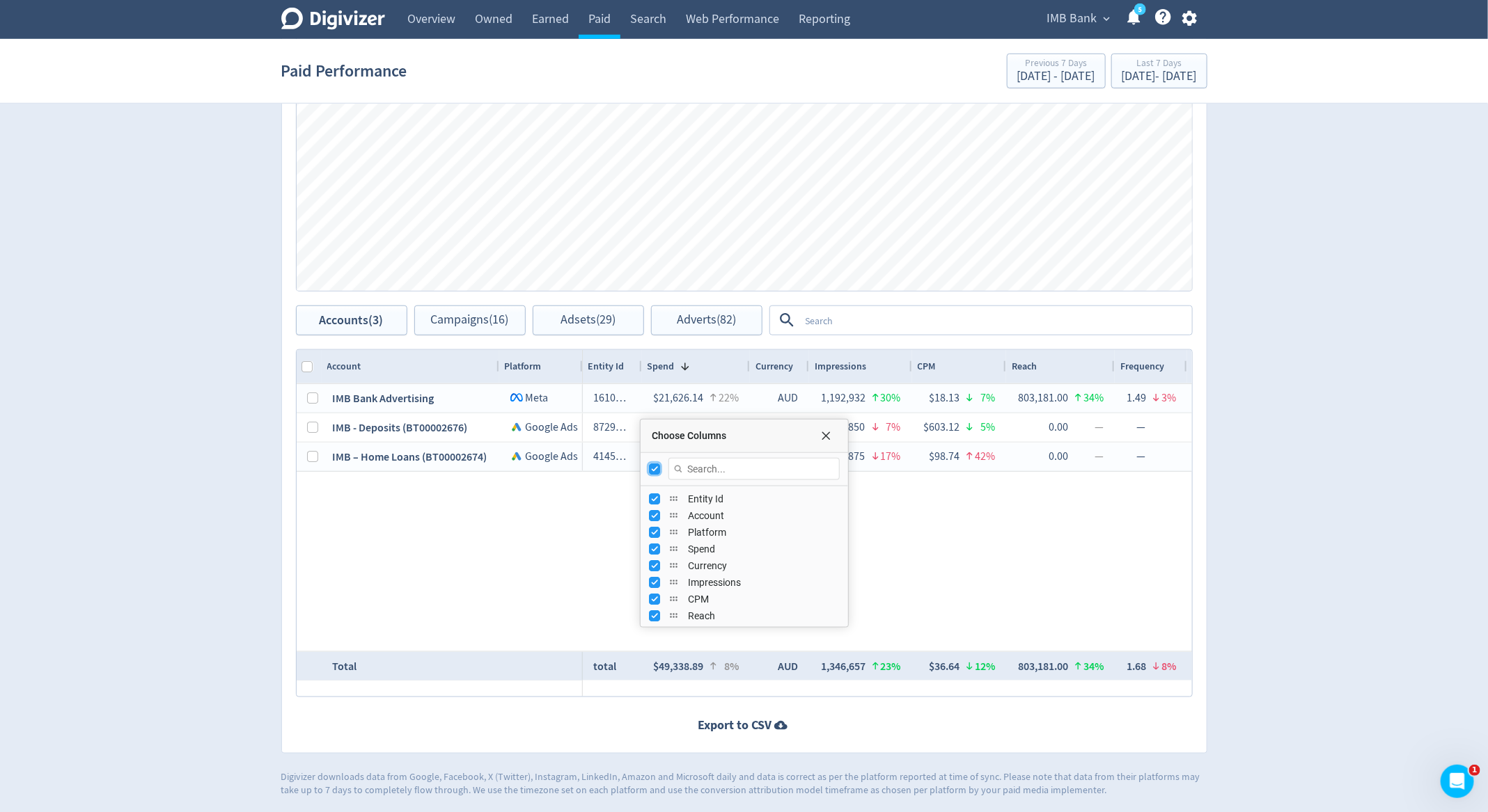
checkbox input "false"
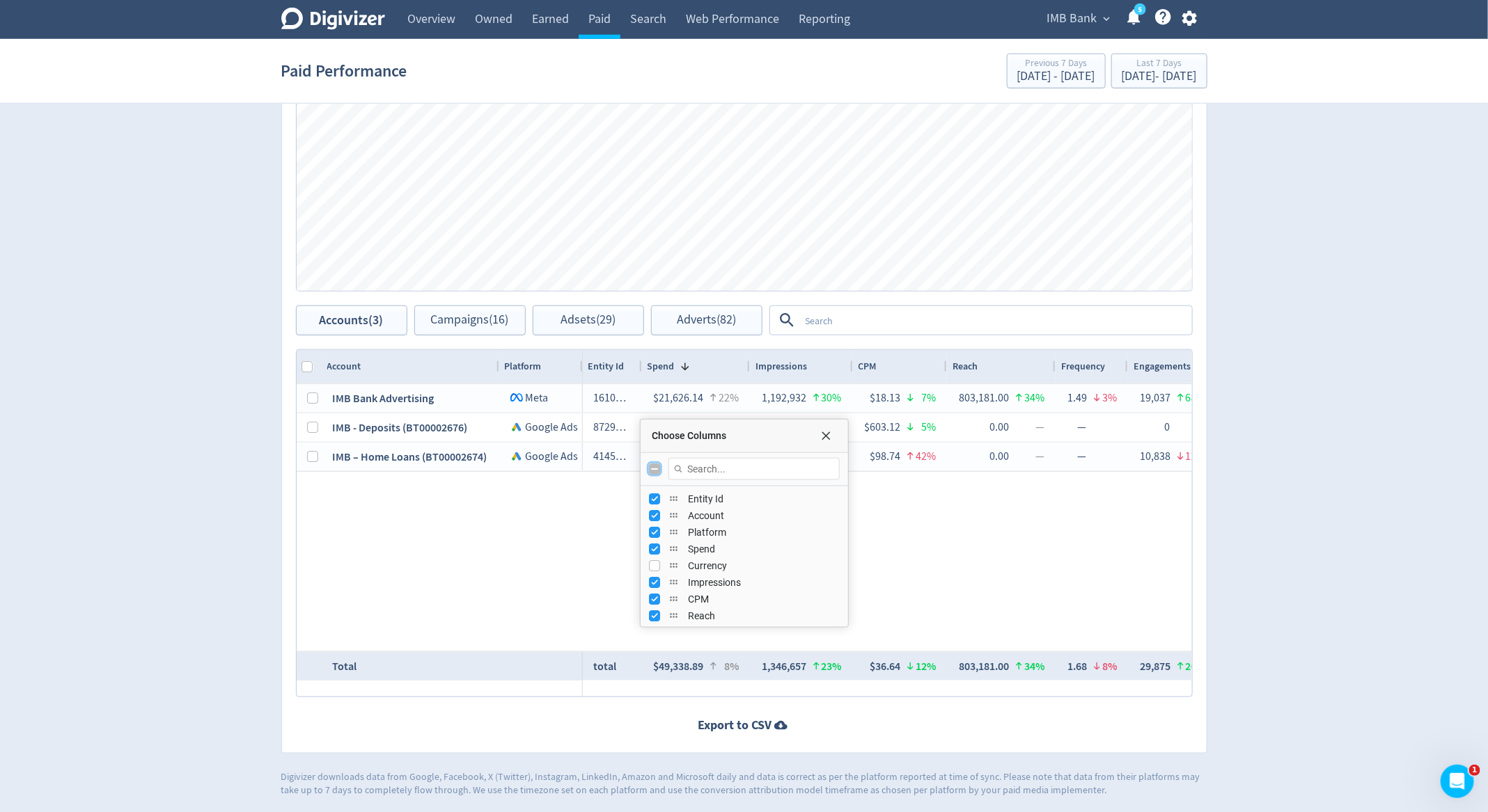
click at [653, 465] on input "Toggle All Columns Visibility" at bounding box center [654, 468] width 11 height 11
checkbox input "true"
checkbox input "false"
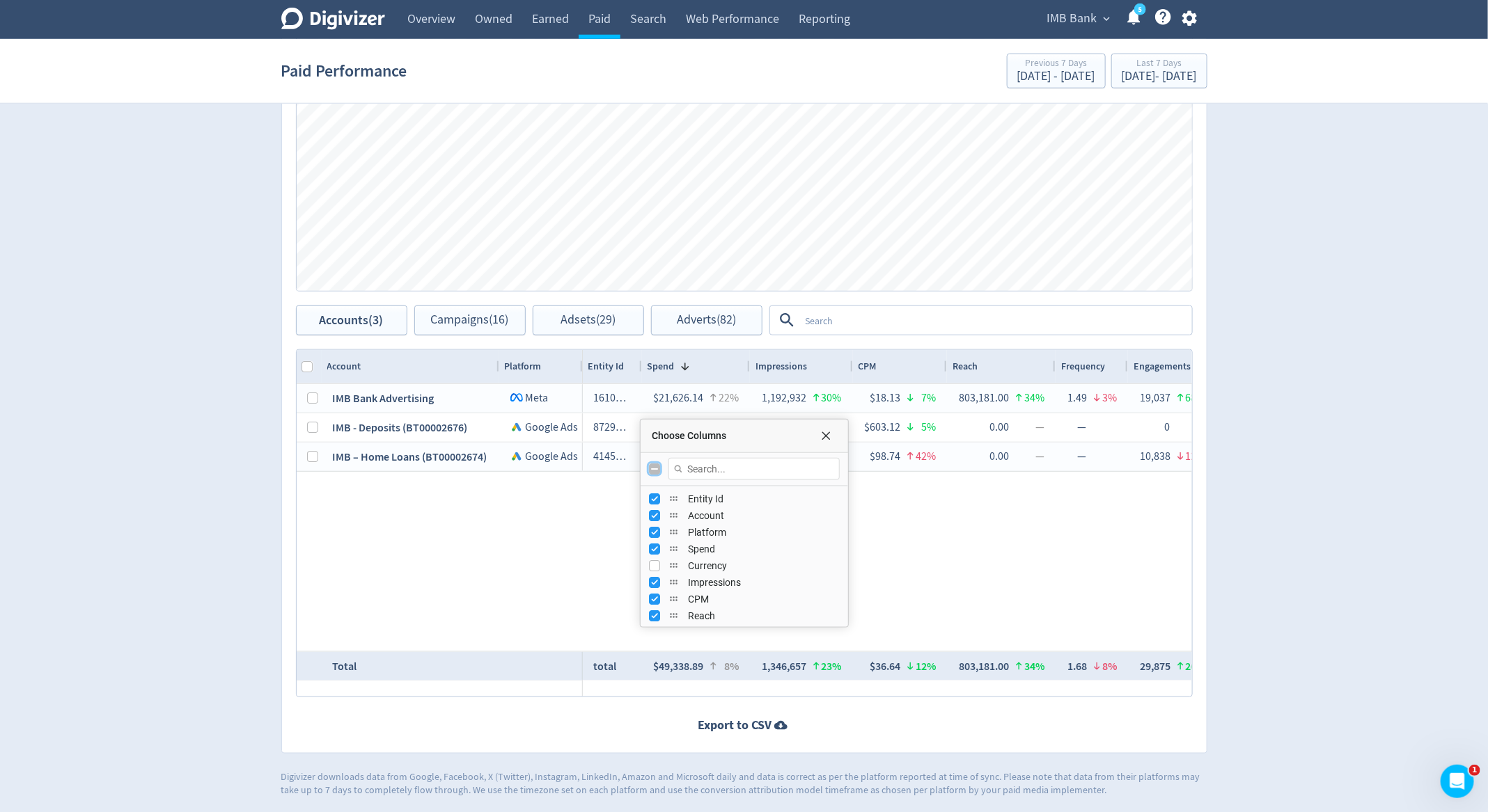
click at [653, 465] on input "Toggle All Columns Visibility" at bounding box center [654, 468] width 11 height 11
checkbox input "true"
checkbox input "false"
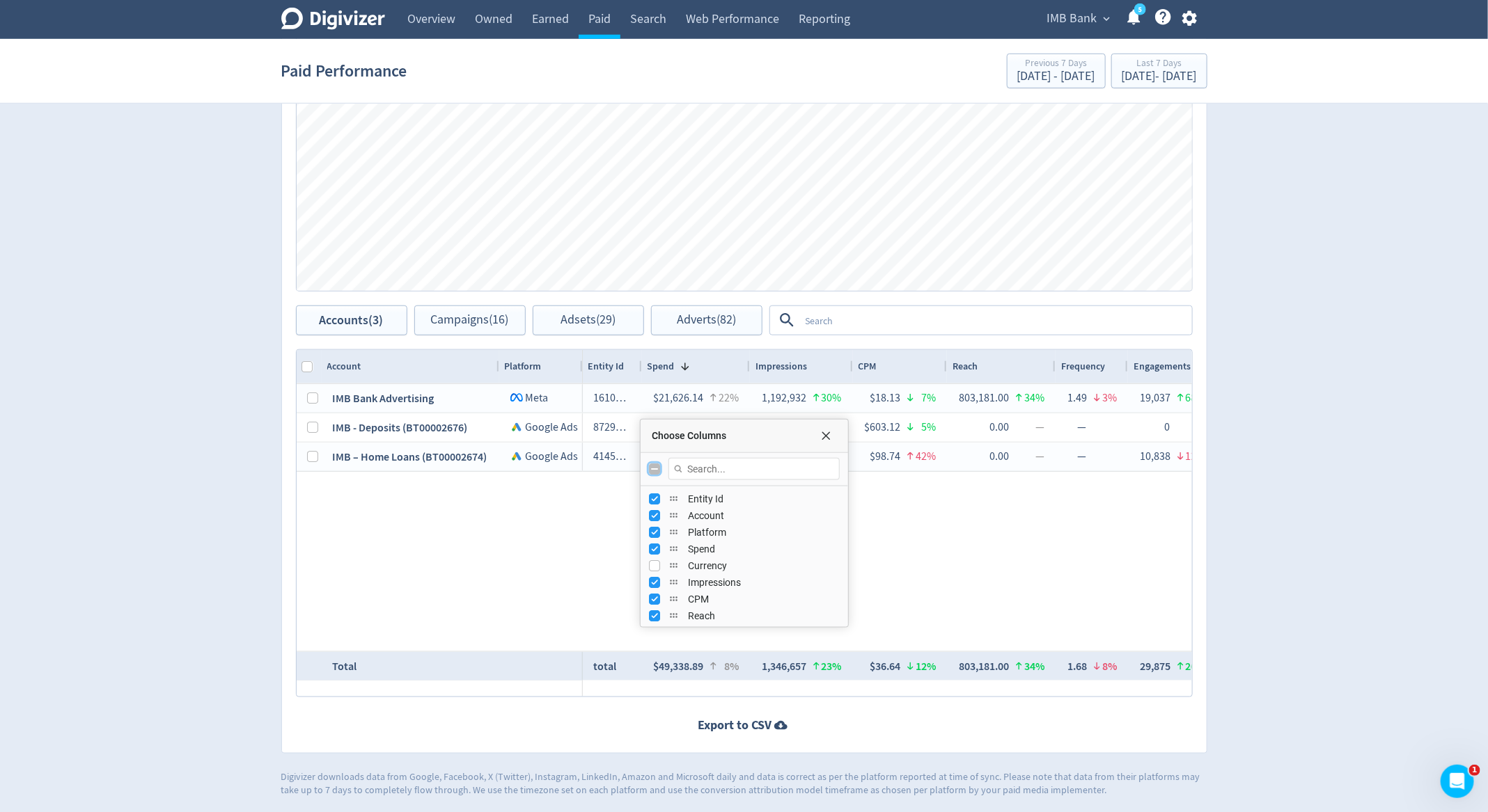
click at [653, 465] on input "Toggle All Columns Visibility" at bounding box center [654, 468] width 11 height 11
checkbox input "true"
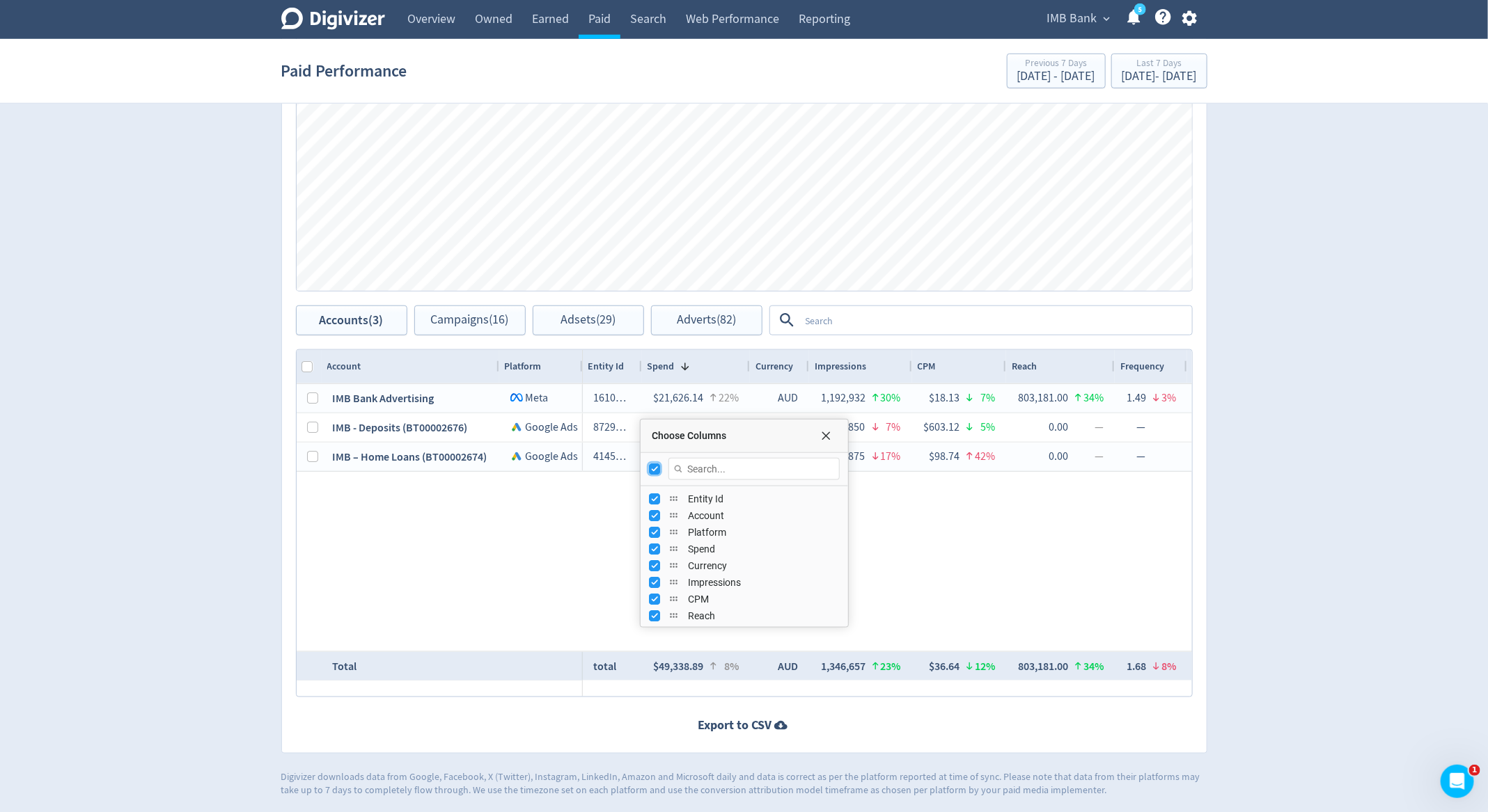
checkbox input "false"
click at [653, 465] on input "Toggle All Columns Visibility" at bounding box center [654, 468] width 11 height 11
checkbox input "true"
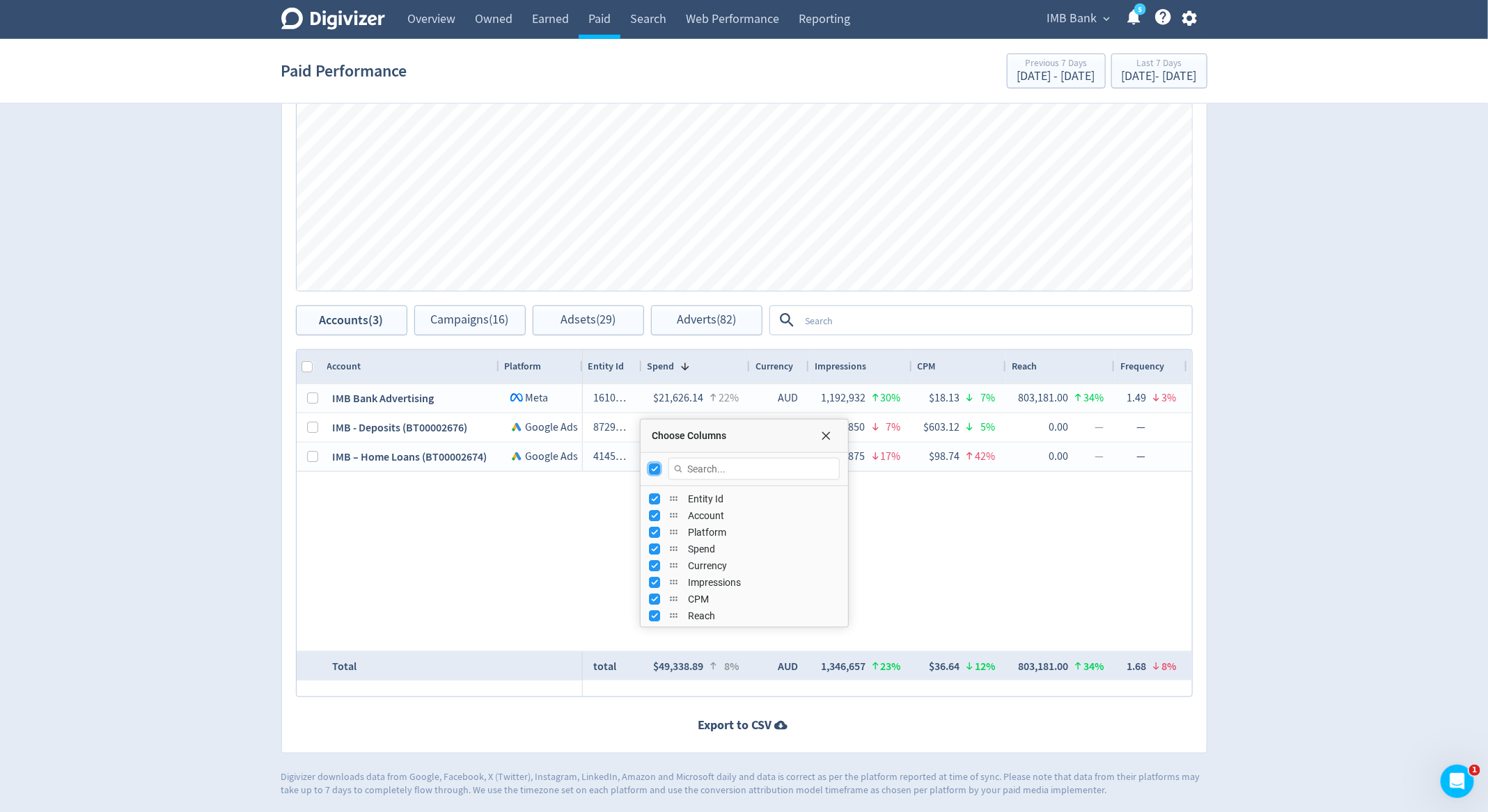
checkbox input "false"
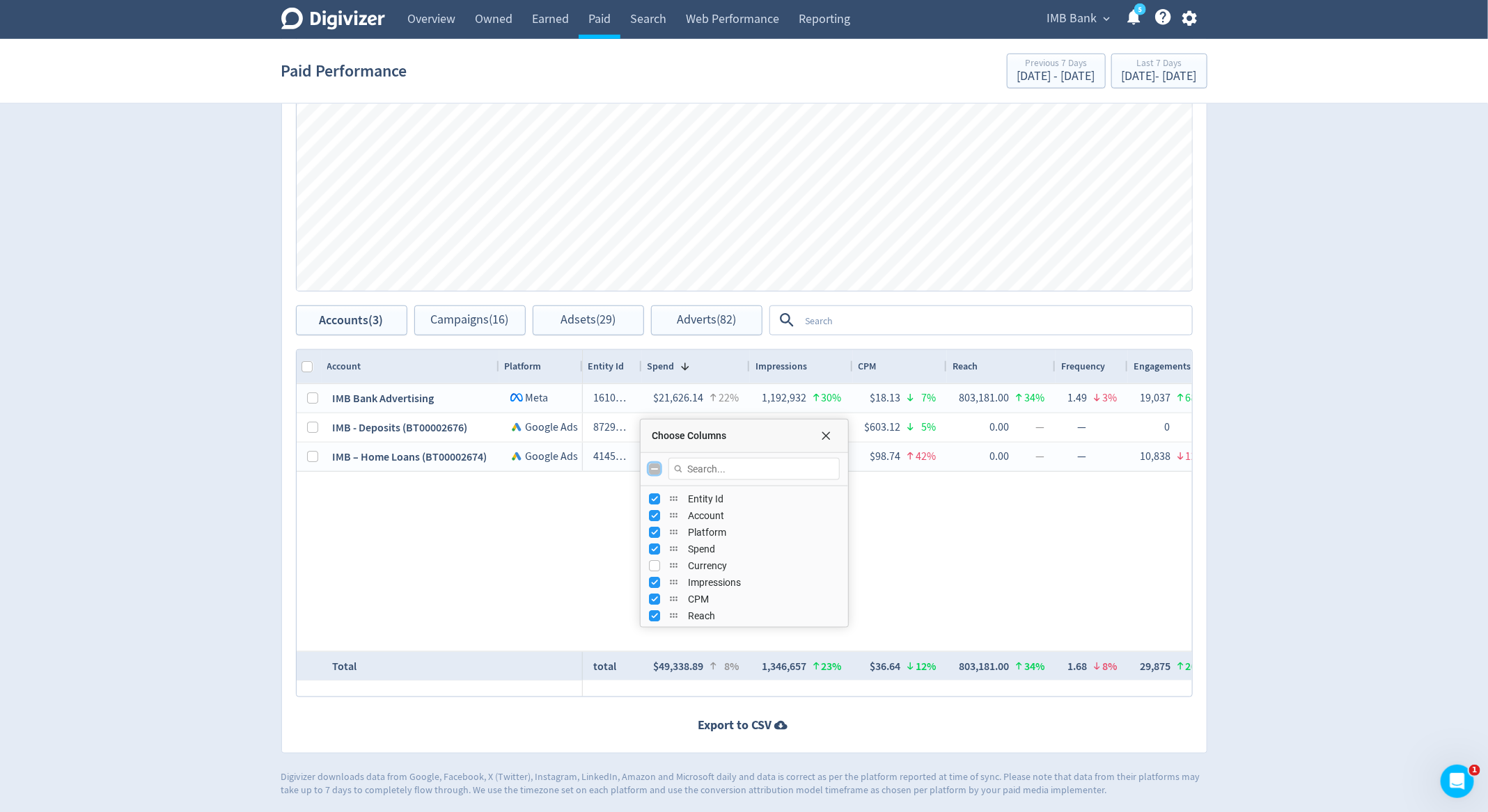
click at [653, 465] on input "Toggle All Columns Visibility" at bounding box center [654, 468] width 11 height 11
checkbox input "true"
checkbox input "false"
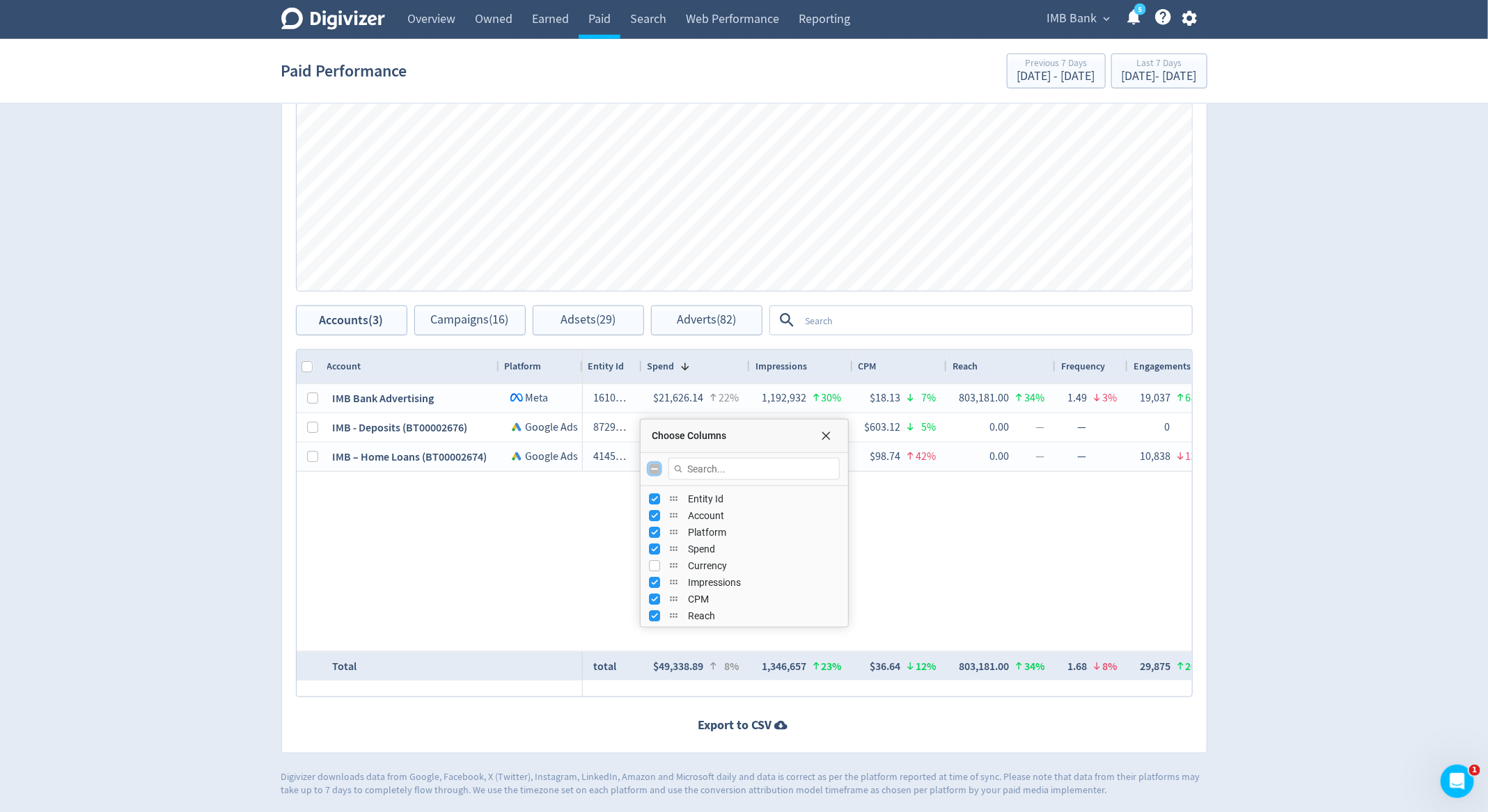
click at [653, 465] on input "Toggle All Columns Visibility" at bounding box center [654, 468] width 11 height 11
checkbox input "true"
checkbox input "false"
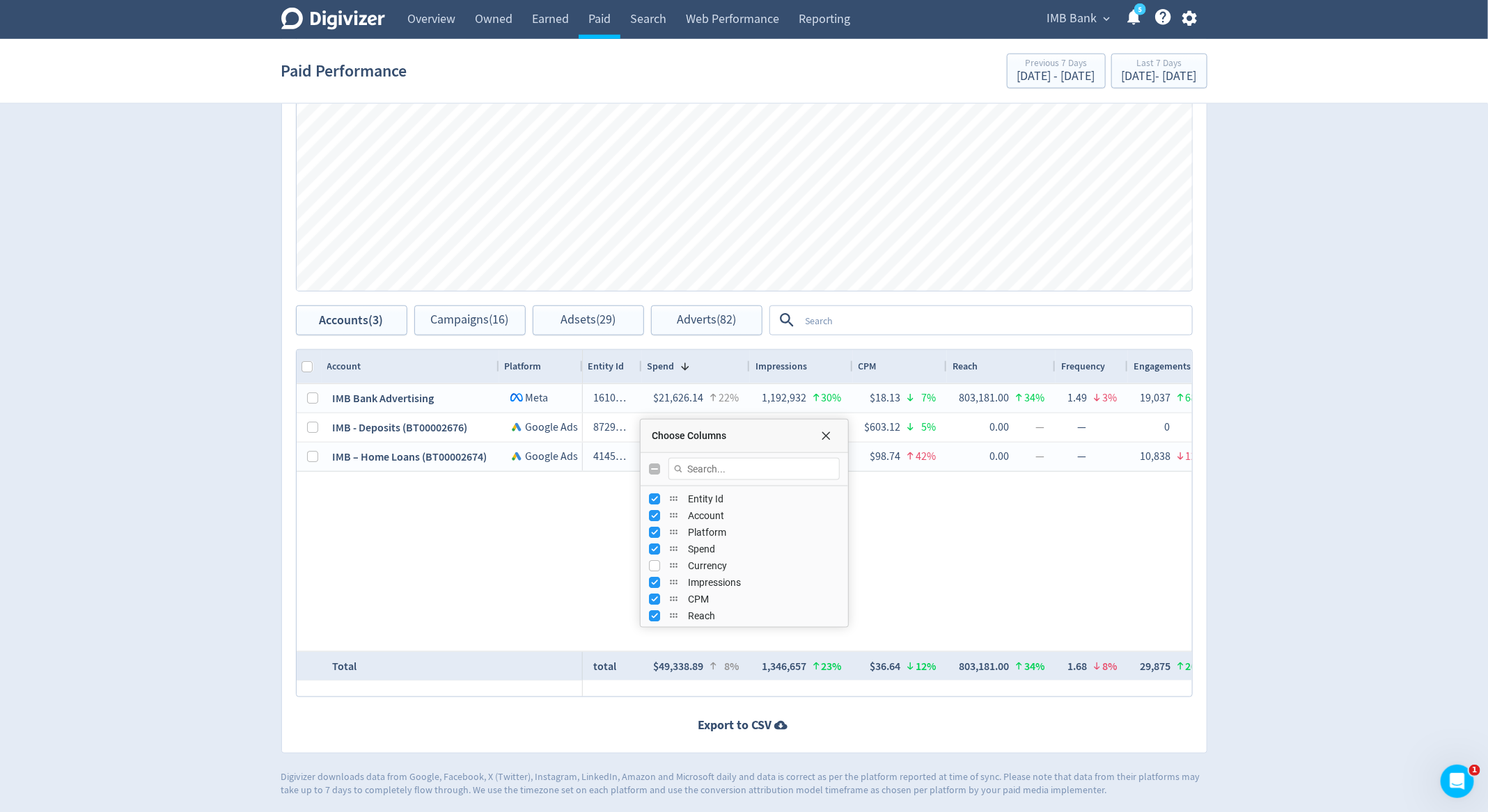
scroll to position [643, 0]
click at [651, 470] on input "Toggle All Columns Visibility" at bounding box center [654, 468] width 11 height 11
checkbox input "true"
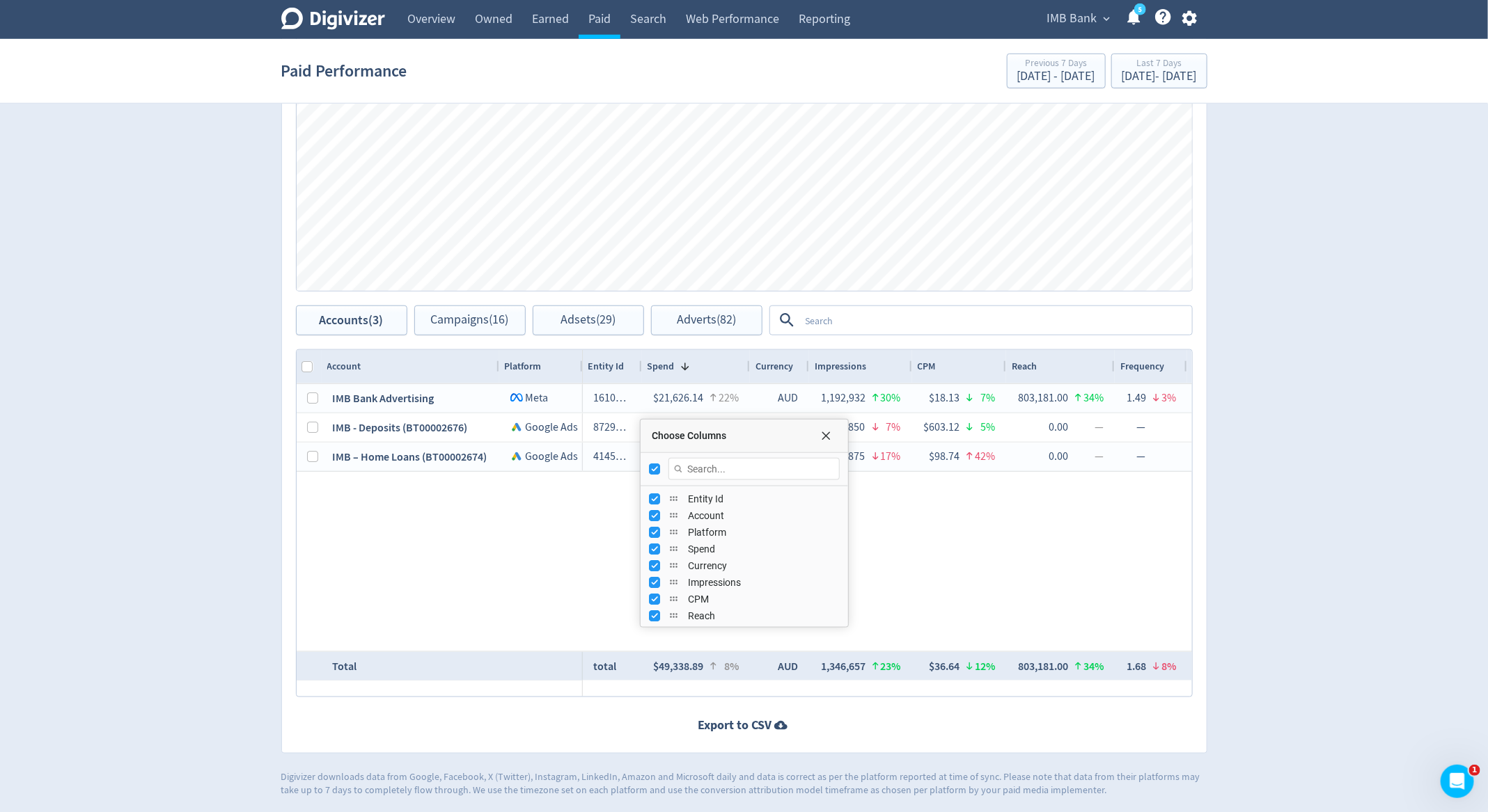
checkbox input "false"
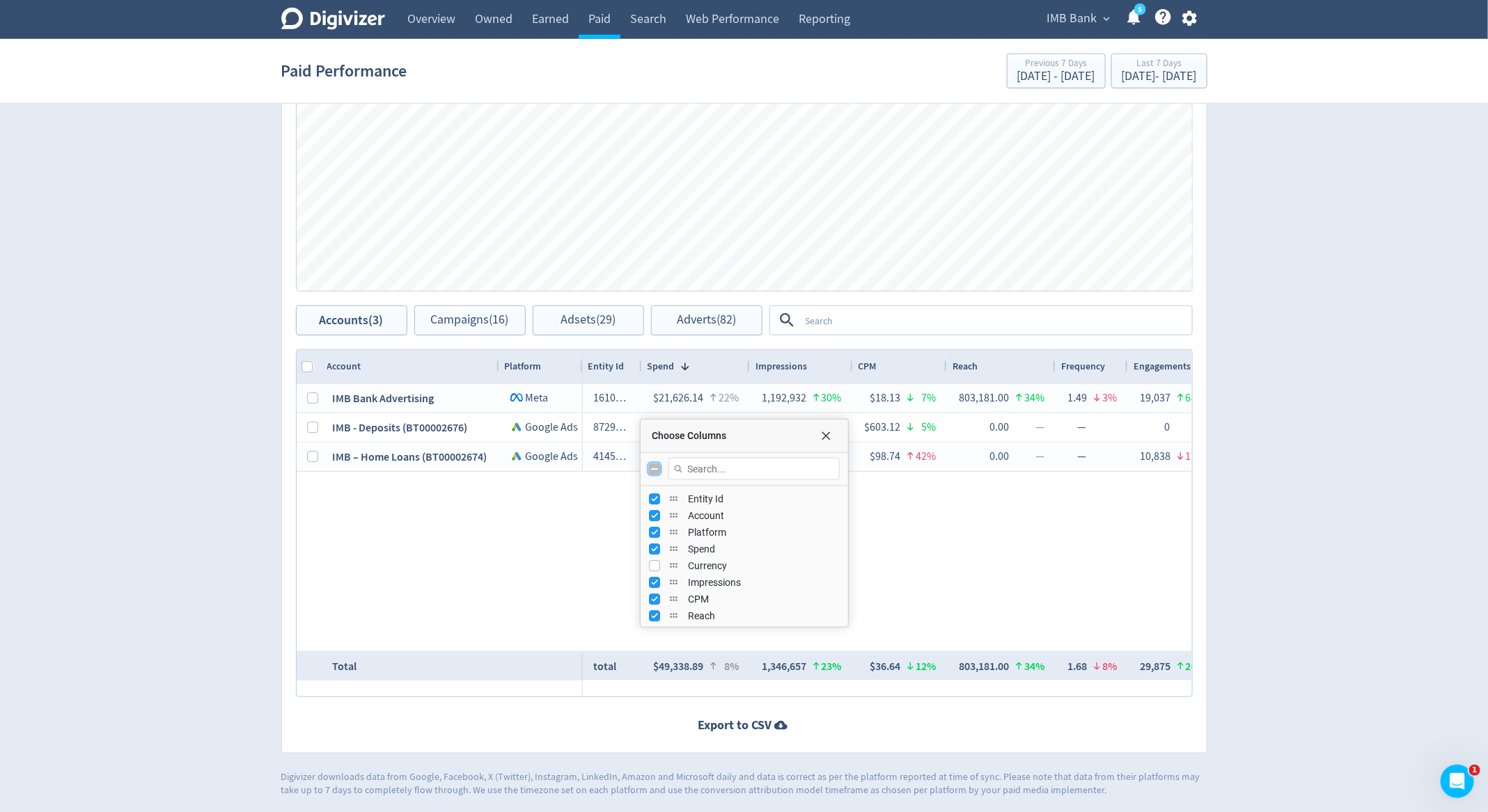
click at [658, 470] on input "Toggle All Columns Visibility" at bounding box center [654, 468] width 11 height 11
checkbox input "true"
checkbox input "false"
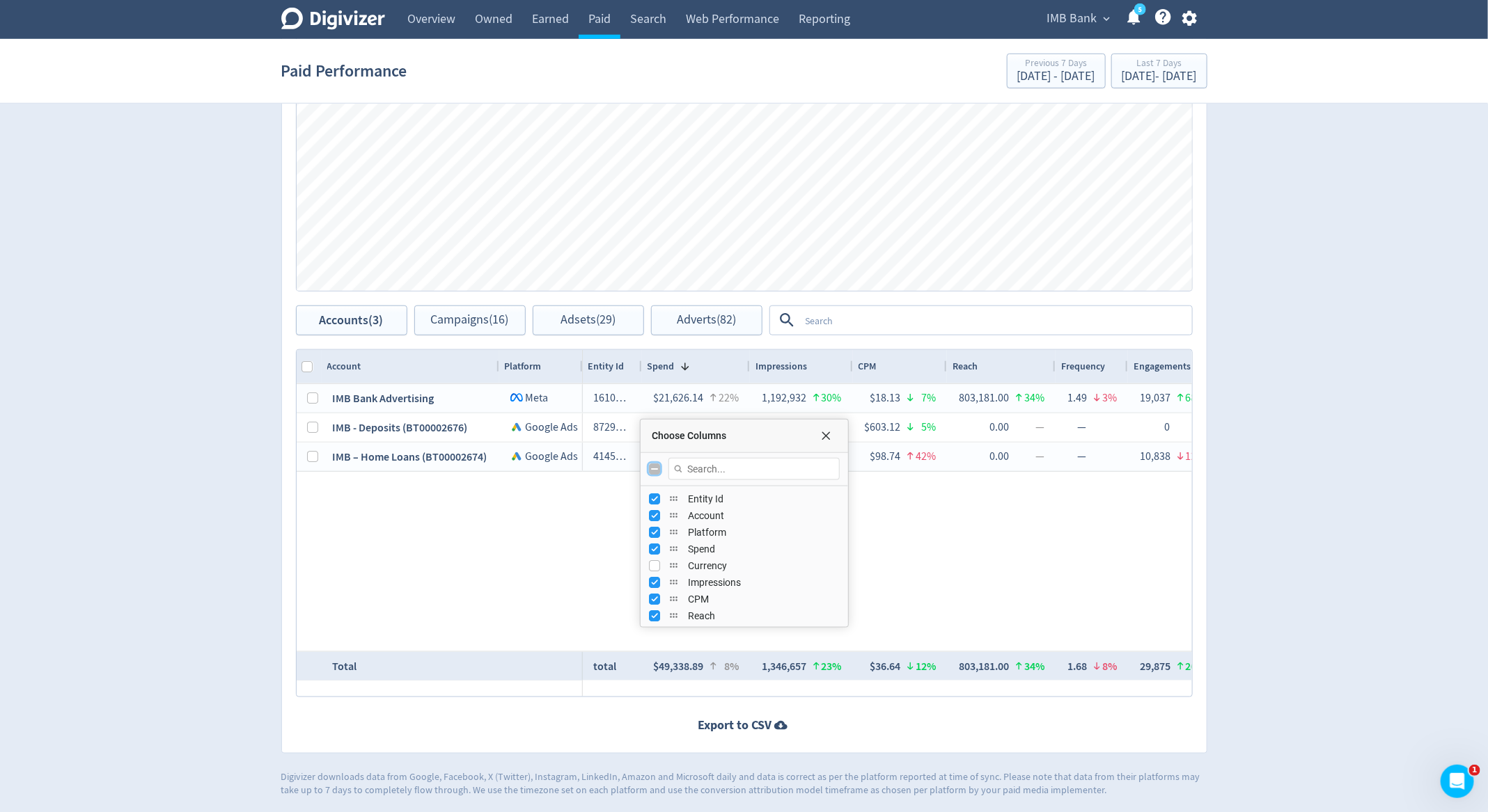
click at [658, 470] on input "Toggle All Columns Visibility" at bounding box center [654, 468] width 11 height 11
checkbox input "true"
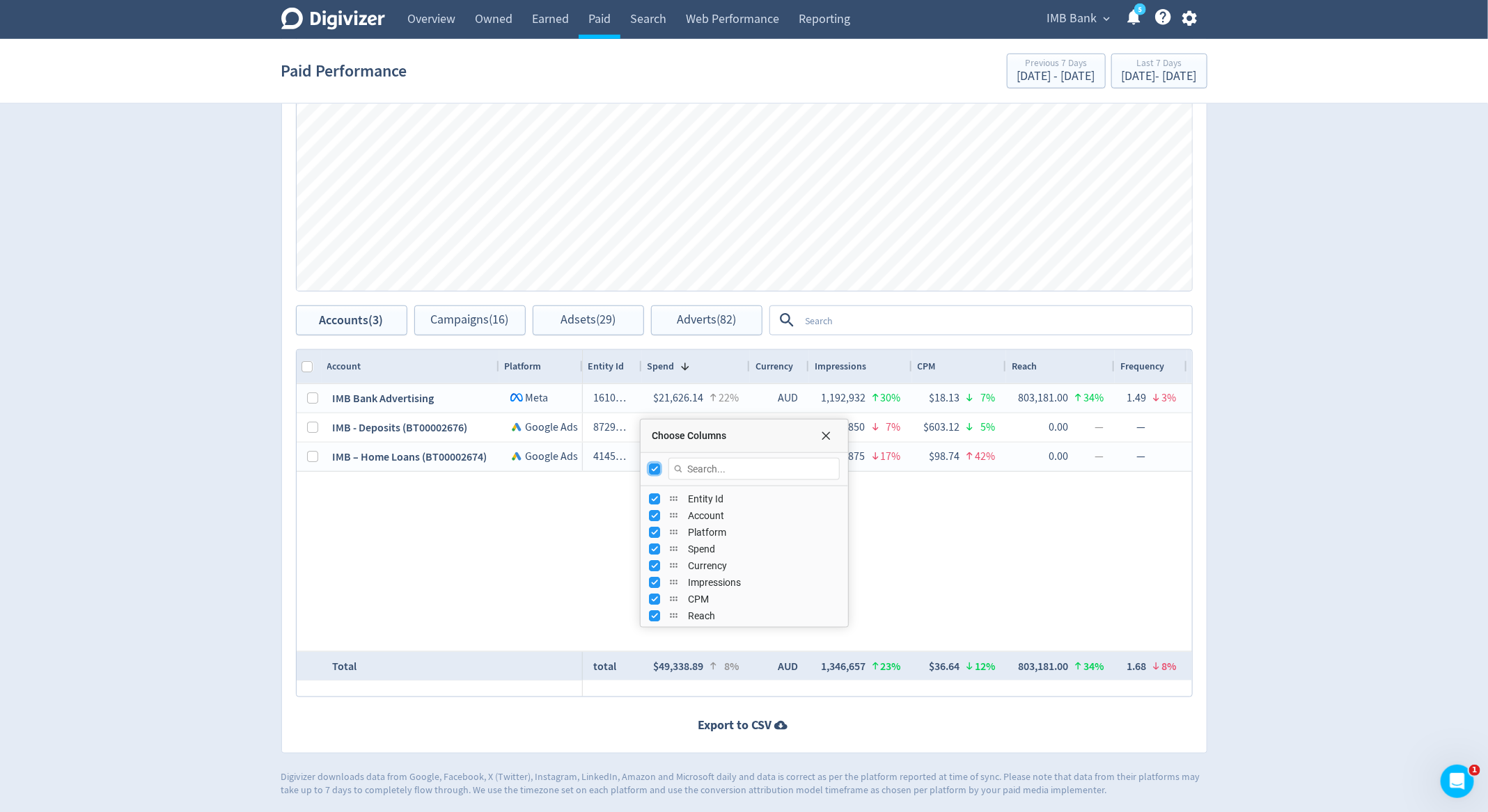
checkbox input "false"
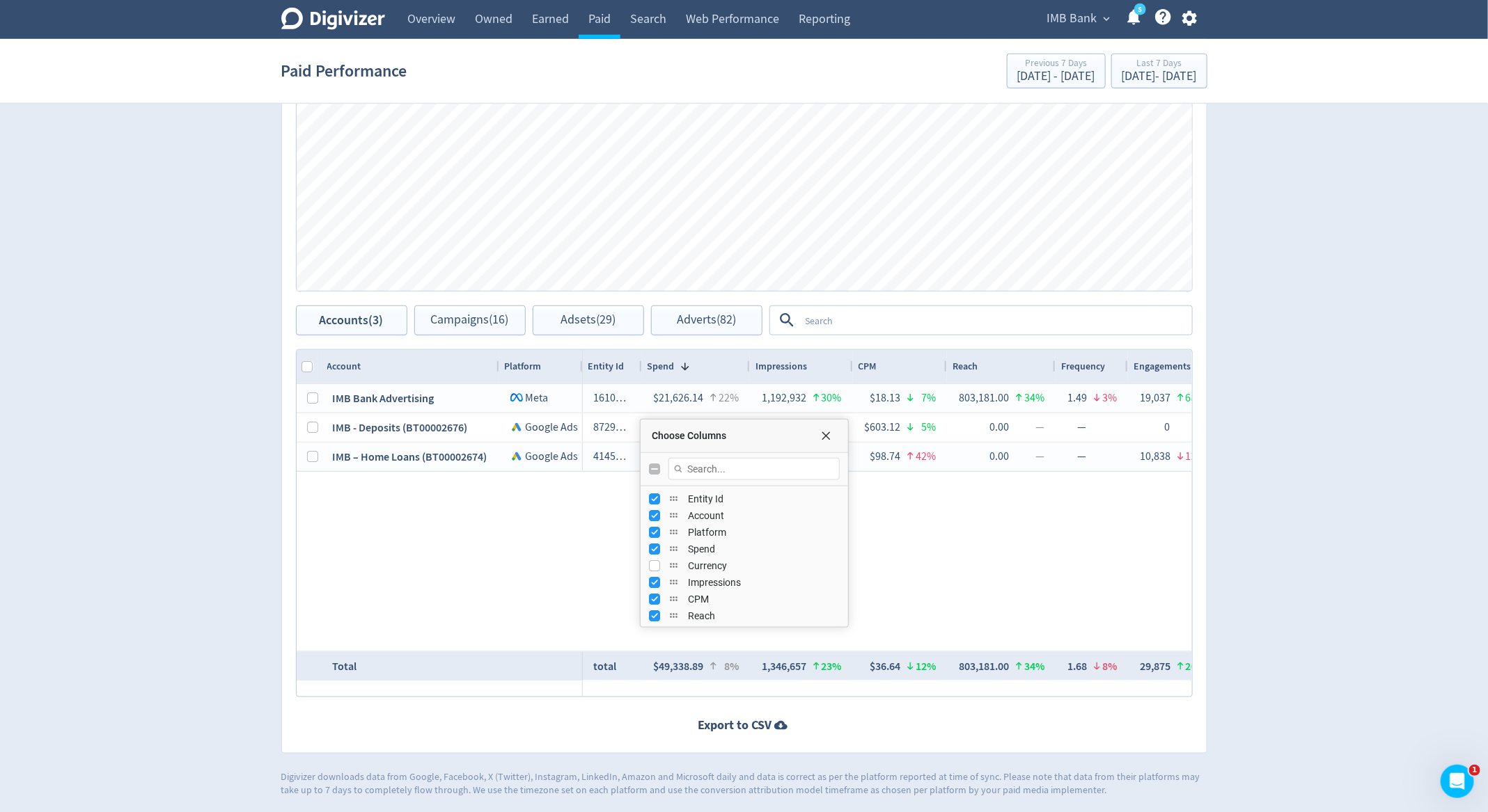
click at [654, 461] on div "Choose Columns" at bounding box center [744, 469] width 208 height 34
click at [652, 464] on input "Toggle All Columns Visibility" at bounding box center [654, 468] width 11 height 11
checkbox input "true"
checkbox input "false"
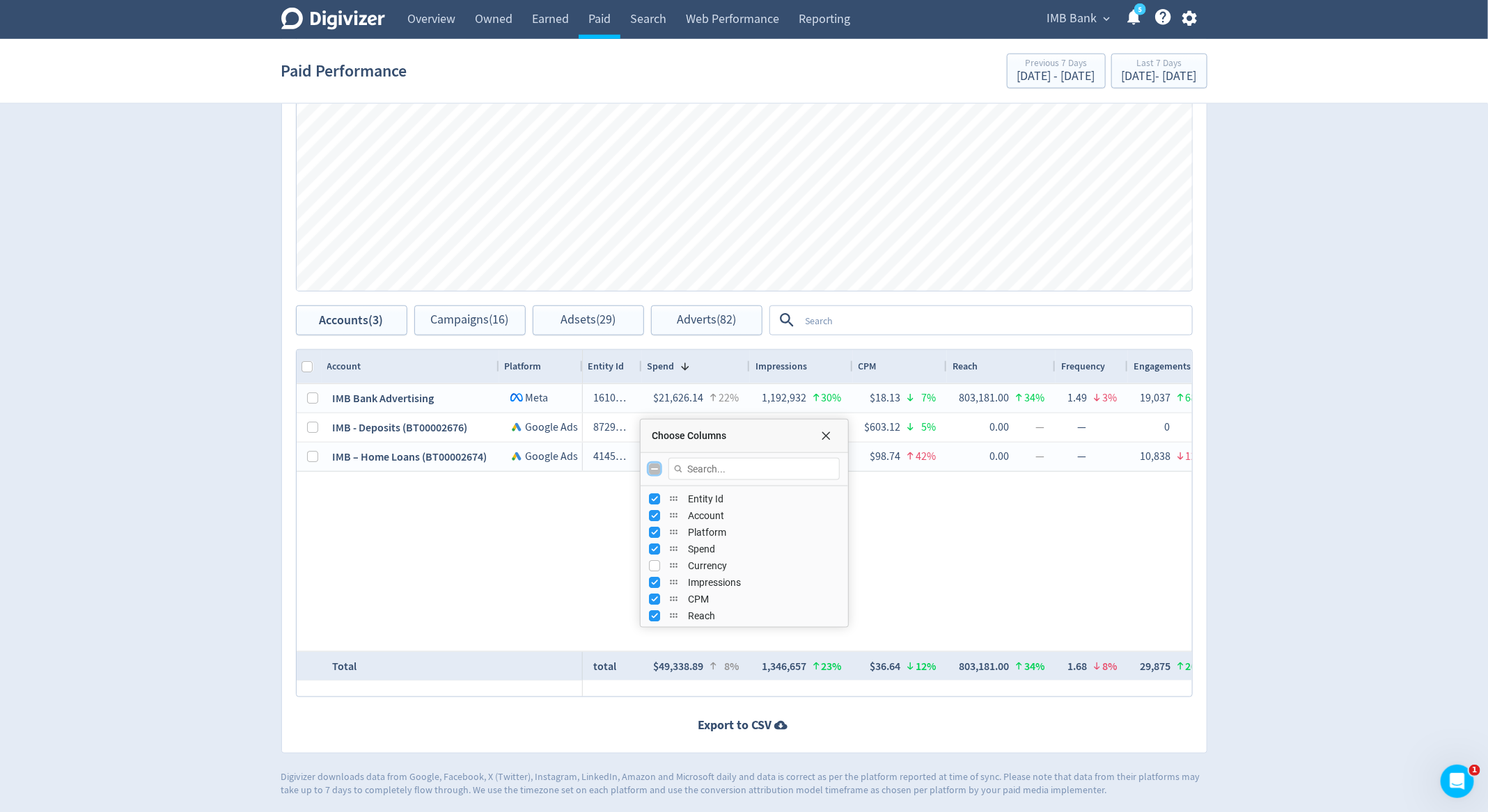
checkbox input "false"
click at [701, 464] on input "Filter Columns Input" at bounding box center [754, 469] width 171 height 22
type input "entity"
checkbox input "true"
type input "e"
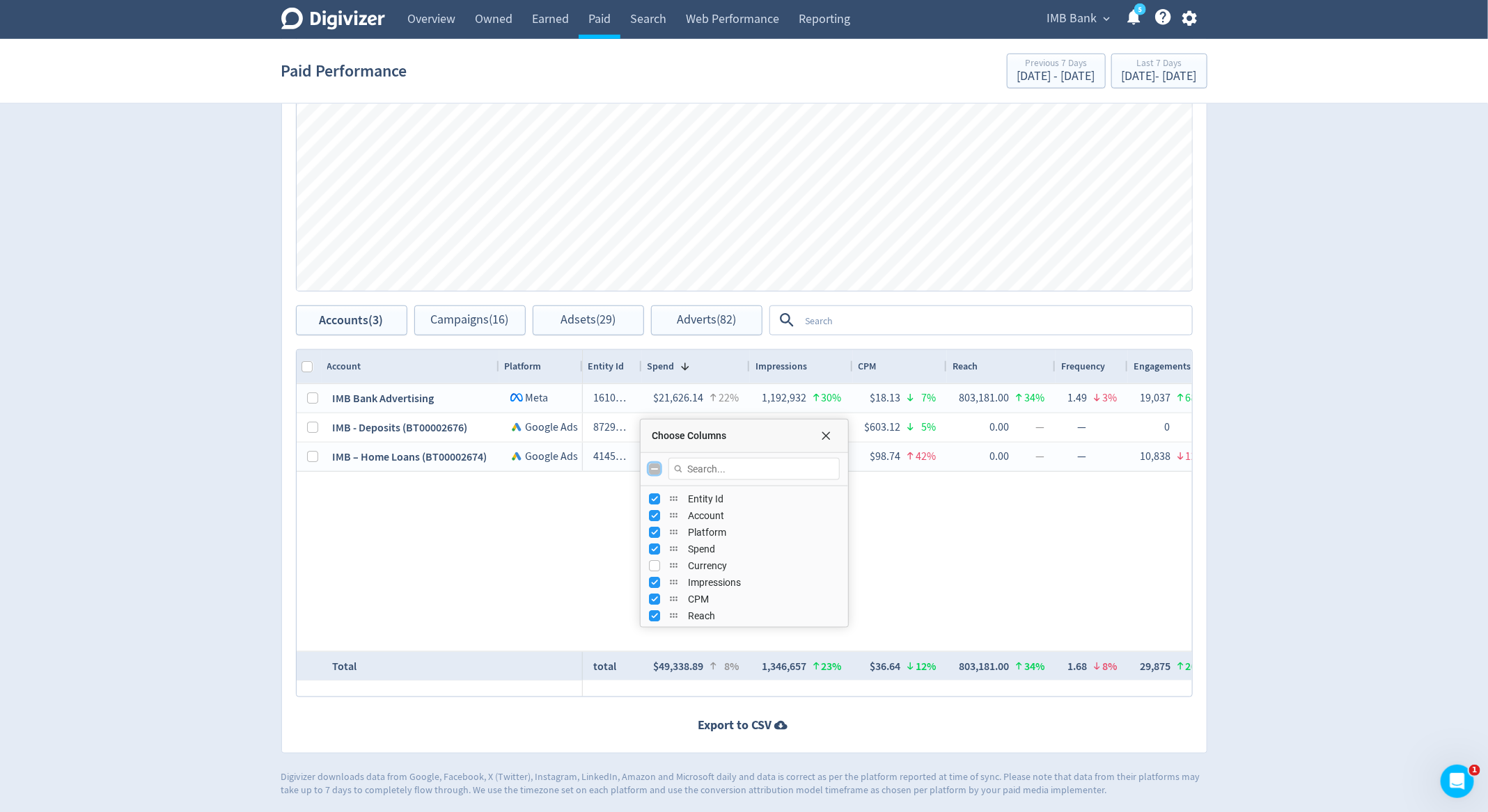
click at [657, 466] on input "Toggle All Columns Visibility" at bounding box center [654, 468] width 11 height 11
checkbox input "true"
checkbox input "false"
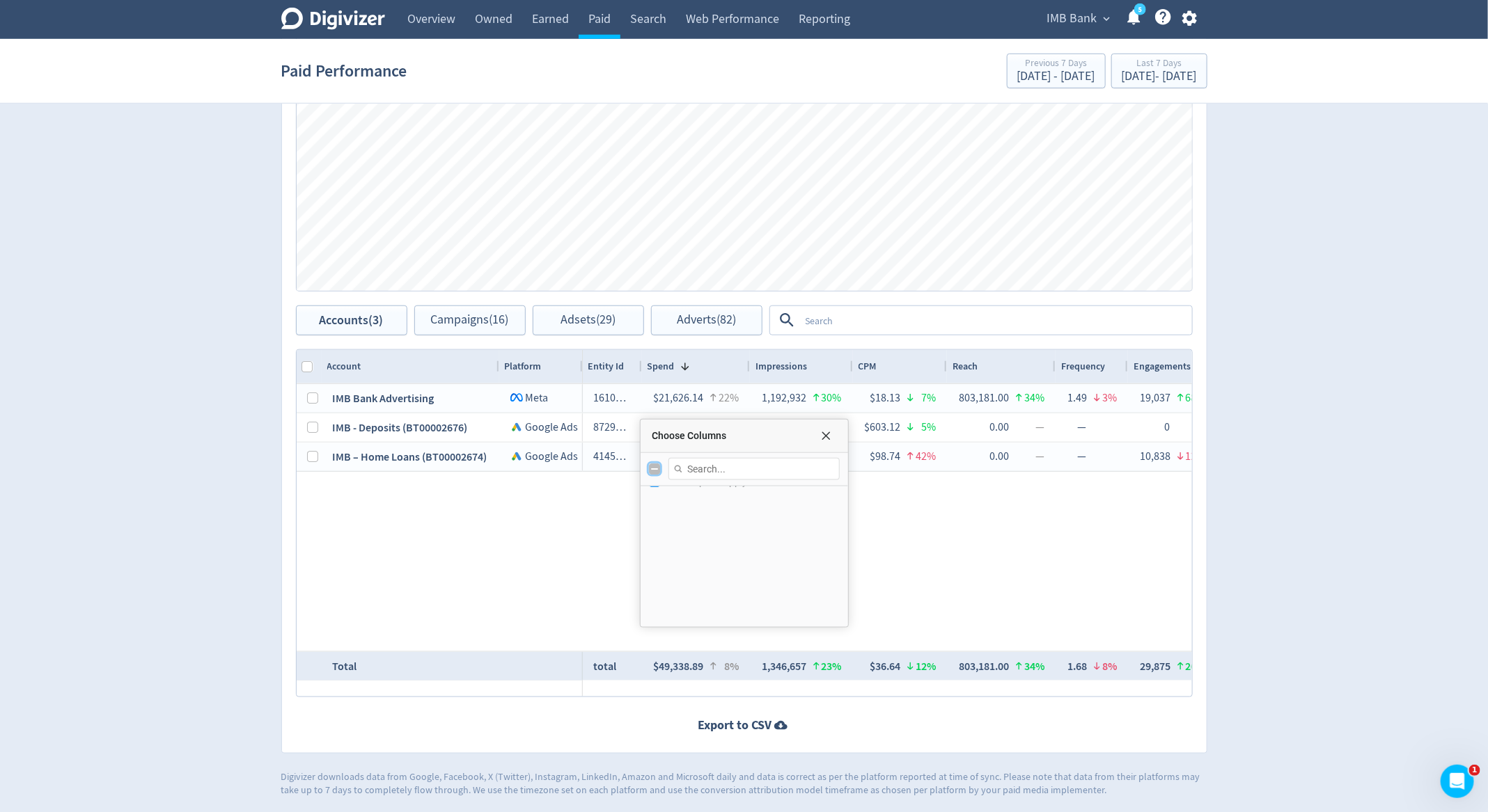
scroll to position [0, 0]
drag, startPoint x: 674, startPoint y: 514, endPoint x: 674, endPoint y: 549, distance: 35.0
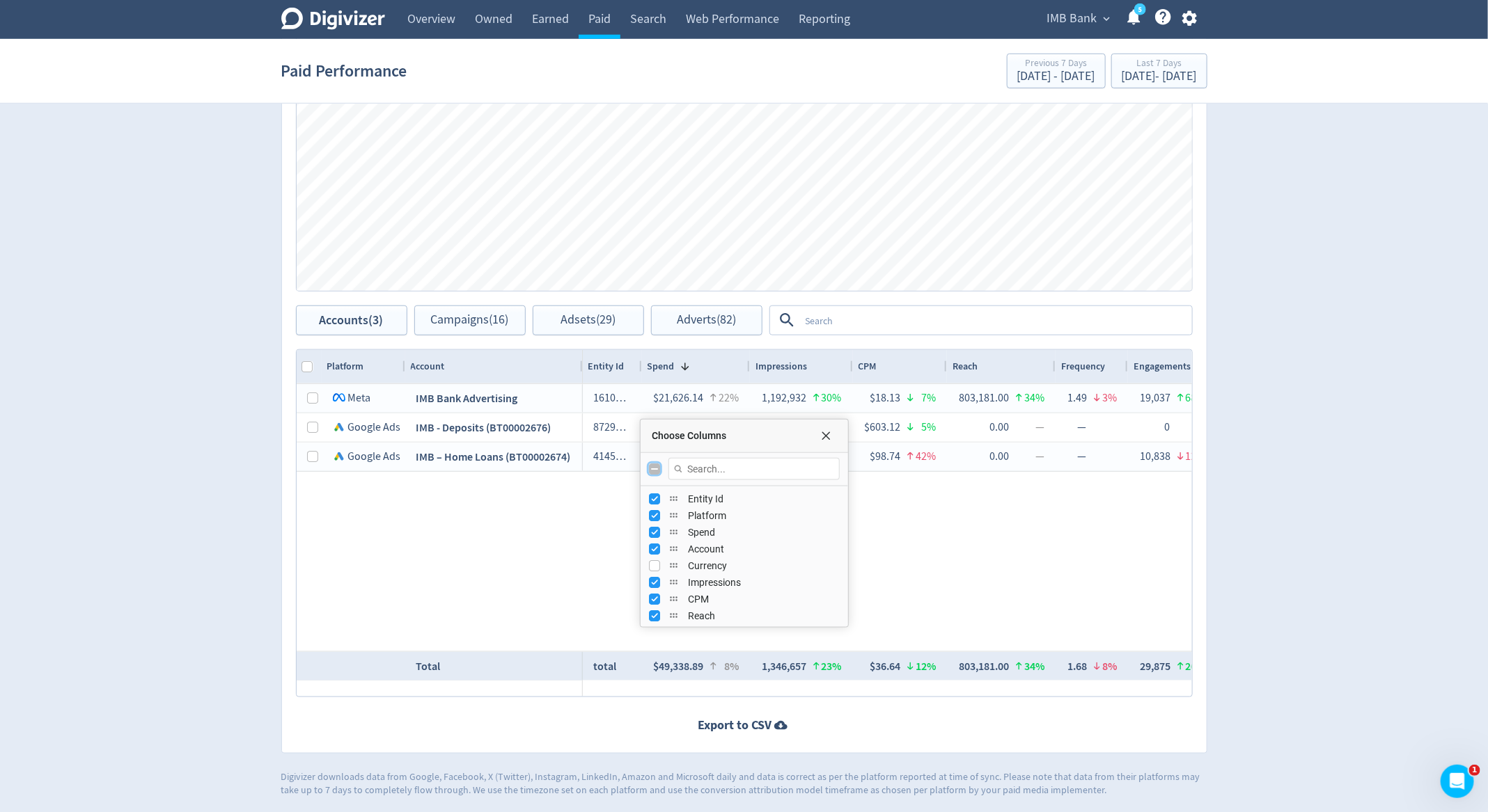
click at [654, 471] on input "Toggle All Columns Visibility" at bounding box center [654, 468] width 11 height 11
checkbox input "true"
checkbox input "false"
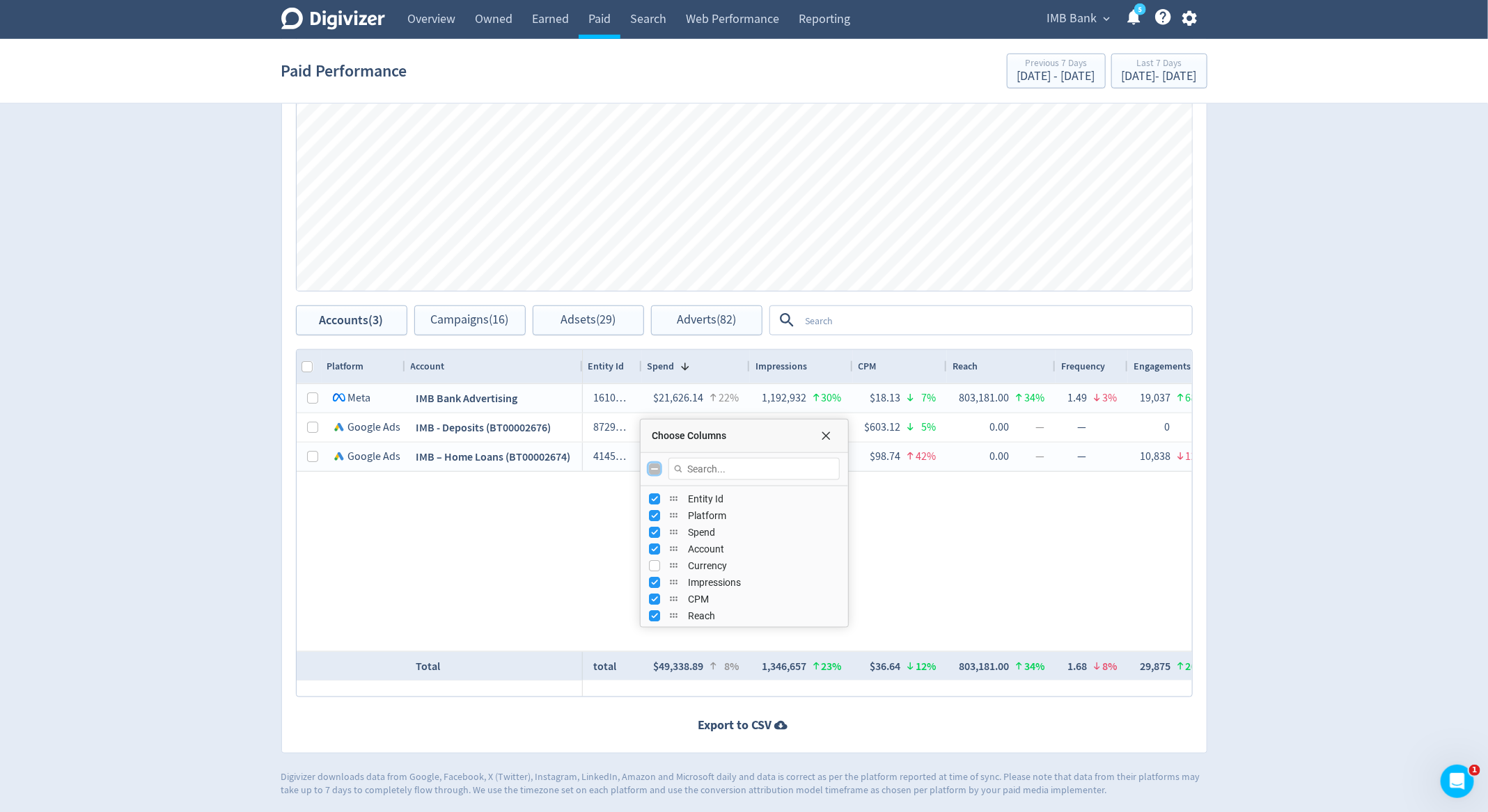
click at [654, 471] on input "Toggle All Columns Visibility" at bounding box center [654, 468] width 11 height 11
checkbox input "true"
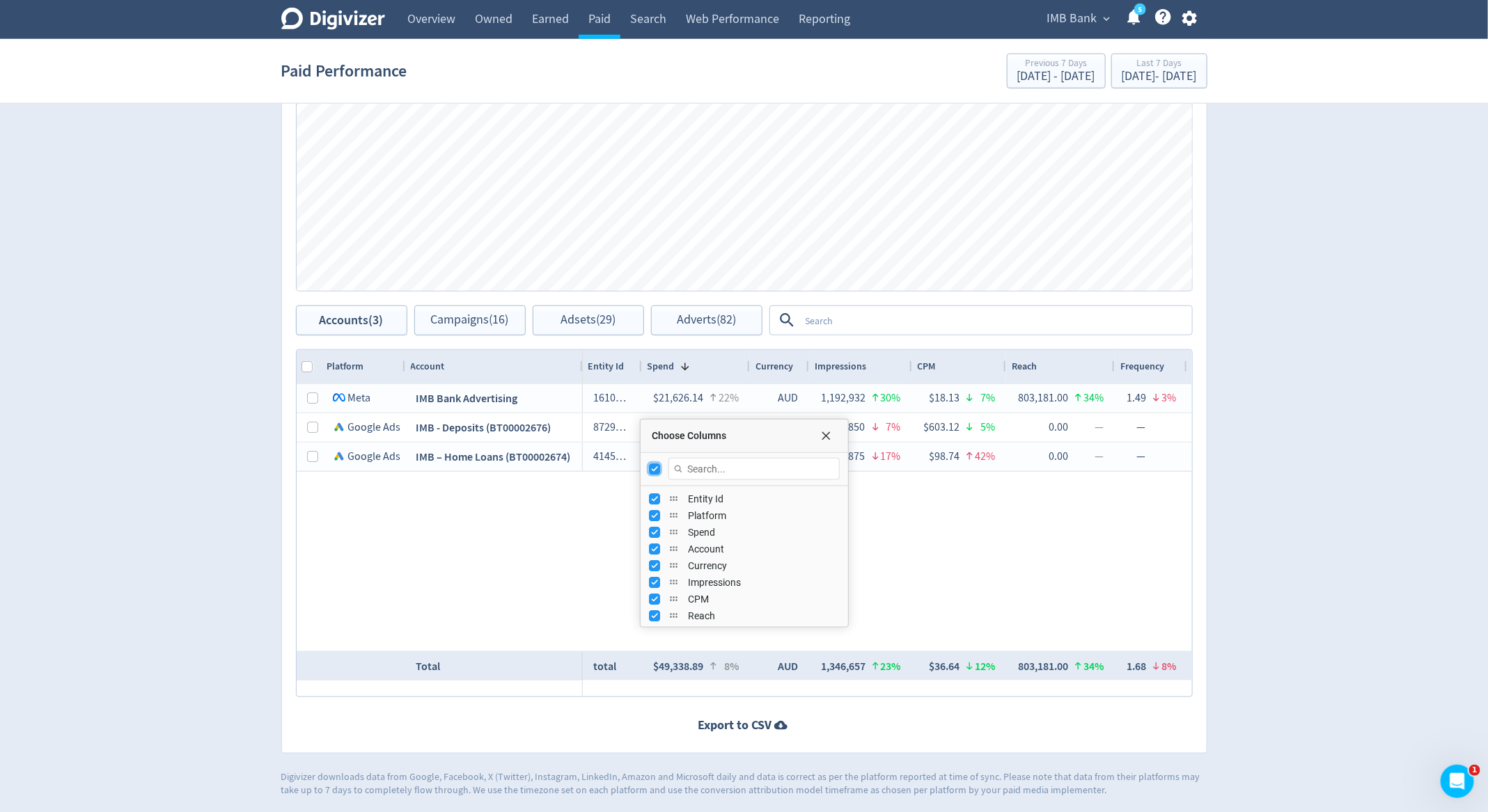
checkbox input "false"
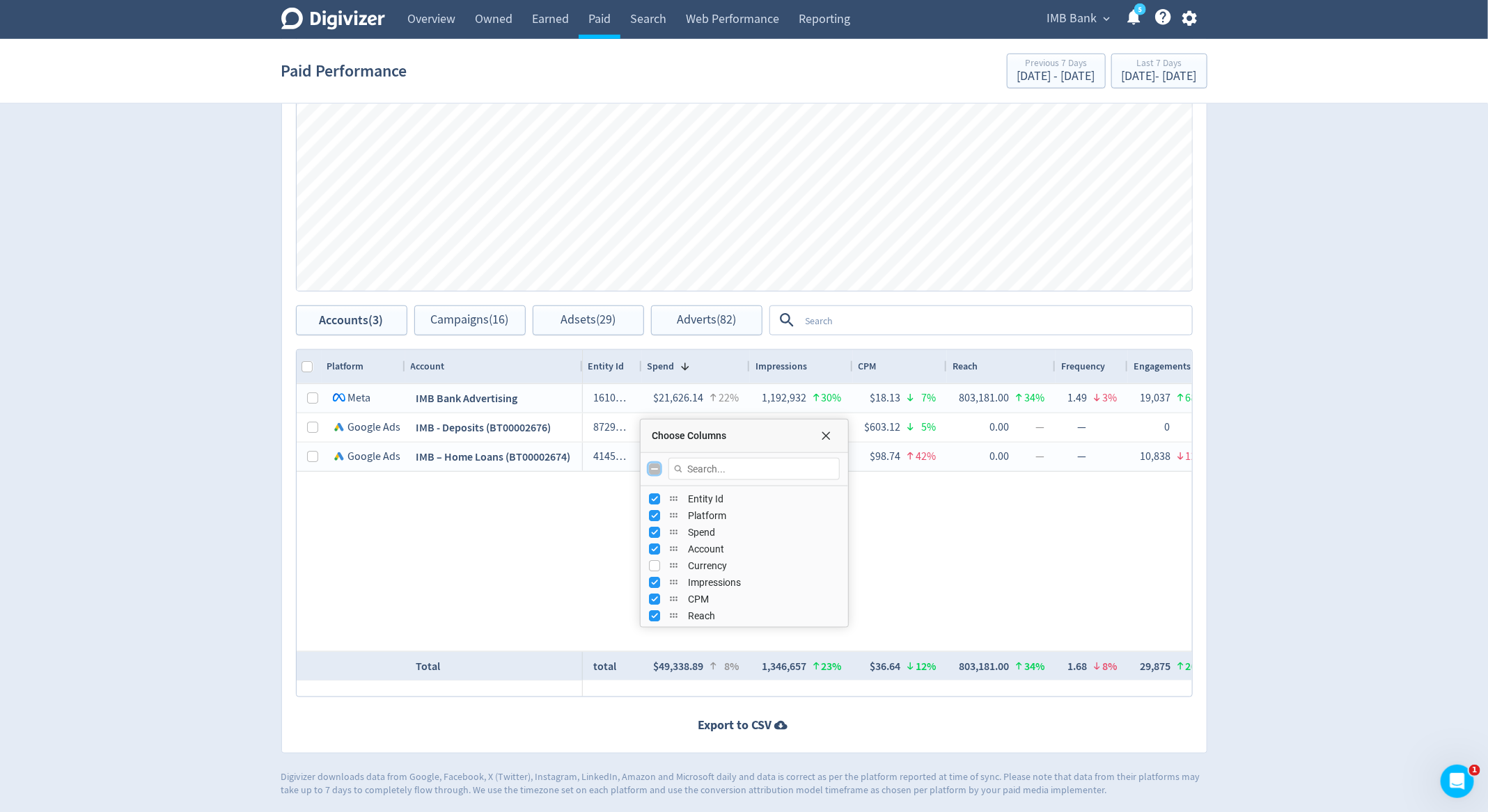
click at [654, 471] on input "Toggle All Columns Visibility" at bounding box center [654, 468] width 11 height 11
checkbox input "true"
checkbox input "false"
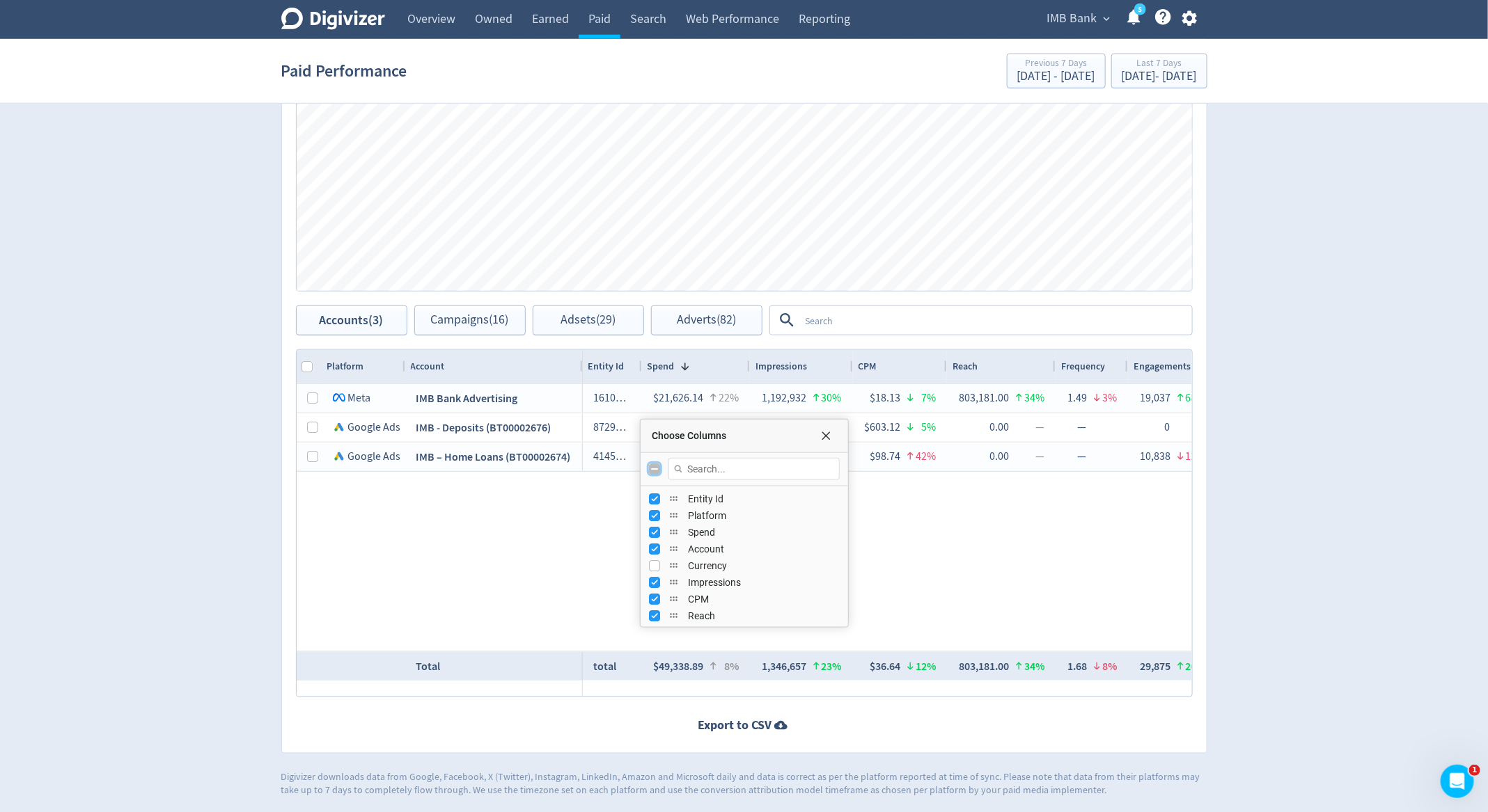
click at [654, 471] on input "Toggle All Columns Visibility" at bounding box center [654, 468] width 11 height 11
checkbox input "true"
checkbox input "false"
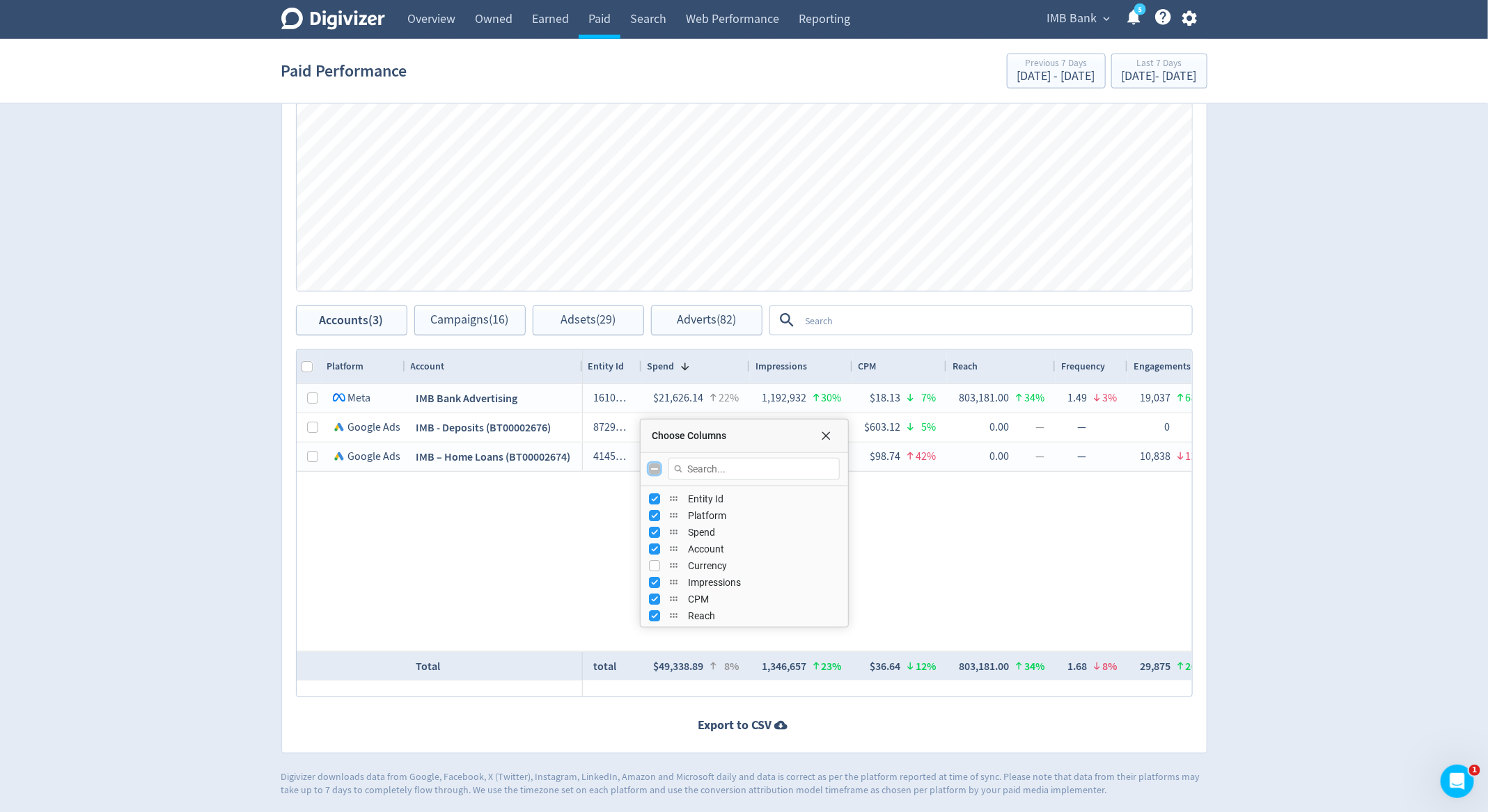
click at [654, 471] on input "Toggle All Columns Visibility" at bounding box center [654, 468] width 11 height 11
checkbox input "true"
checkbox input "false"
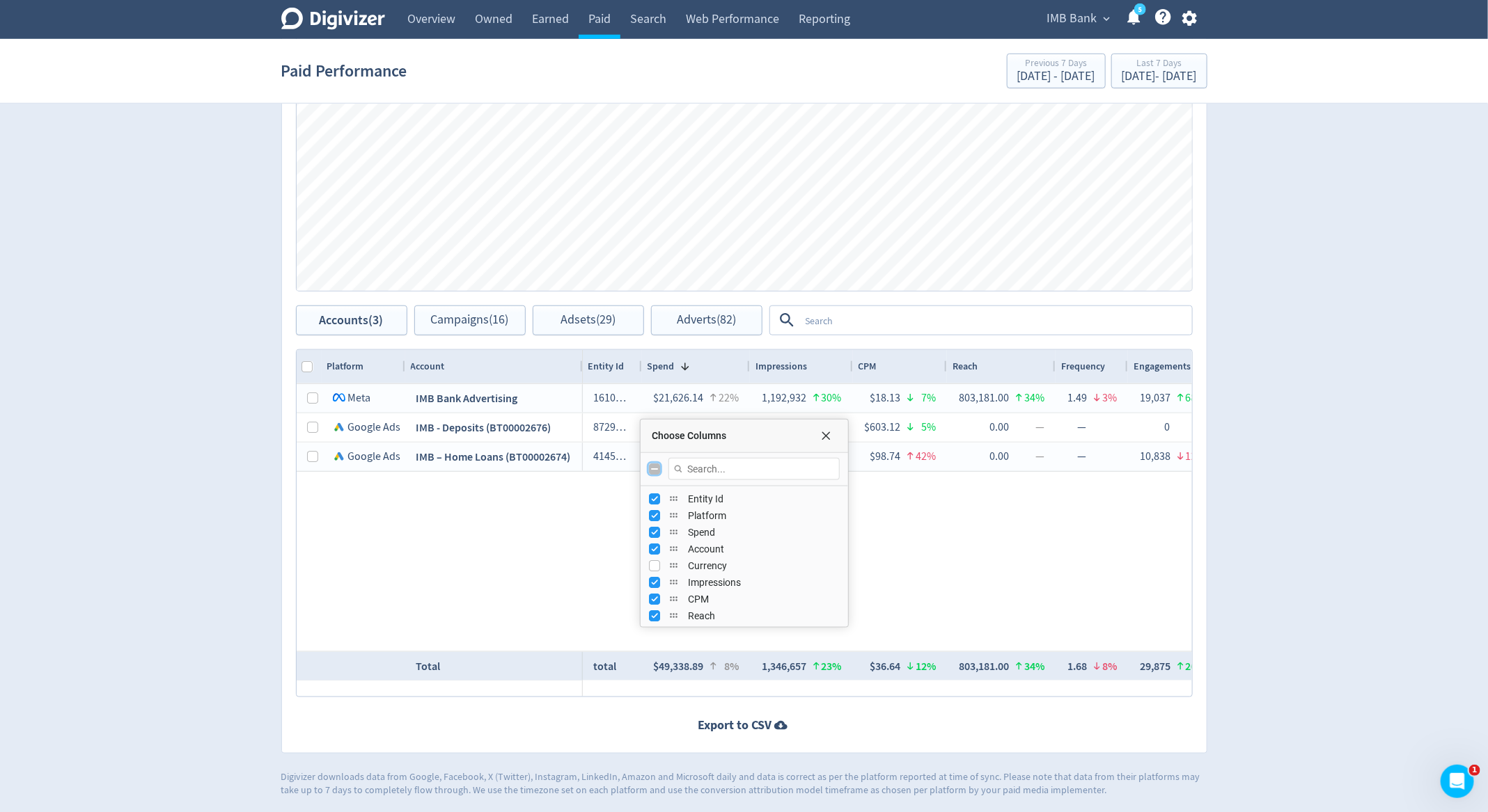
click at [654, 471] on input "Toggle All Columns Visibility" at bounding box center [654, 468] width 11 height 11
checkbox input "true"
checkbox input "false"
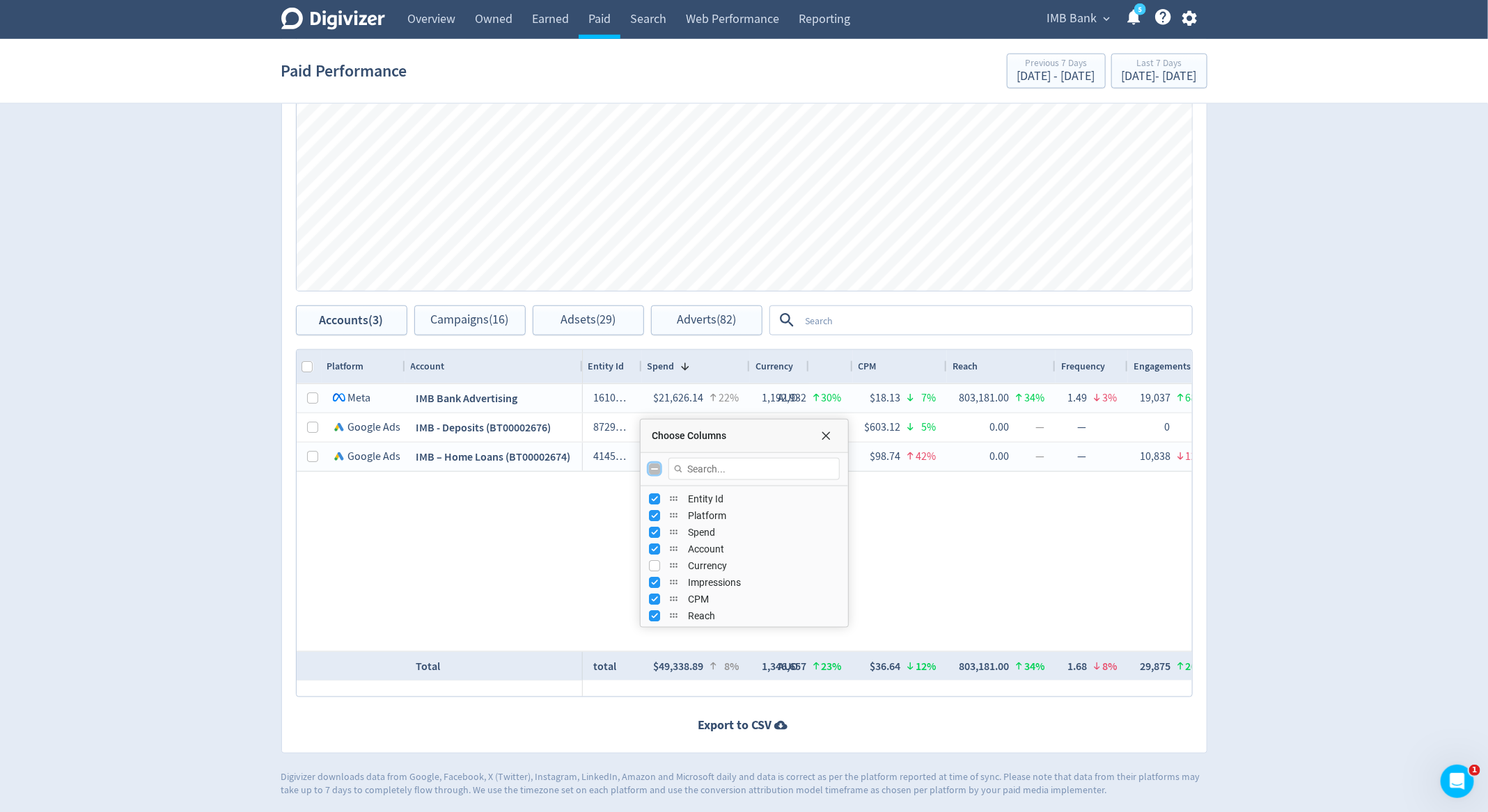
click at [654, 471] on input "Toggle All Columns Visibility" at bounding box center [654, 468] width 11 height 11
checkbox input "true"
checkbox input "false"
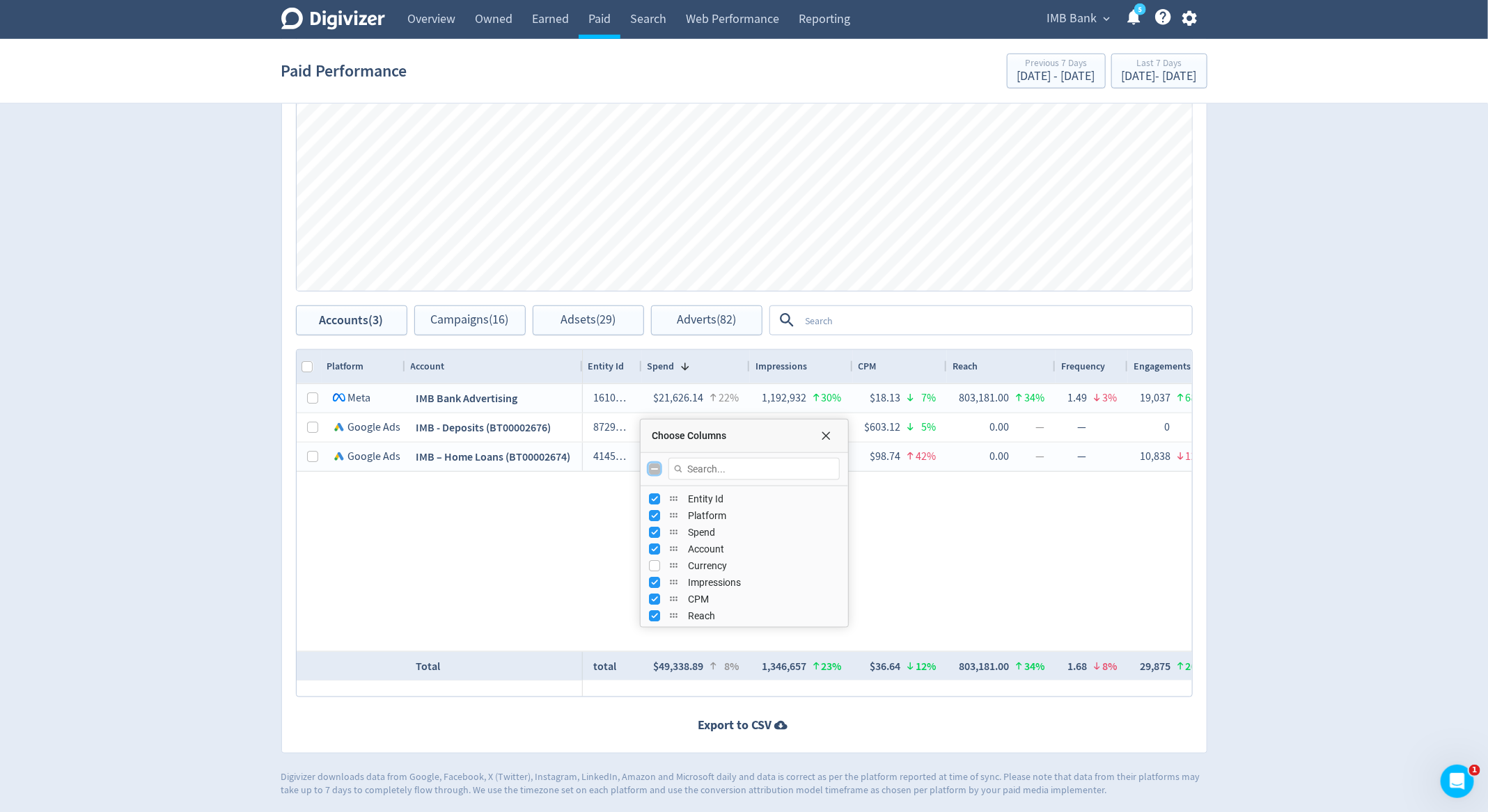
click at [652, 470] on input "Toggle All Columns Visibility" at bounding box center [654, 468] width 11 height 11
checkbox input "true"
checkbox input "false"
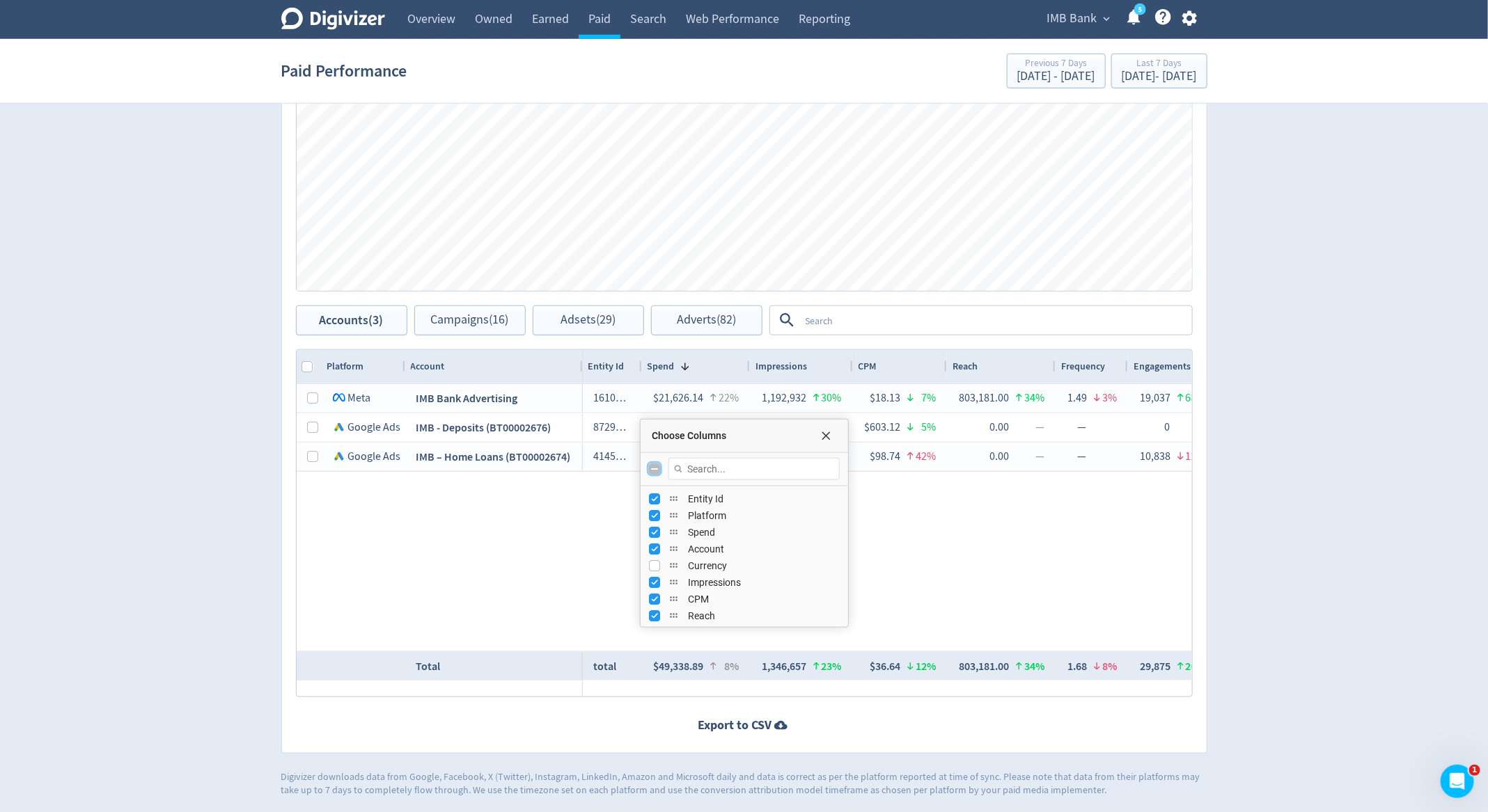
click at [656, 463] on input "Toggle All Columns Visibility" at bounding box center [654, 468] width 11 height 11
checkbox input "true"
checkbox input "false"
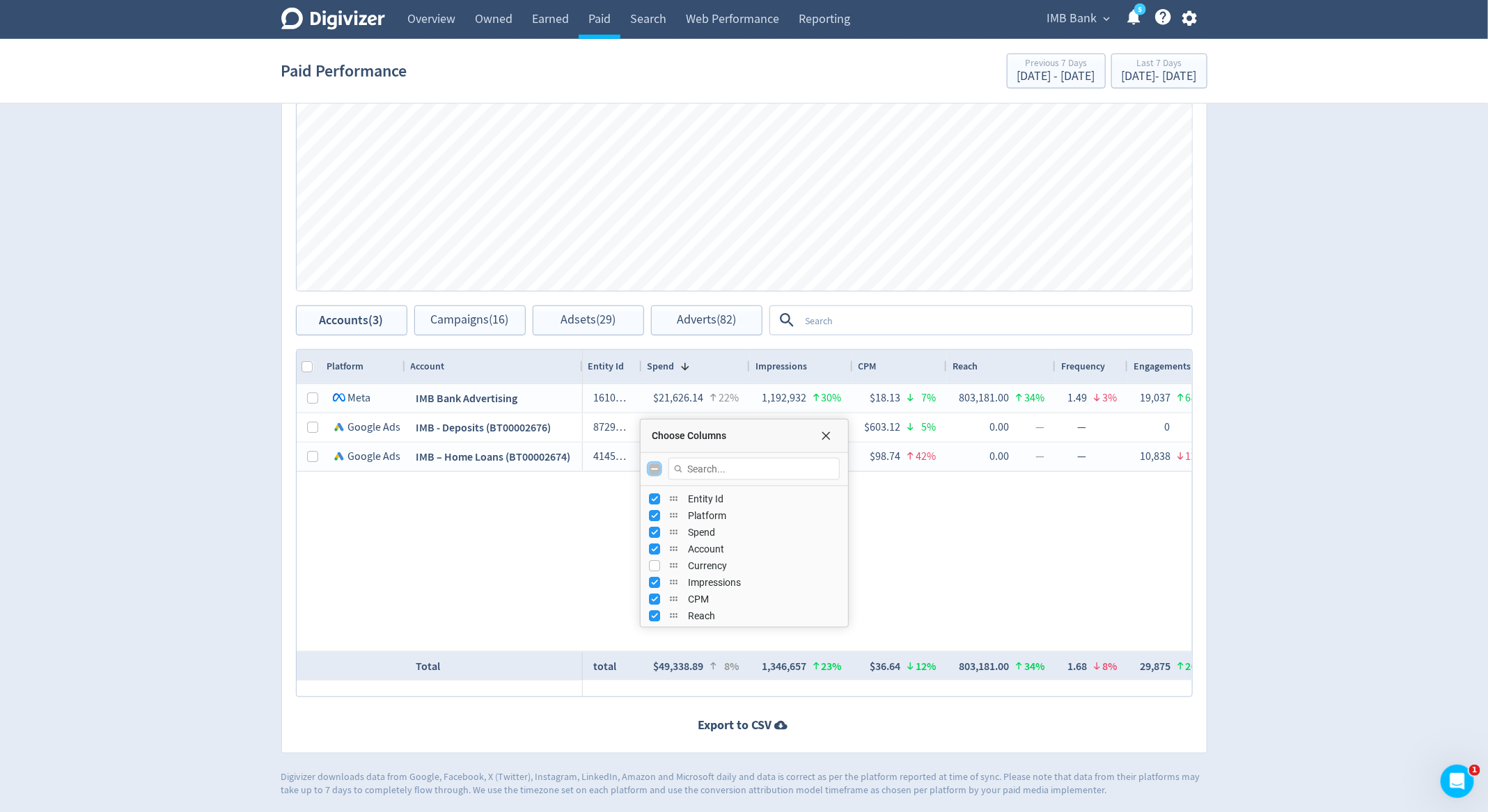
click at [656, 463] on input "Toggle All Columns Visibility" at bounding box center [654, 468] width 11 height 11
checkbox input "true"
checkbox input "false"
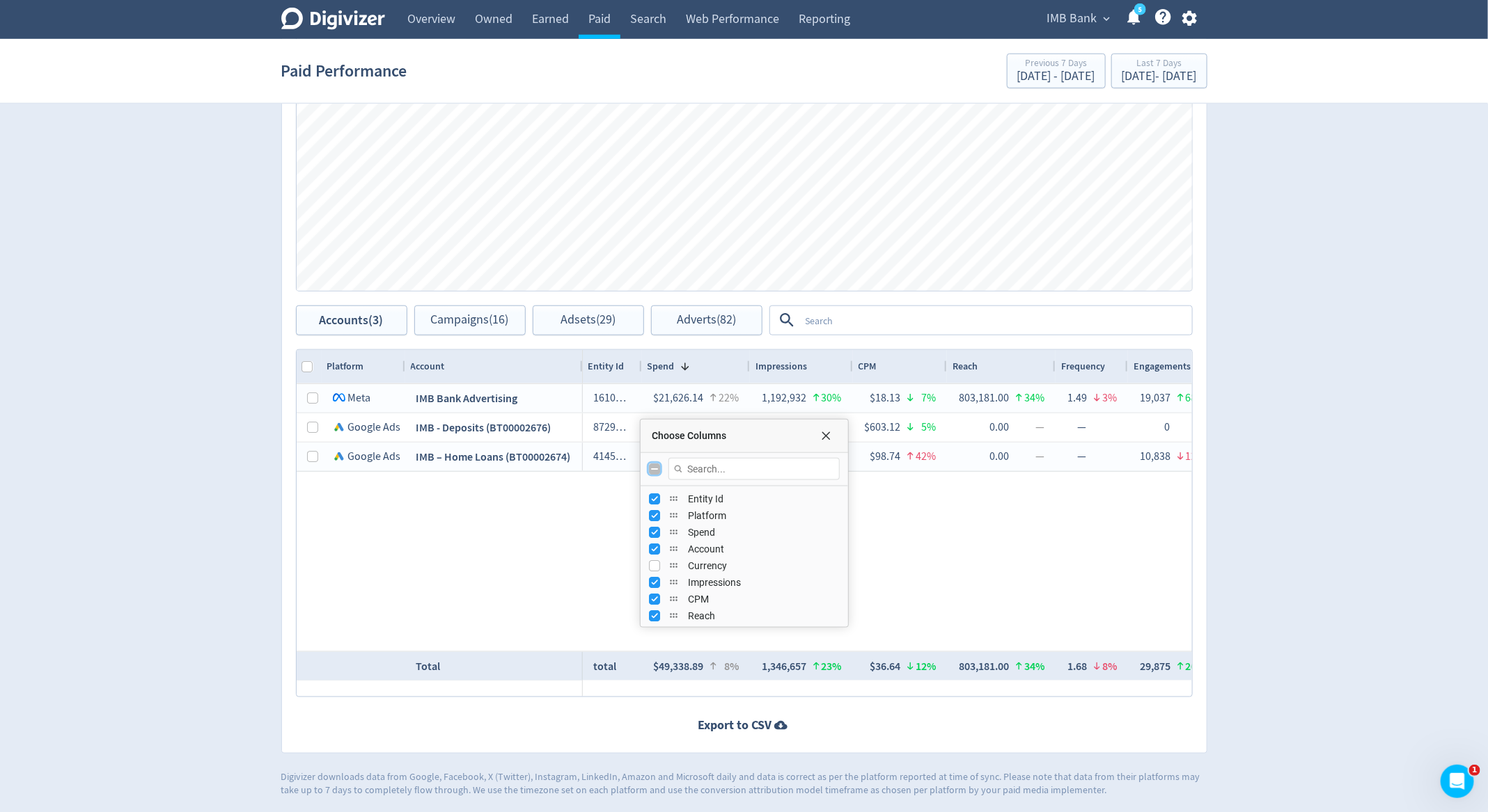
click at [656, 463] on input "Toggle All Columns Visibility" at bounding box center [654, 468] width 11 height 11
checkbox input "true"
checkbox input "false"
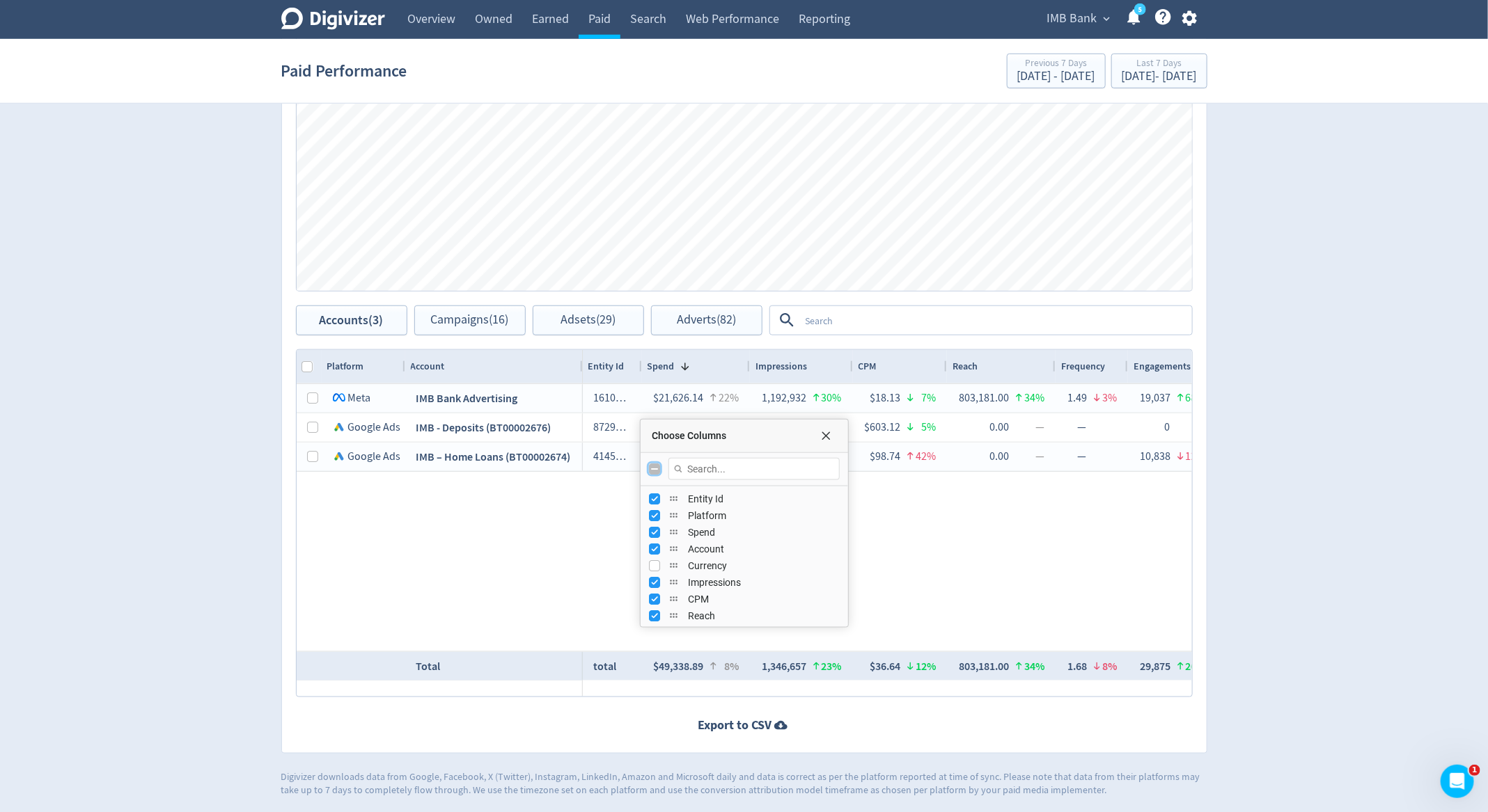
click at [656, 463] on input "Toggle All Columns Visibility" at bounding box center [654, 468] width 11 height 11
checkbox input "true"
checkbox input "false"
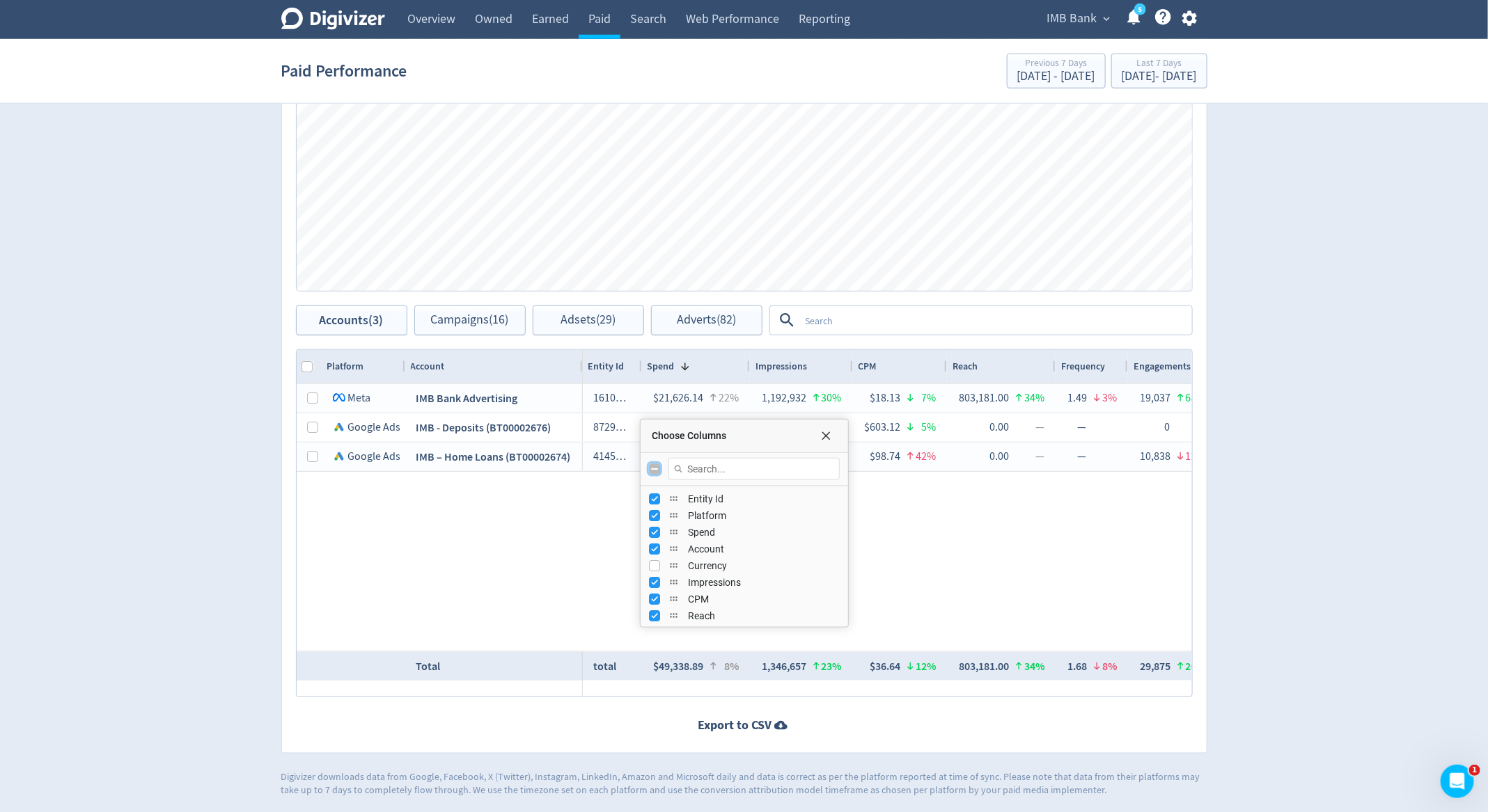
click at [656, 463] on input "Toggle All Columns Visibility" at bounding box center [654, 468] width 11 height 11
checkbox input "true"
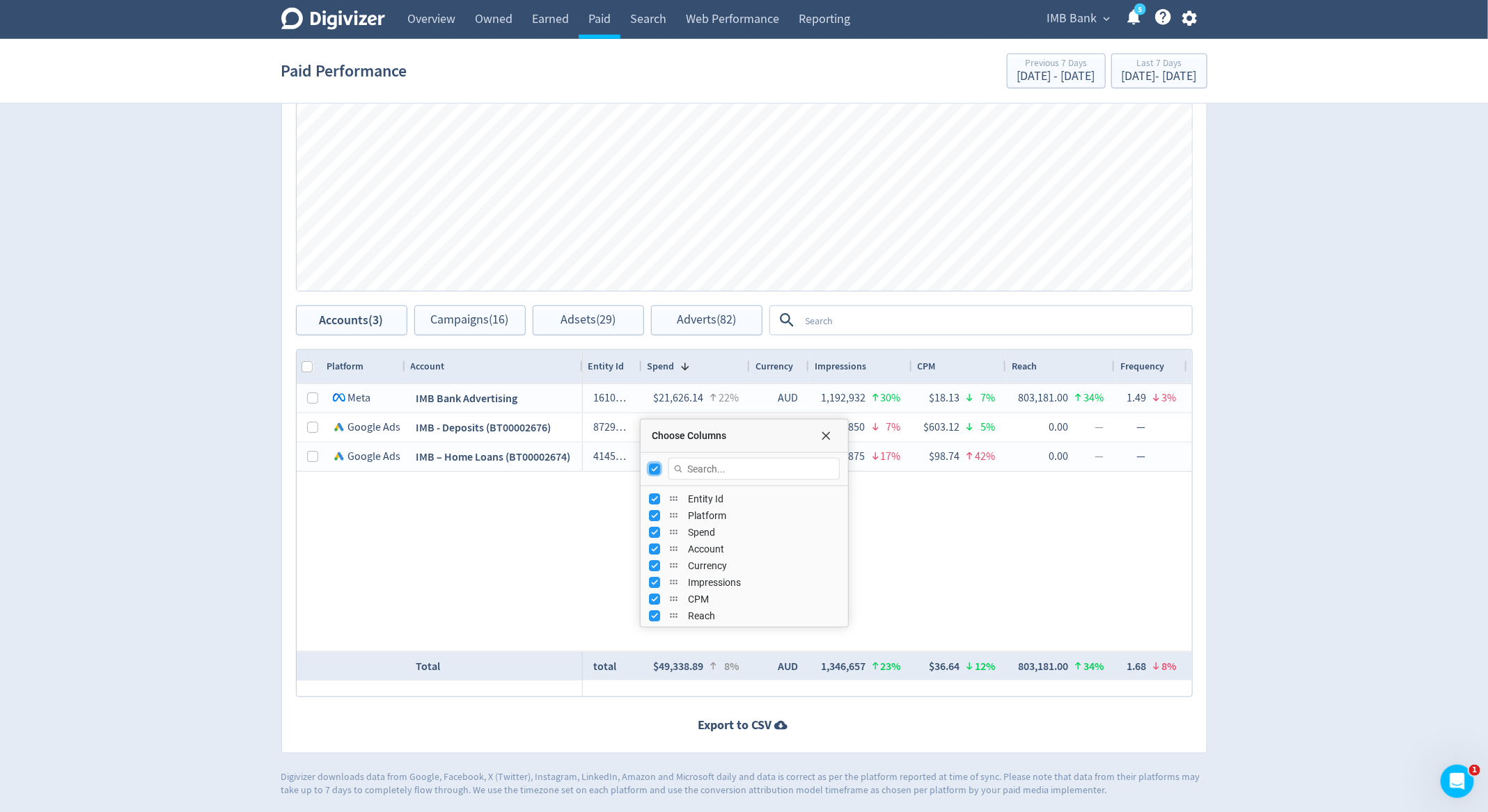
checkbox input "true"
checkbox input "false"
click at [656, 463] on input "Toggle All Columns Visibility" at bounding box center [654, 468] width 11 height 11
checkbox input "false"
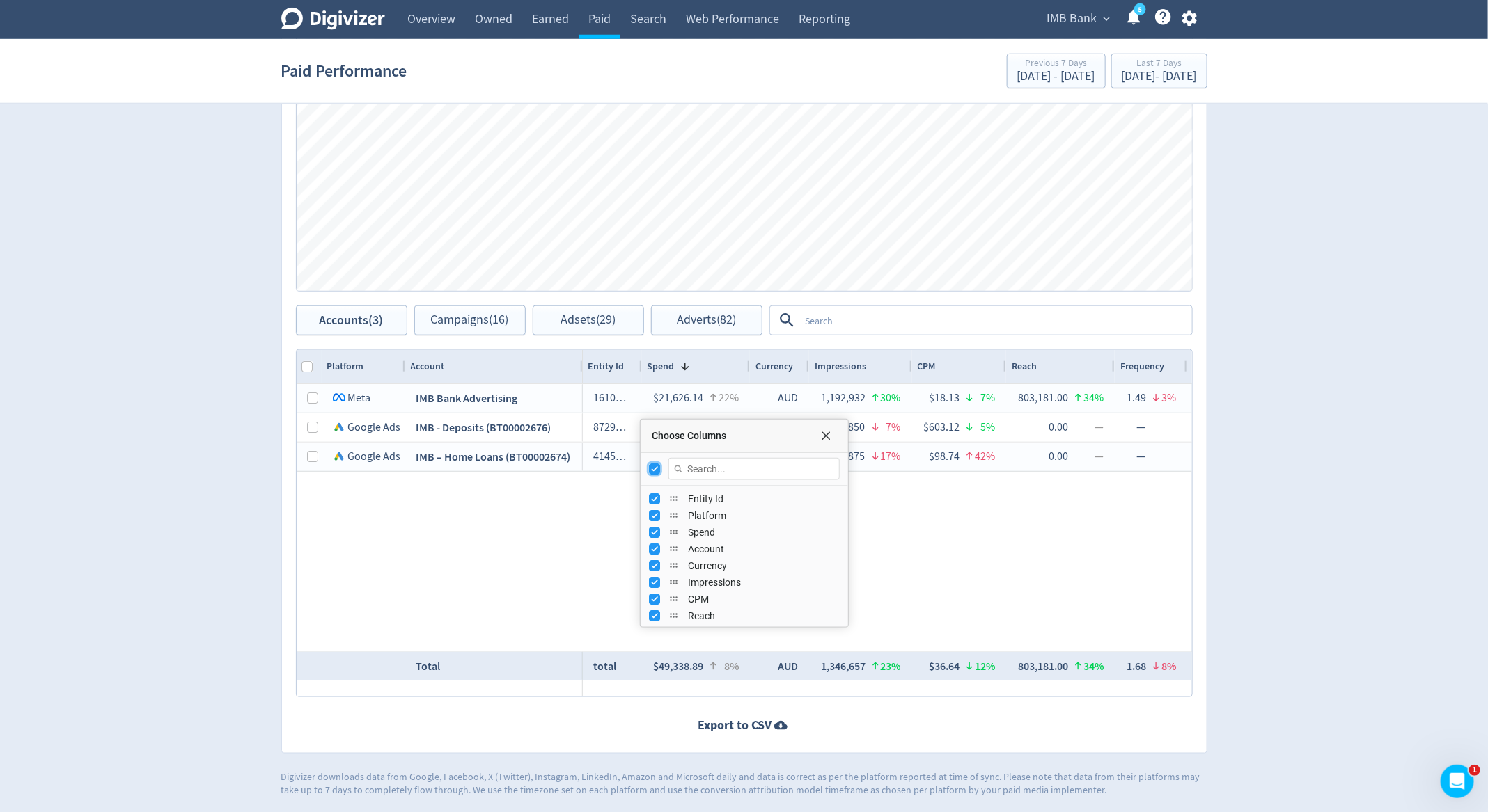
checkbox input "false"
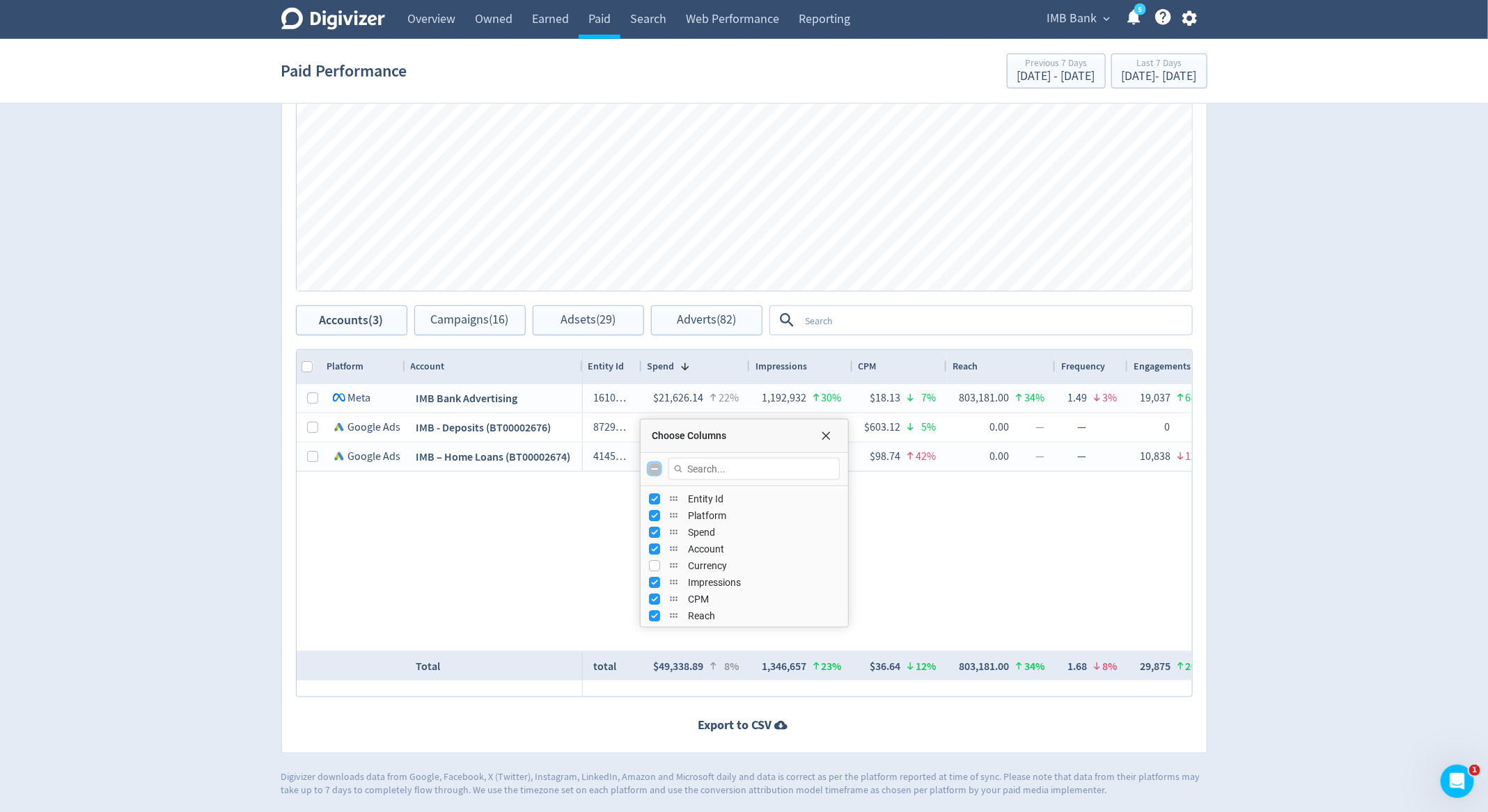
click at [656, 463] on input "Toggle All Columns Visibility" at bounding box center [654, 468] width 11 height 11
checkbox input "true"
checkbox input "false"
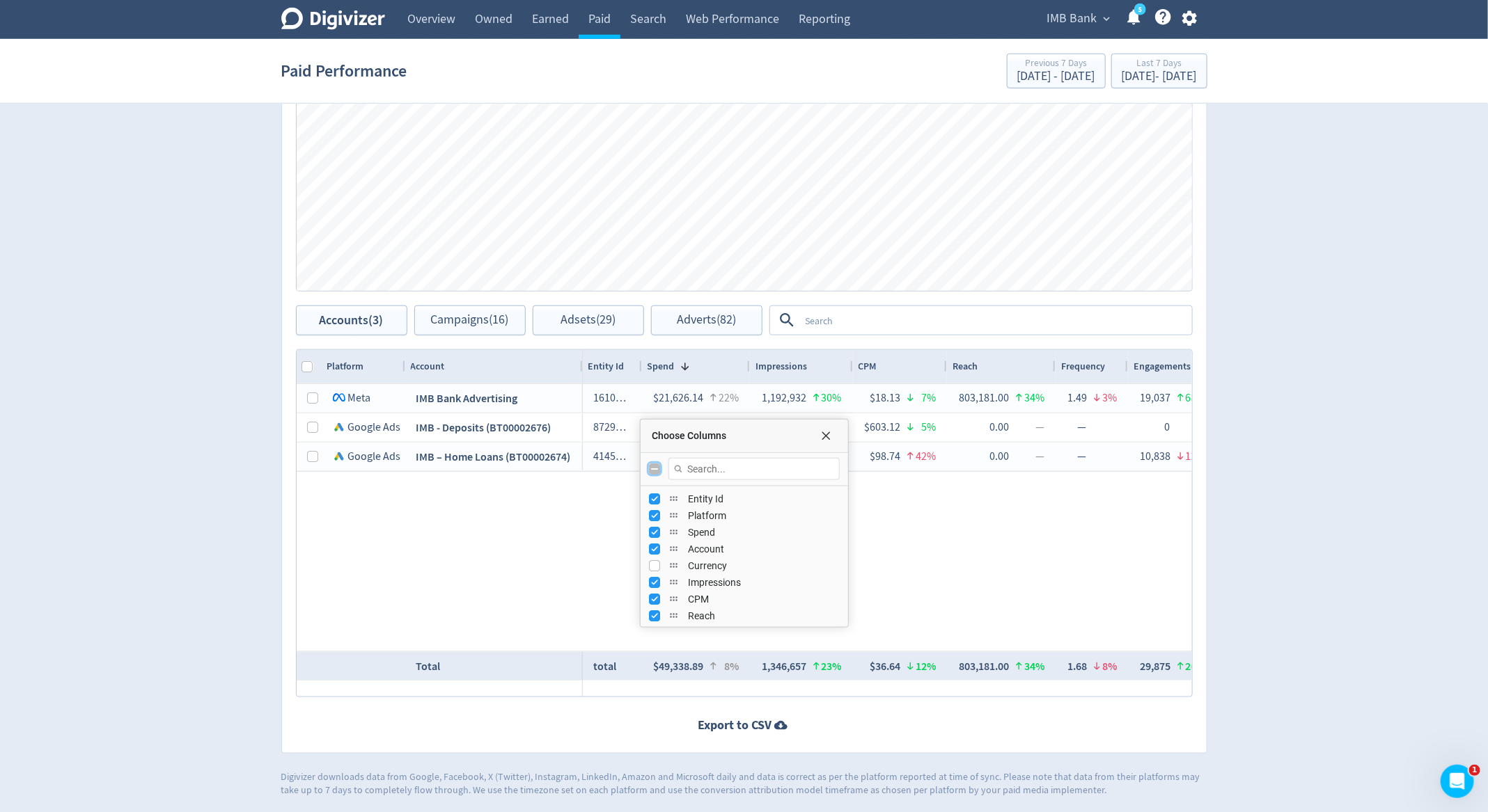
click at [656, 463] on input "Toggle All Columns Visibility" at bounding box center [654, 468] width 11 height 11
checkbox input "true"
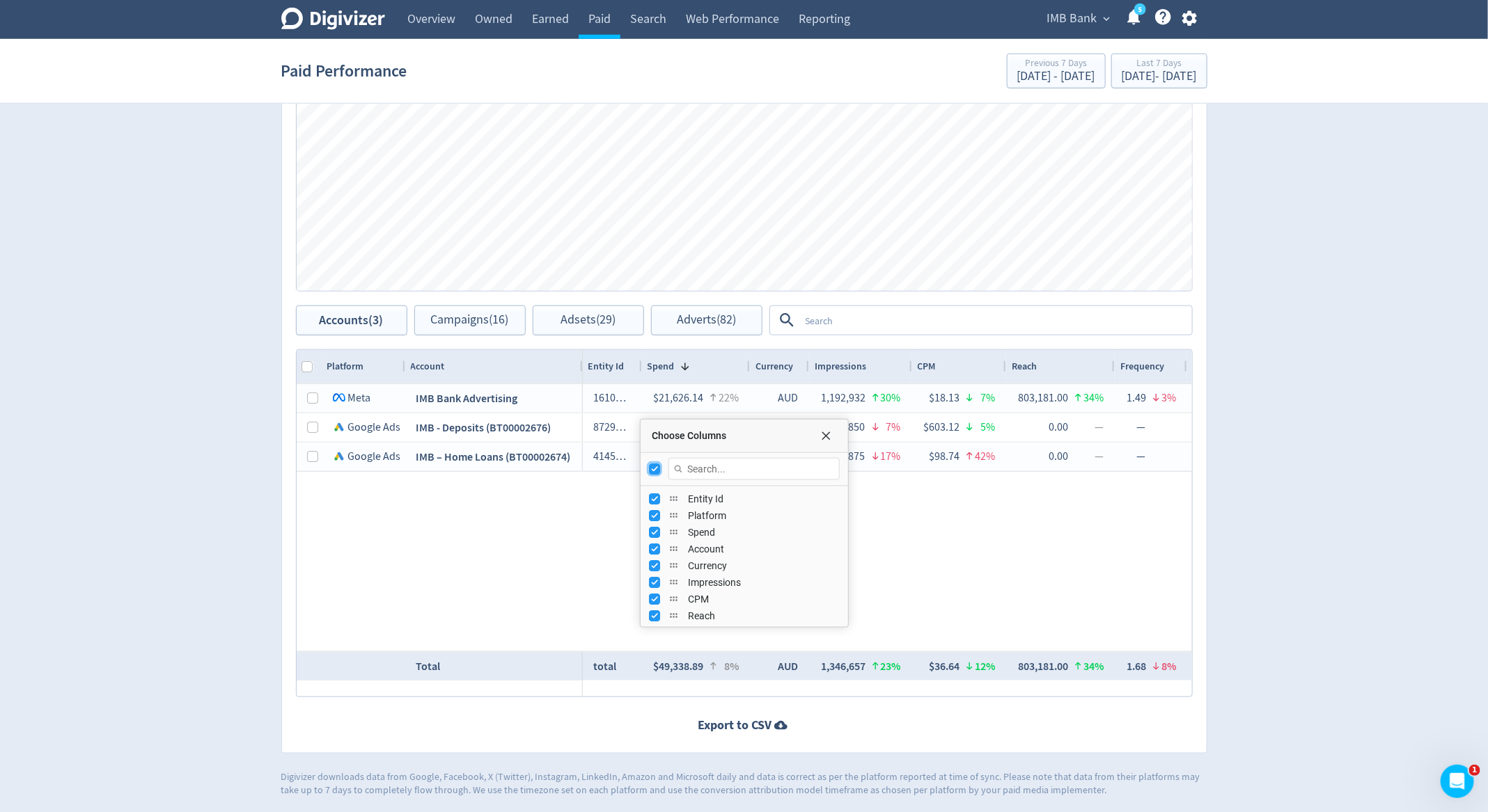
checkbox input "true"
checkbox input "false"
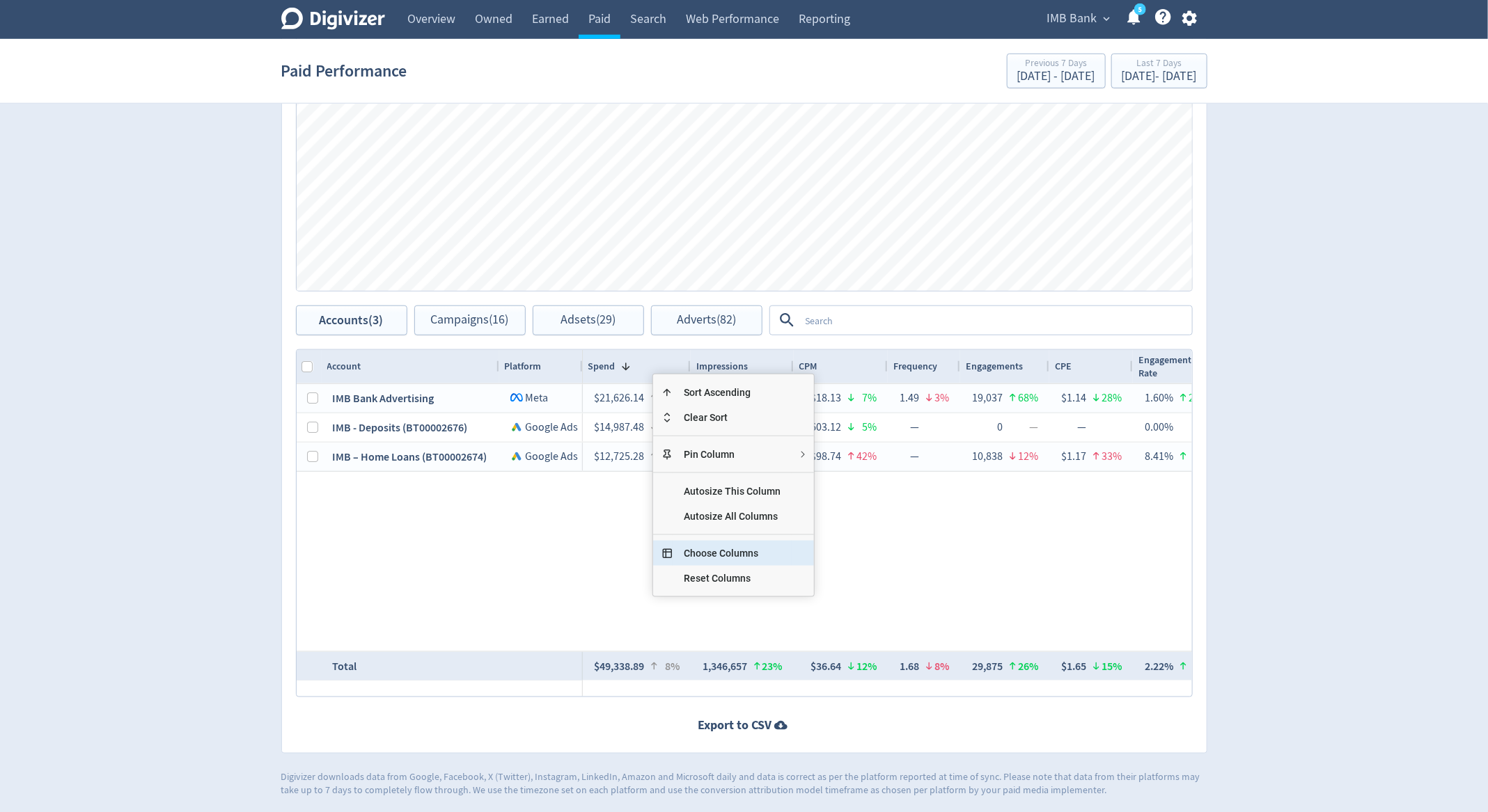
click at [716, 547] on span "Choose Columns" at bounding box center [732, 553] width 119 height 25
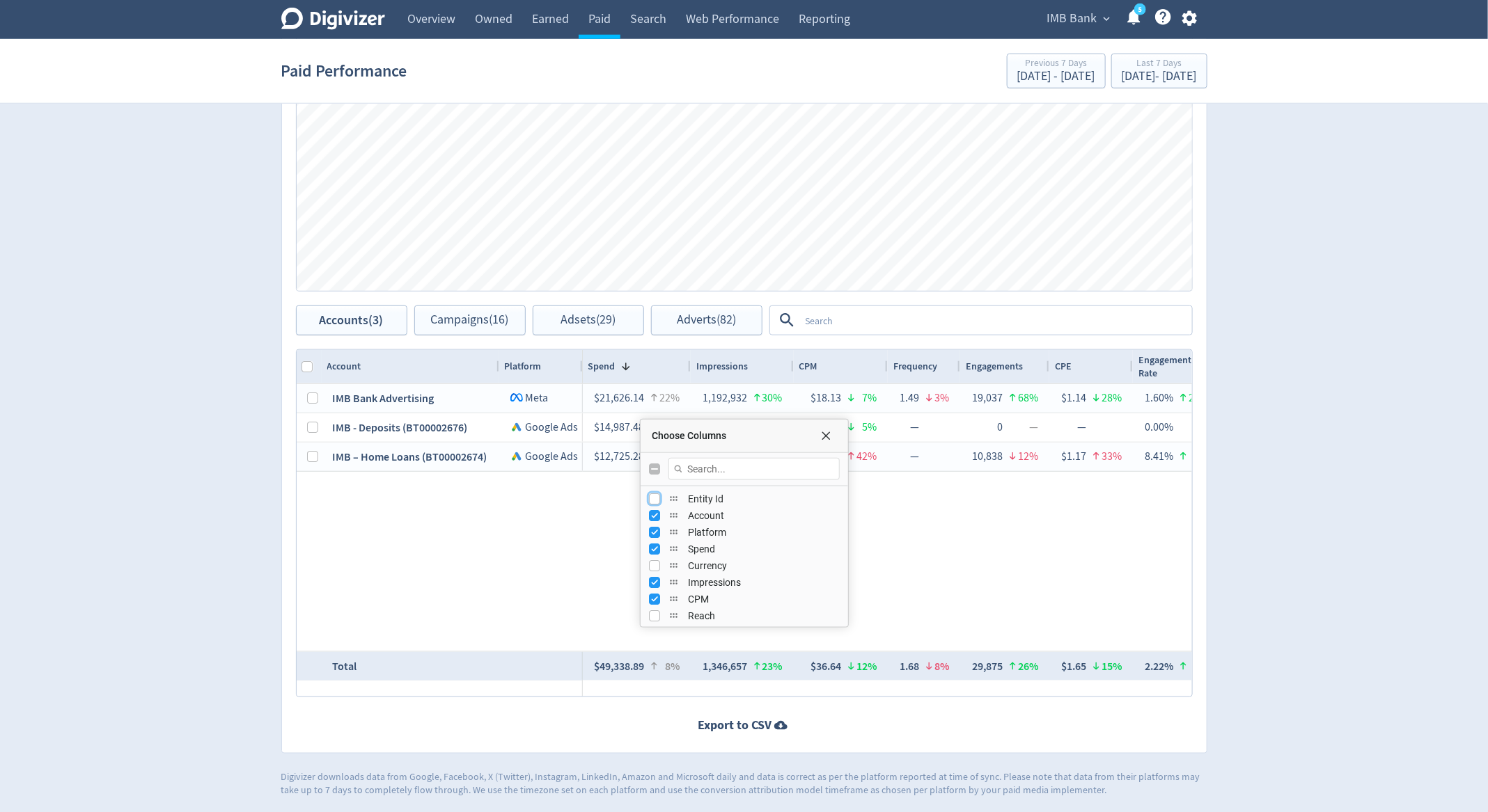
click at [657, 494] on input "Press SPACE to toggle visibility (hidden)" at bounding box center [654, 499] width 11 height 11
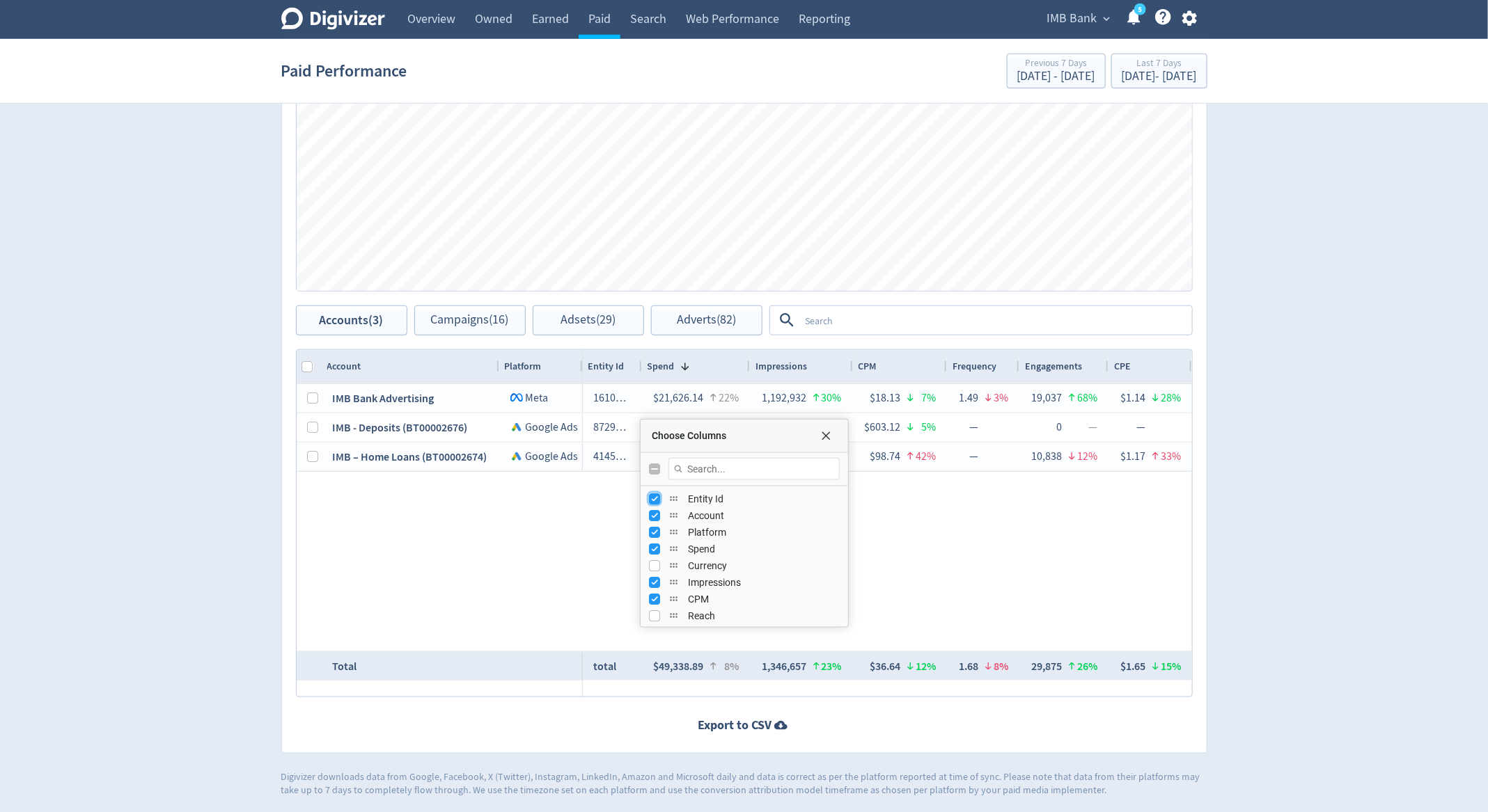
click at [657, 495] on input "Press SPACE to toggle visibility (visible)" at bounding box center [654, 499] width 11 height 11
checkbox input "false"
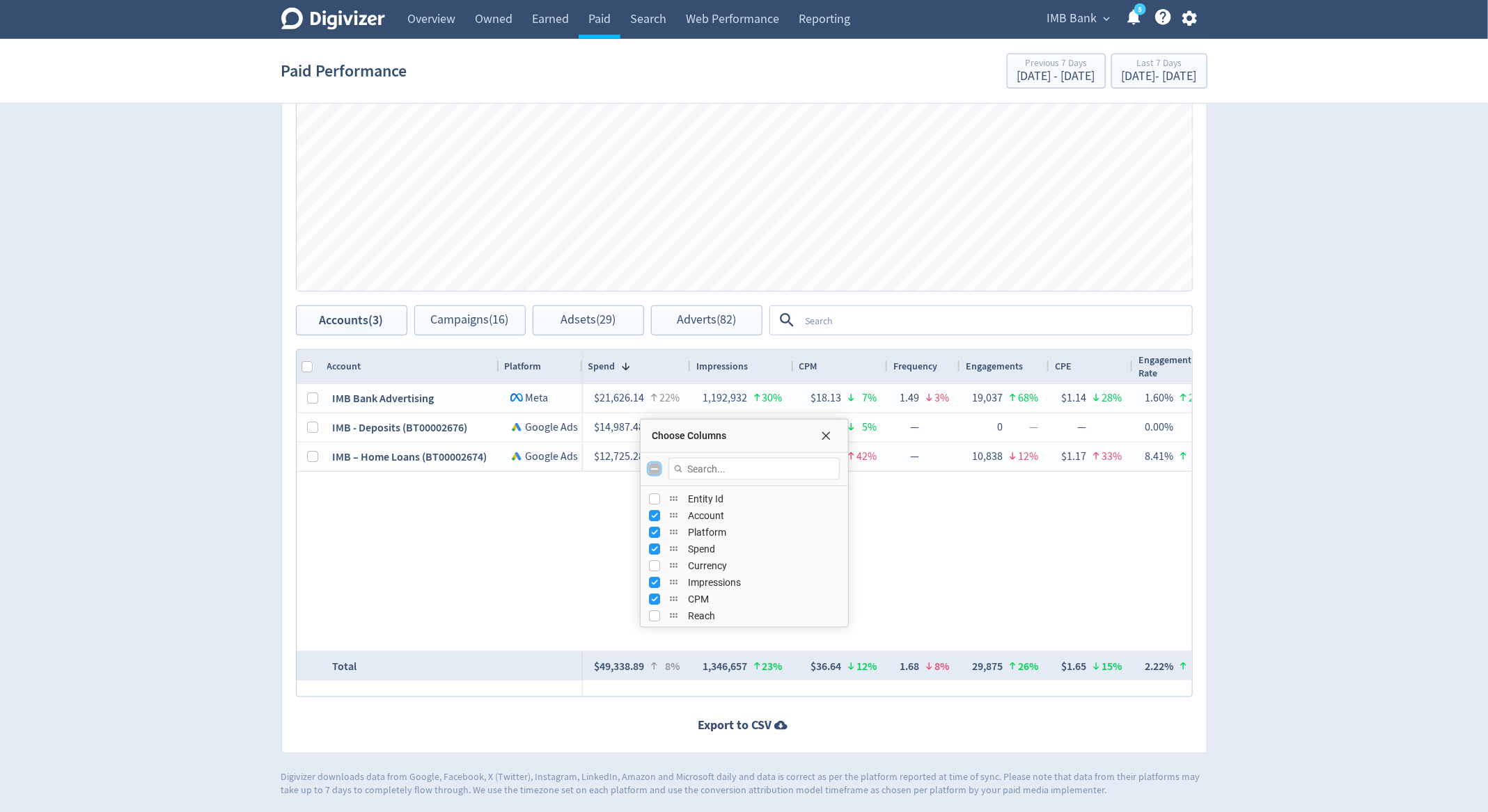
click at [654, 463] on input "Toggle All Columns Visibility" at bounding box center [654, 468] width 11 height 11
checkbox input "true"
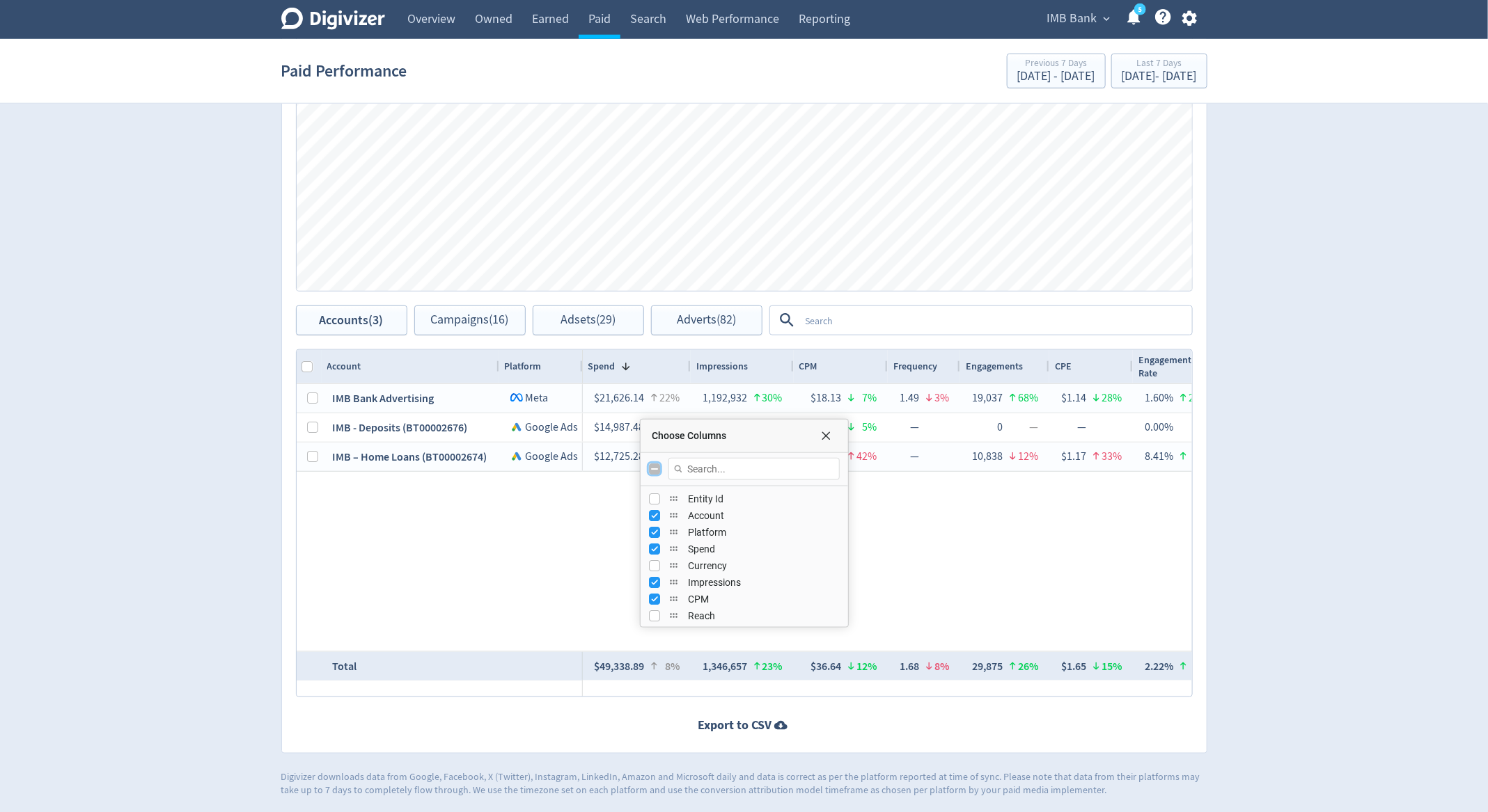
checkbox input "false"
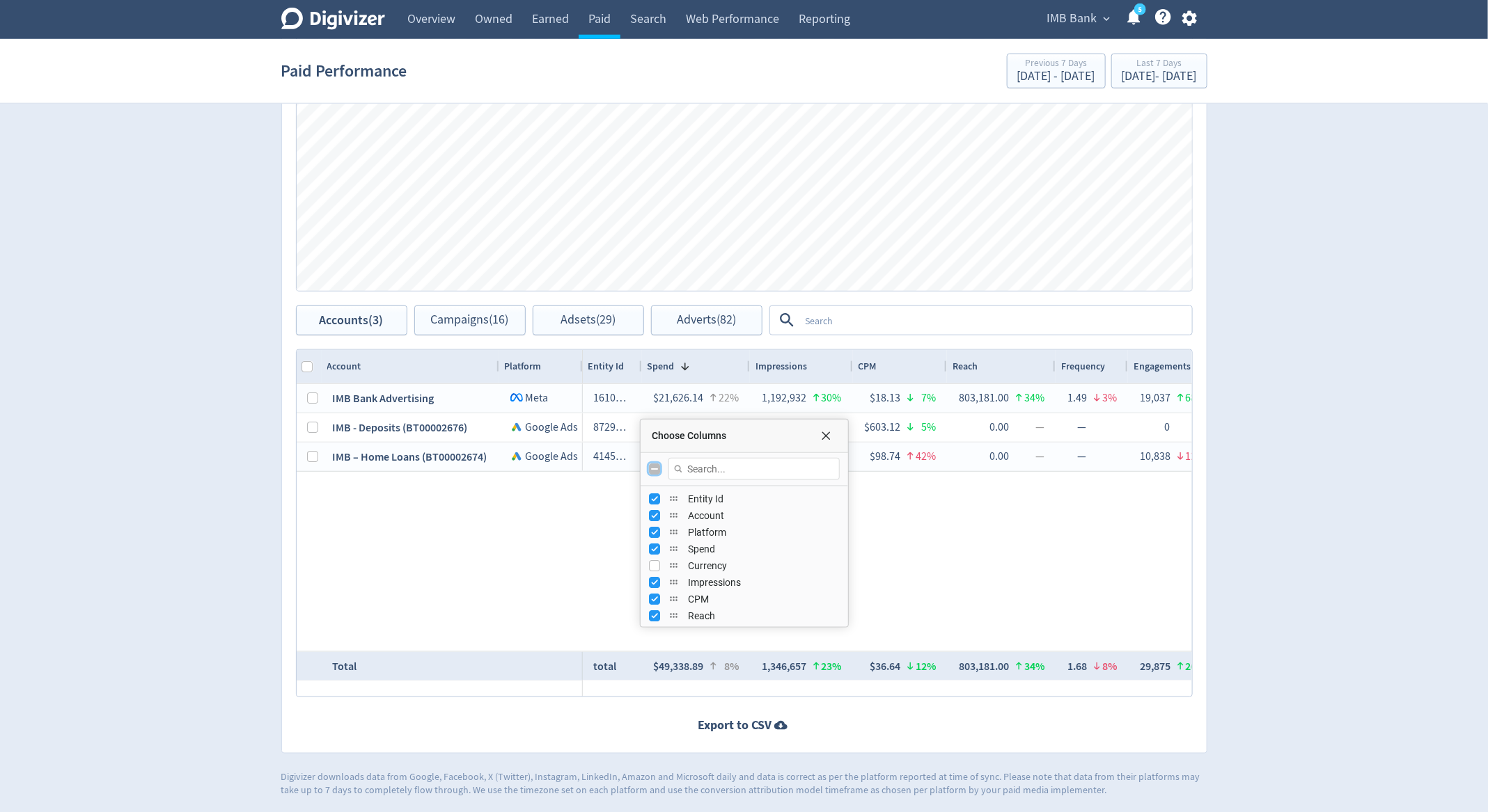
click at [654, 463] on input "Toggle All Columns Visibility" at bounding box center [654, 468] width 11 height 11
checkbox input "true"
checkbox input "false"
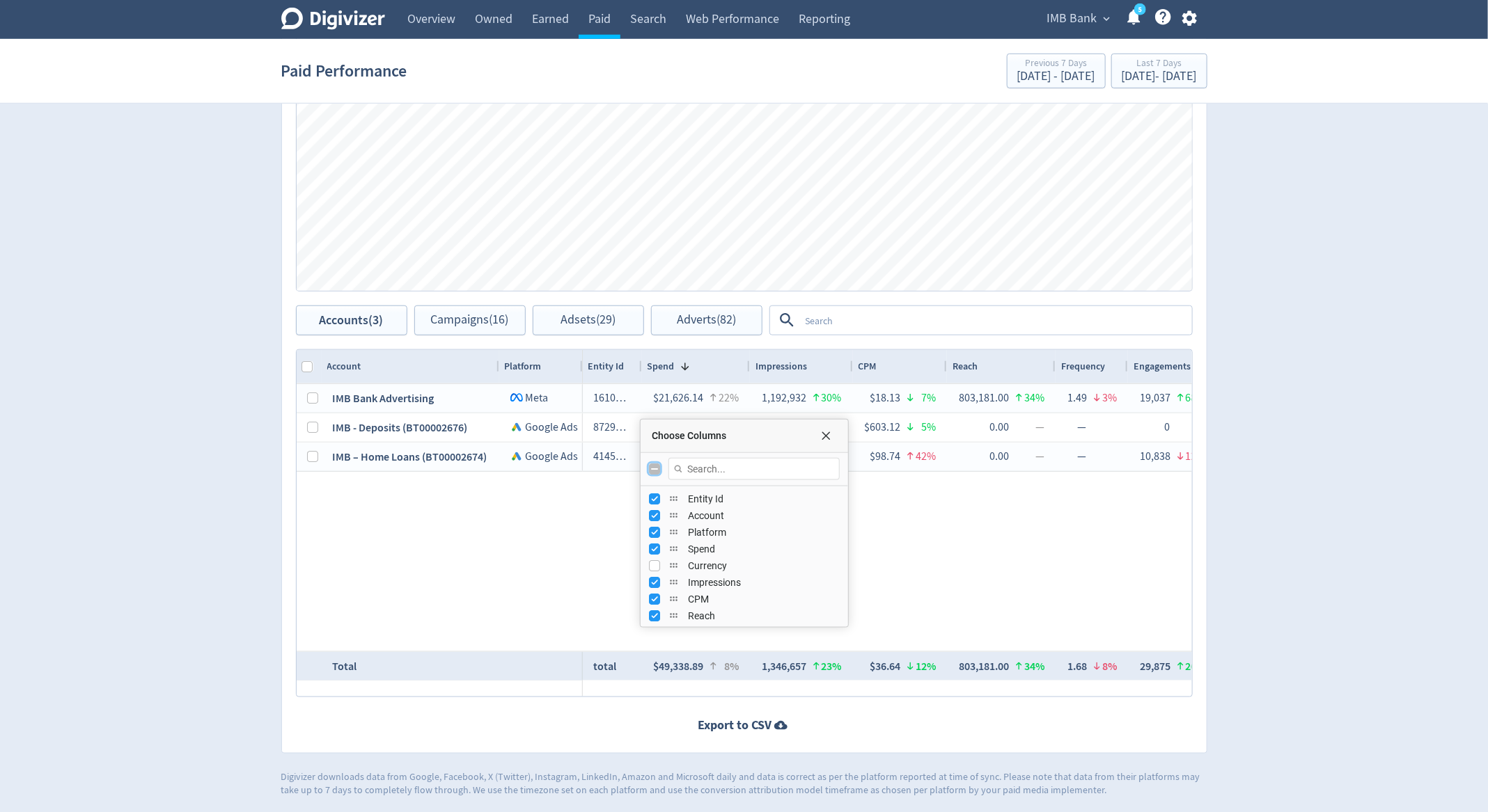
click at [654, 463] on input "Toggle All Columns Visibility" at bounding box center [654, 468] width 11 height 11
checkbox input "true"
checkbox input "false"
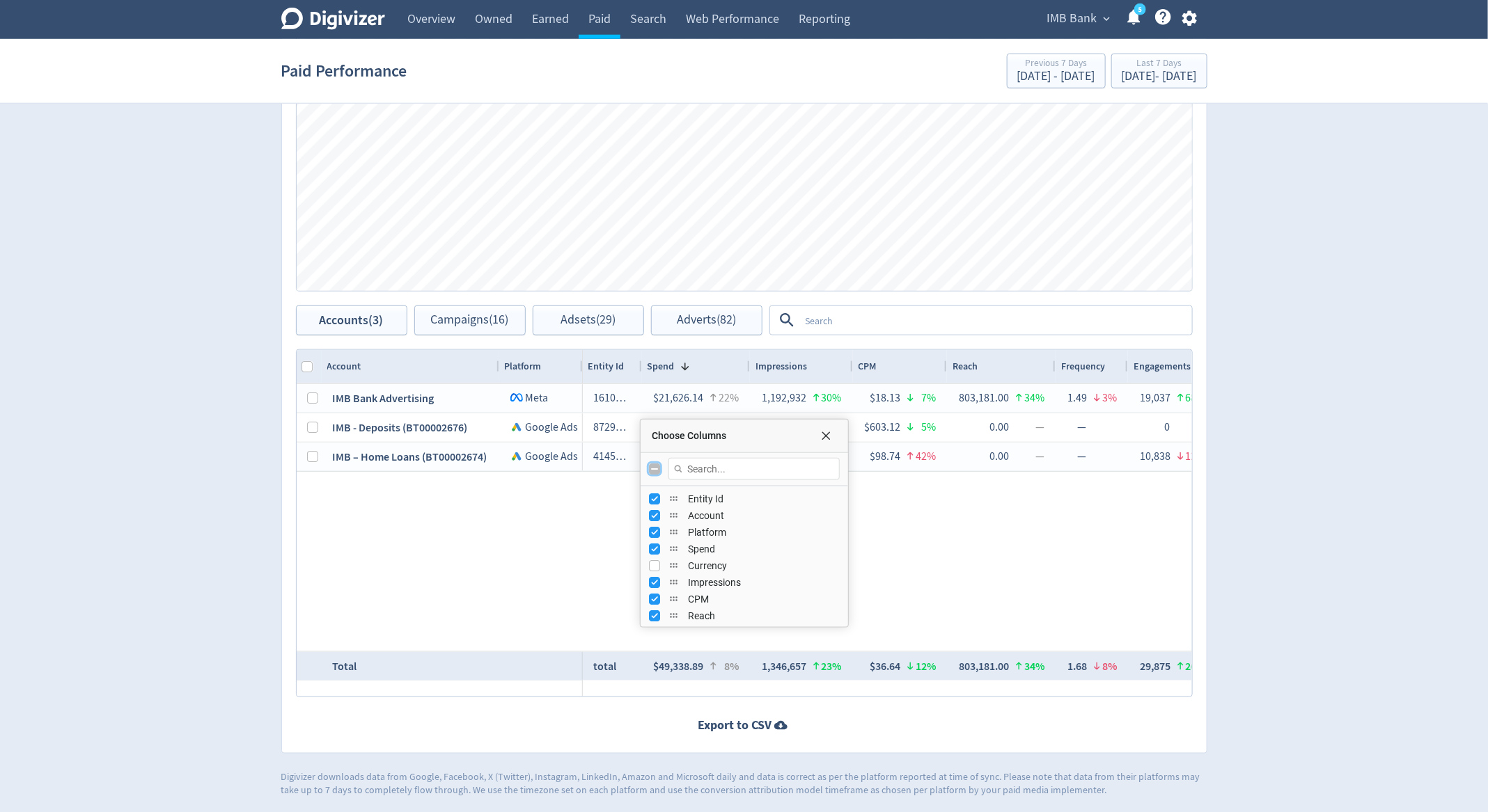
click at [654, 463] on input "Toggle All Columns Visibility" at bounding box center [654, 468] width 11 height 11
checkbox input "true"
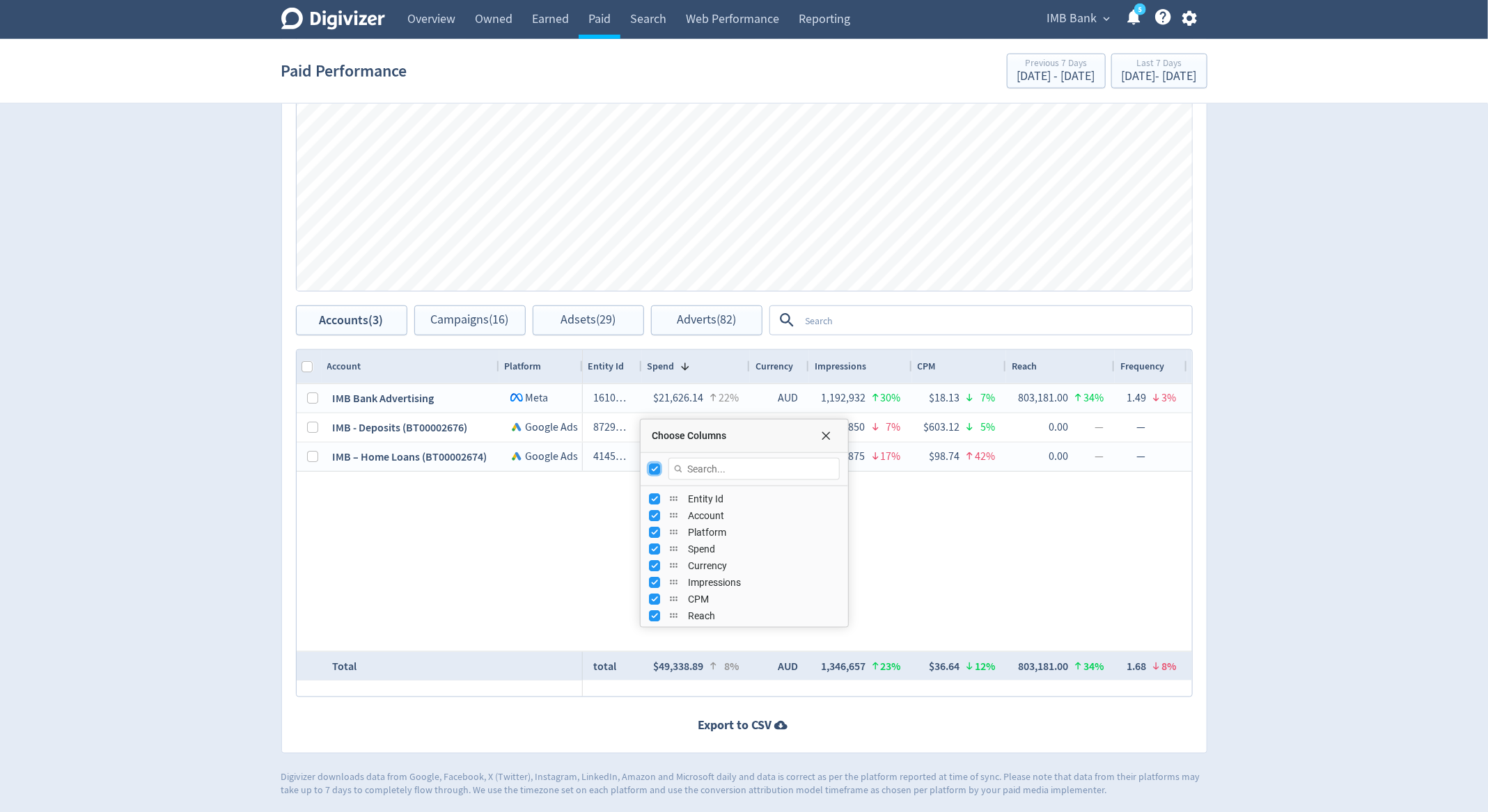
checkbox input "false"
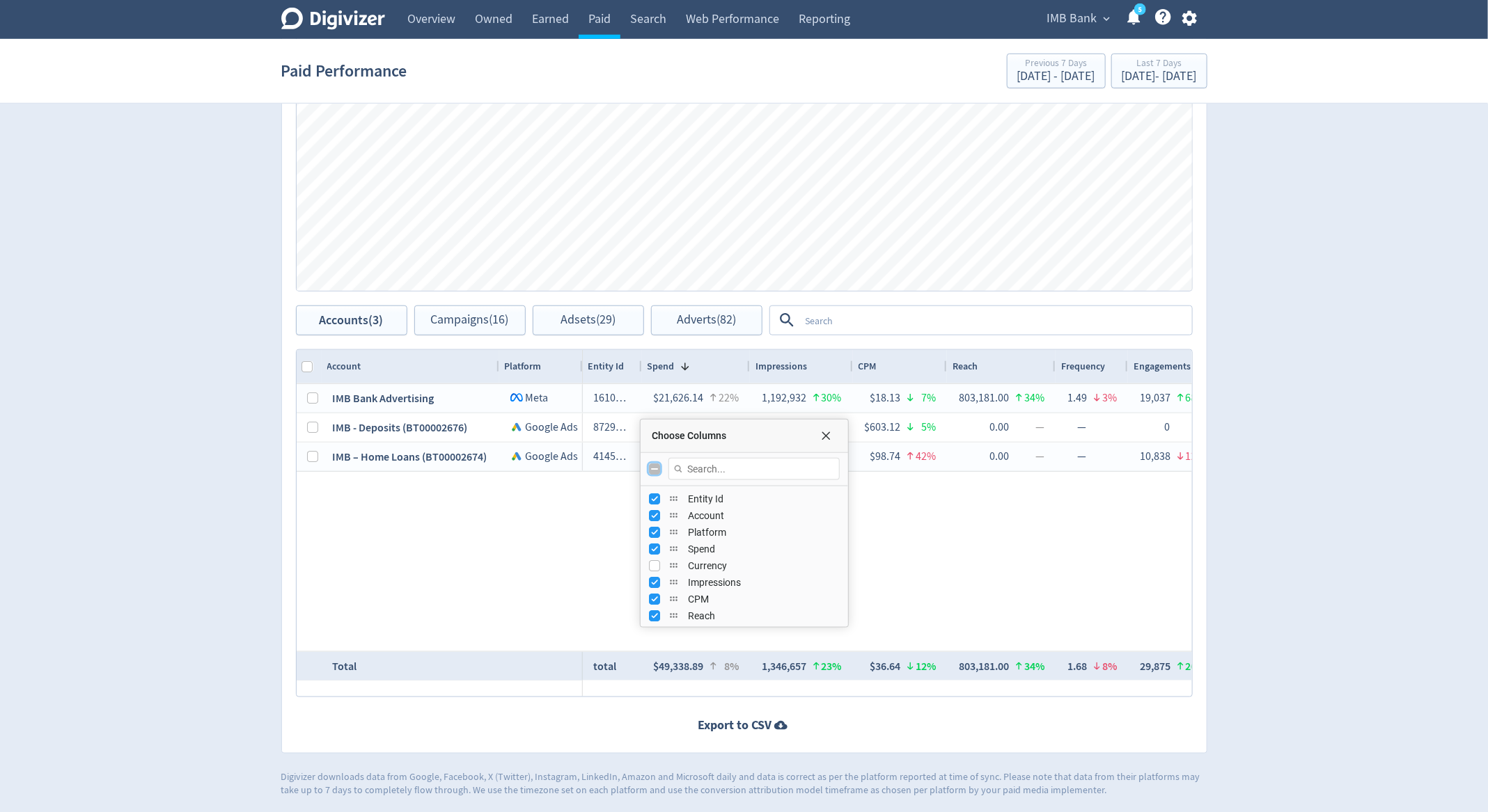
click at [654, 463] on input "Toggle All Columns Visibility" at bounding box center [654, 468] width 11 height 11
checkbox input "true"
checkbox input "false"
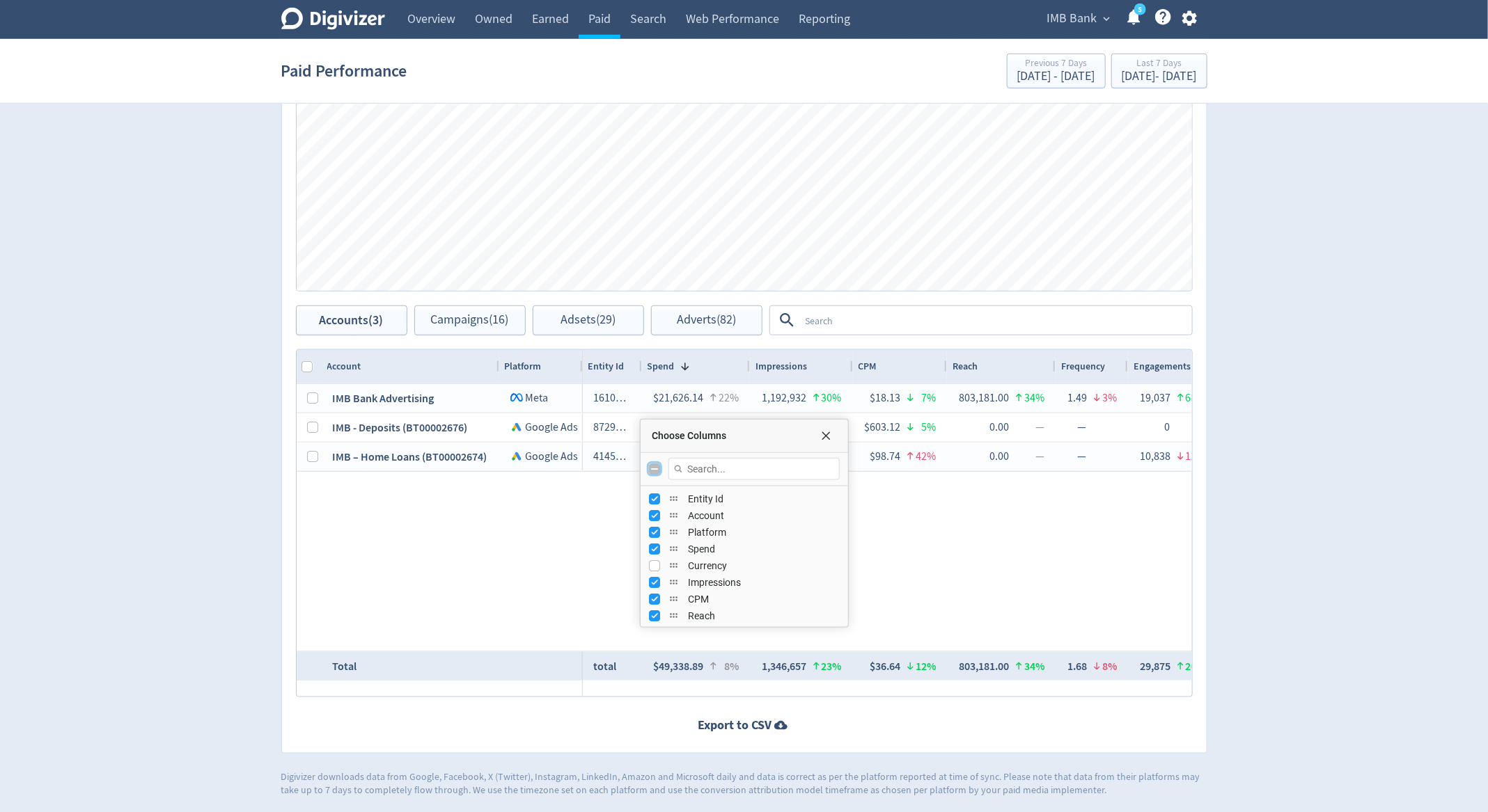
click at [654, 463] on input "Toggle All Columns Visibility" at bounding box center [654, 468] width 11 height 11
checkbox input "true"
checkbox input "false"
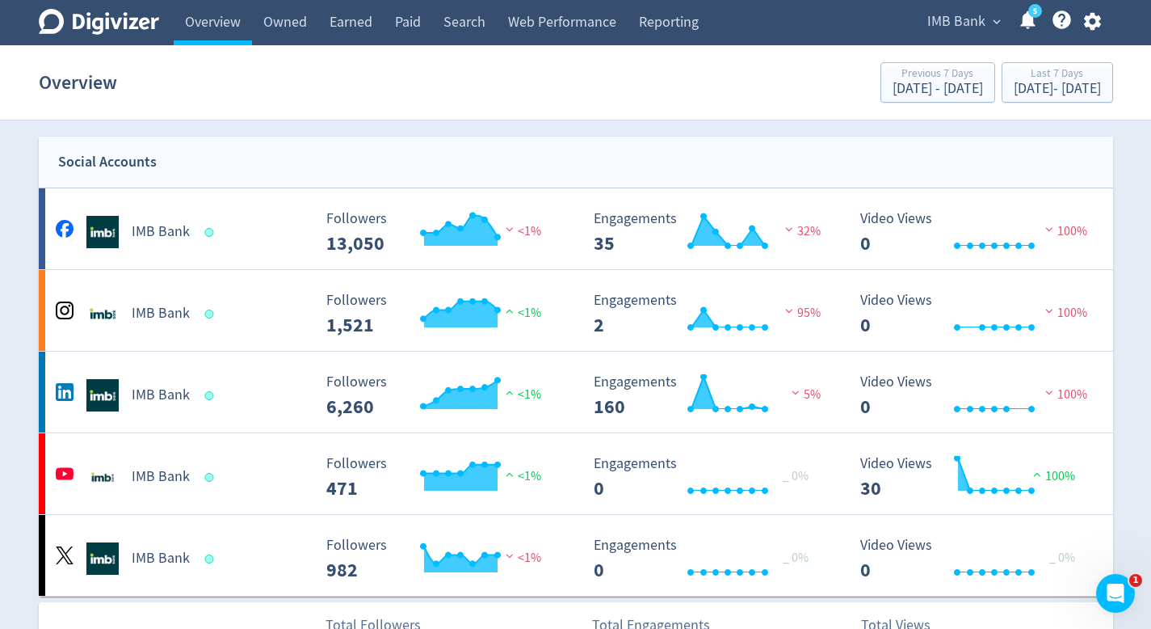
click at [944, 15] on span "IMB Bank" at bounding box center [956, 22] width 58 height 26
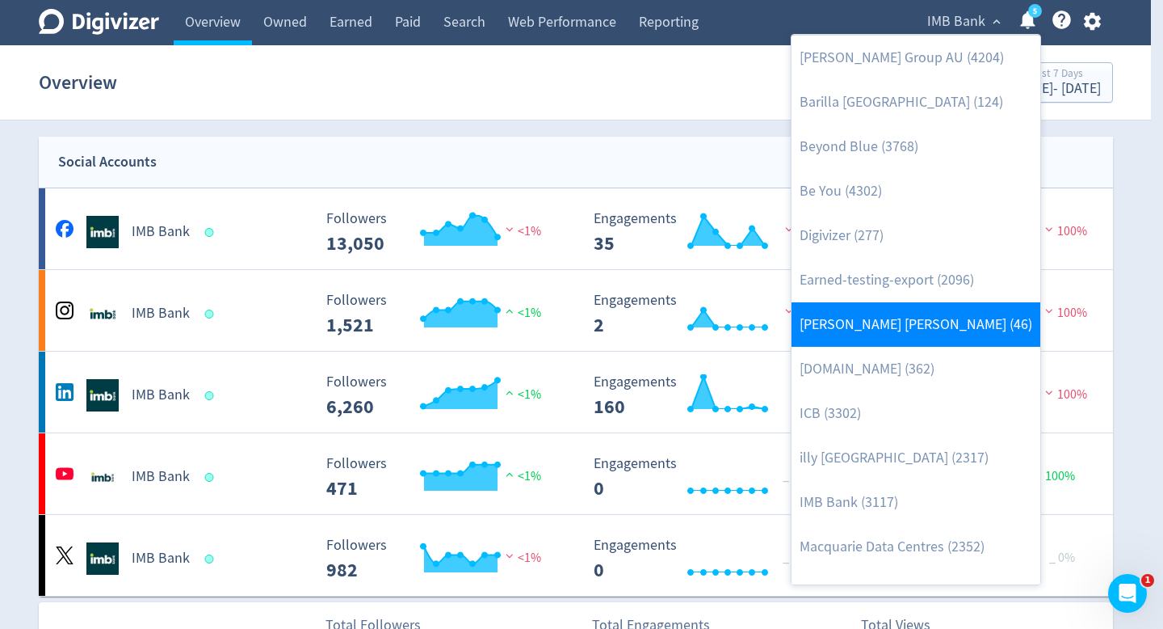
click at [866, 332] on link "[PERSON_NAME] [PERSON_NAME] (46)" at bounding box center [916, 324] width 249 height 44
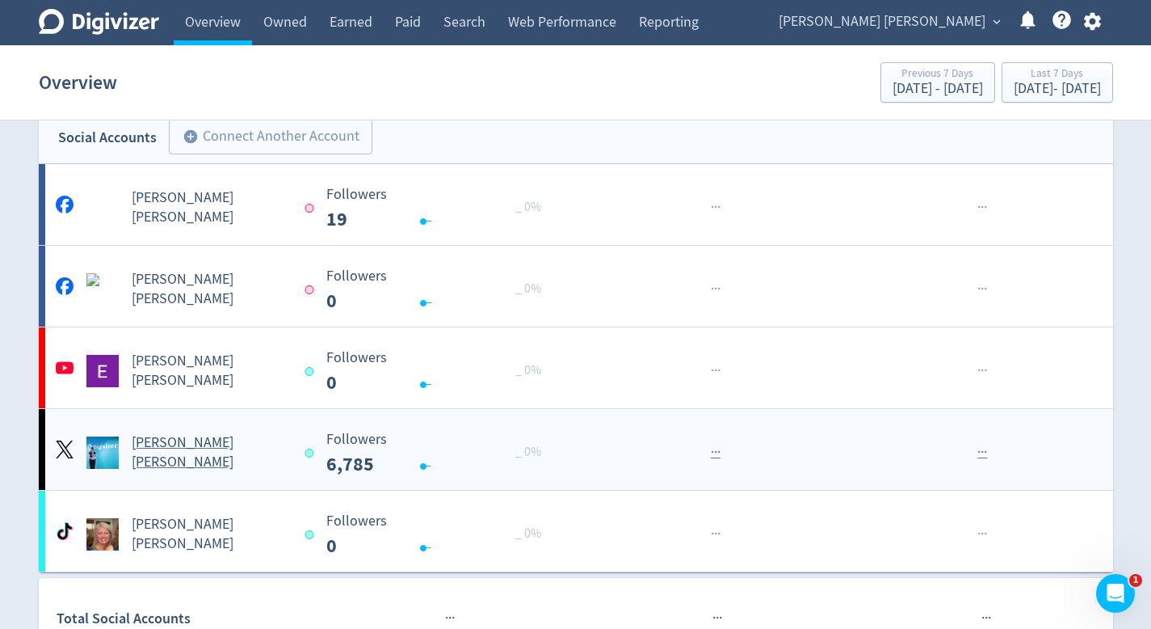
scroll to position [149, 0]
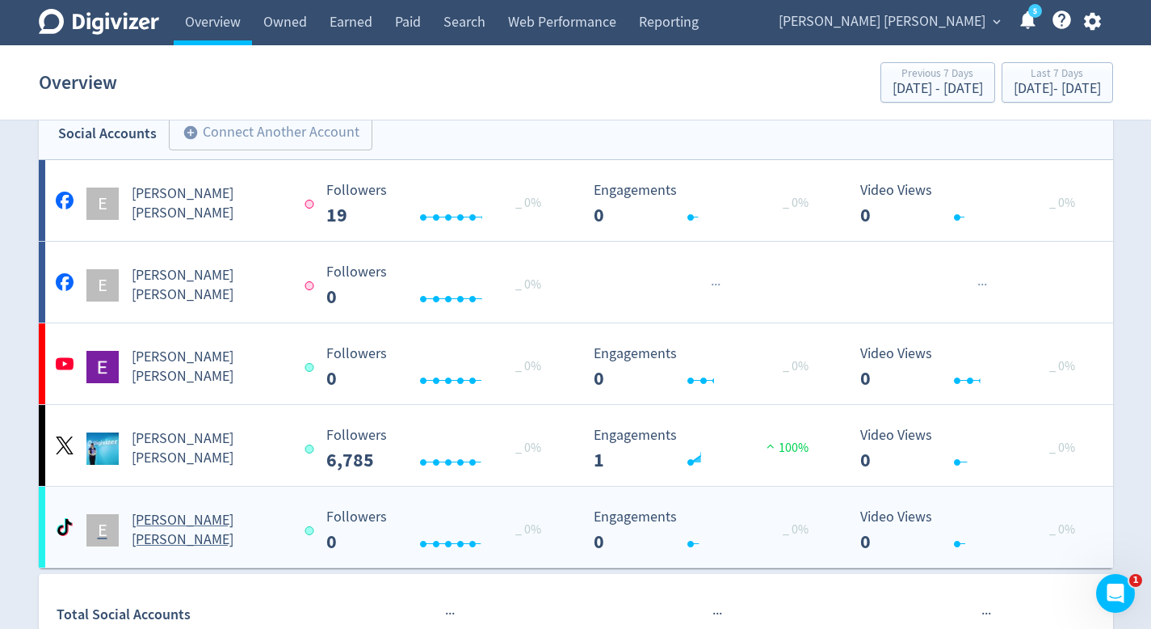
click at [257, 510] on div "E [PERSON_NAME] [PERSON_NAME]" at bounding box center [178, 524] width 267 height 52
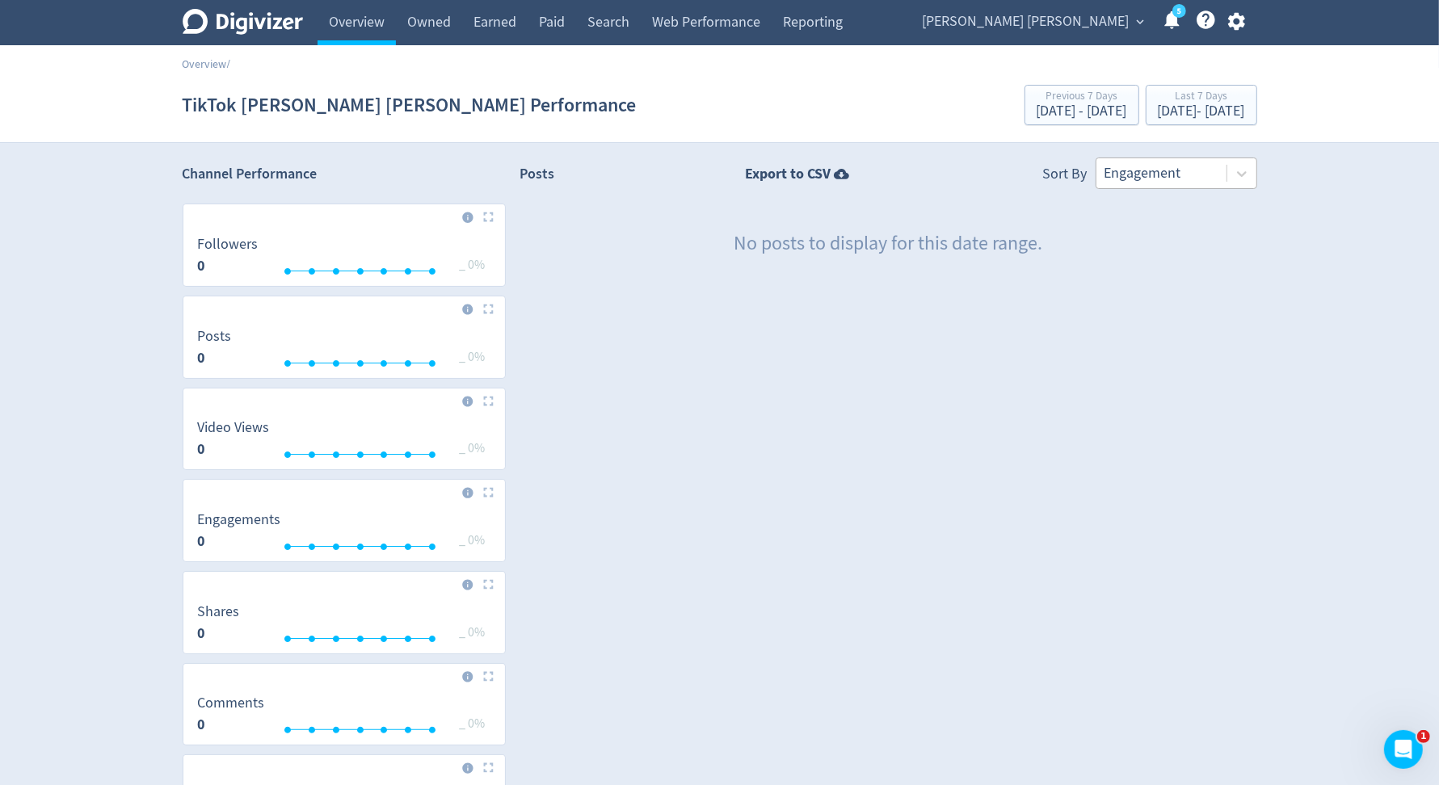
click at [1163, 176] on div at bounding box center [1161, 173] width 114 height 23
click at [1163, 177] on div at bounding box center [1161, 173] width 114 height 23
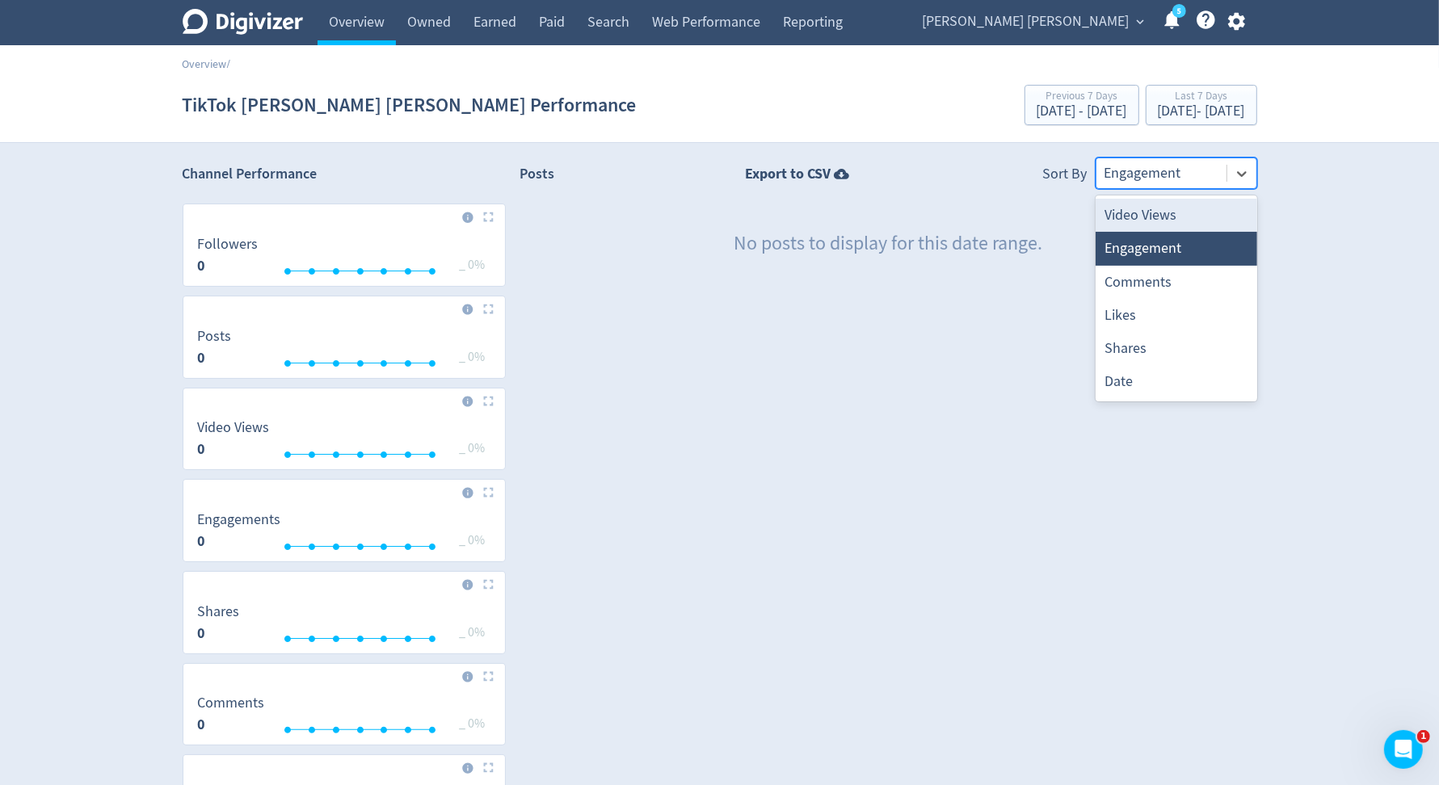
click at [1163, 166] on div at bounding box center [1161, 173] width 114 height 23
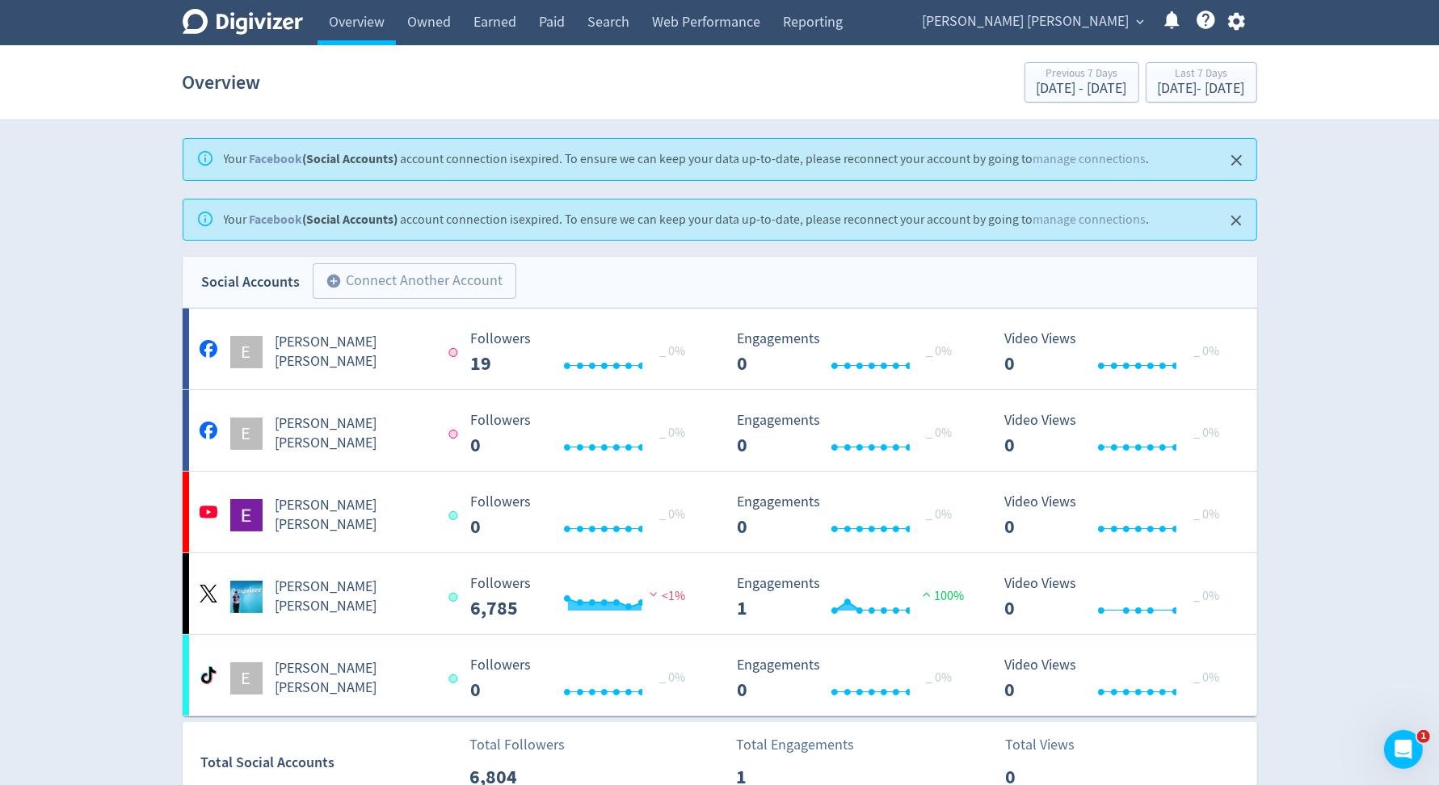
click at [1121, 29] on span "[PERSON_NAME] [PERSON_NAME]" at bounding box center [1026, 22] width 207 height 26
